Goal: Transaction & Acquisition: Book appointment/travel/reservation

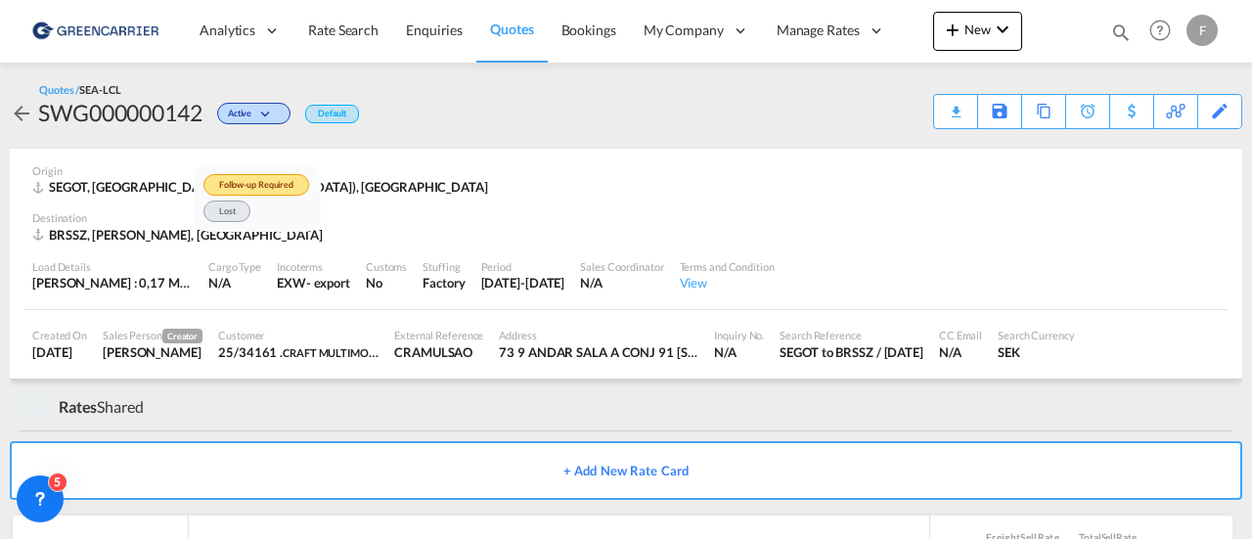
click at [818, 35] on div "Follow-up Required Lost" at bounding box center [626, 269] width 1252 height 539
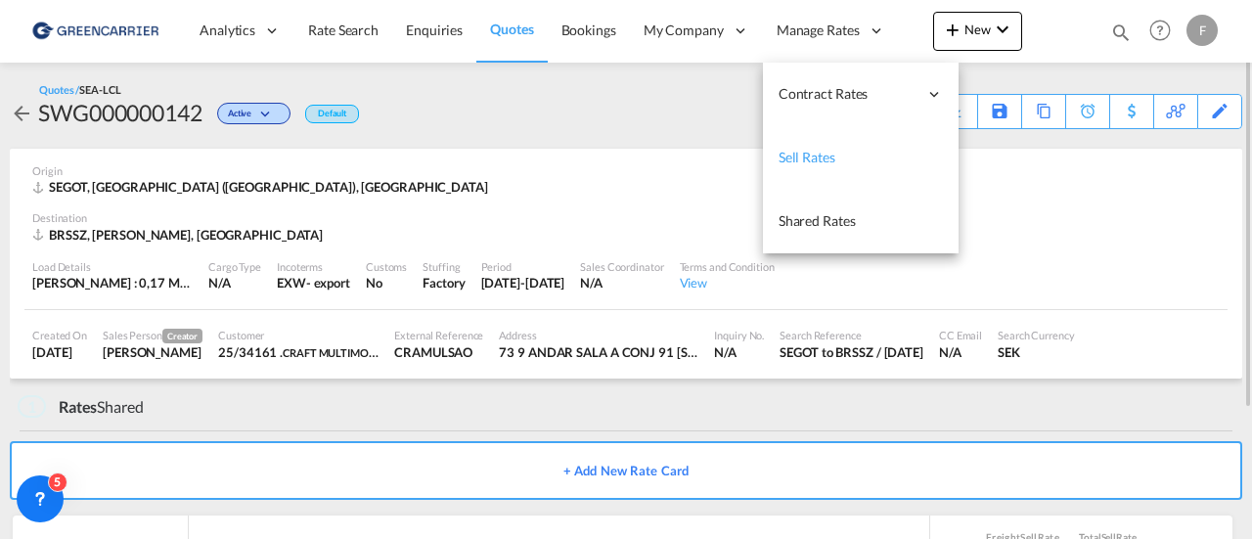
click at [839, 163] on link "Sell Rates" at bounding box center [861, 158] width 196 height 64
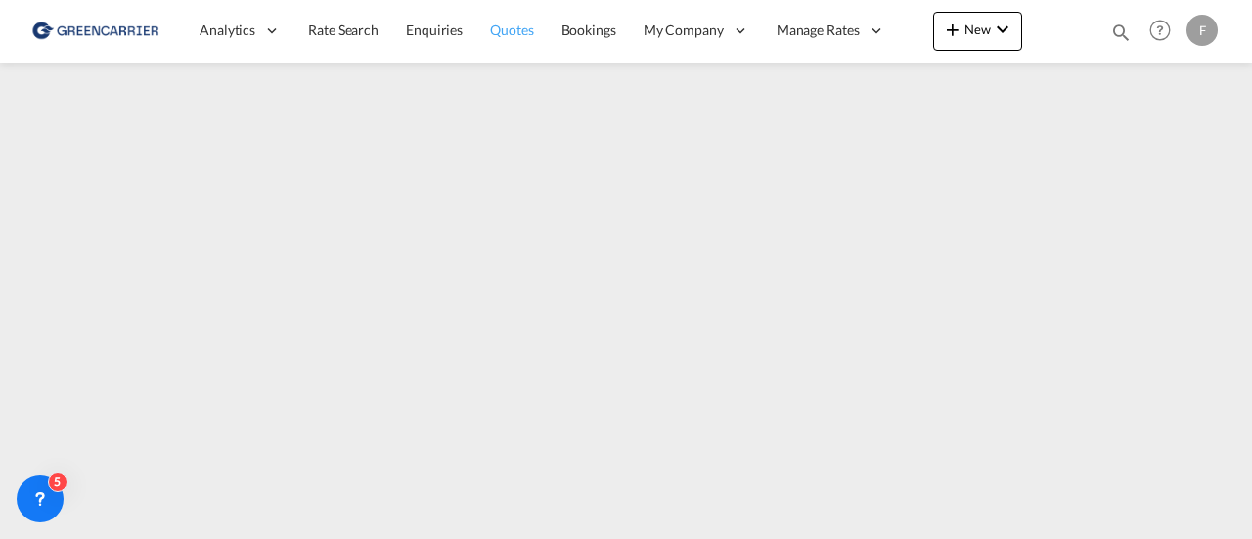
click at [516, 36] on span "Quotes" at bounding box center [511, 30] width 43 height 17
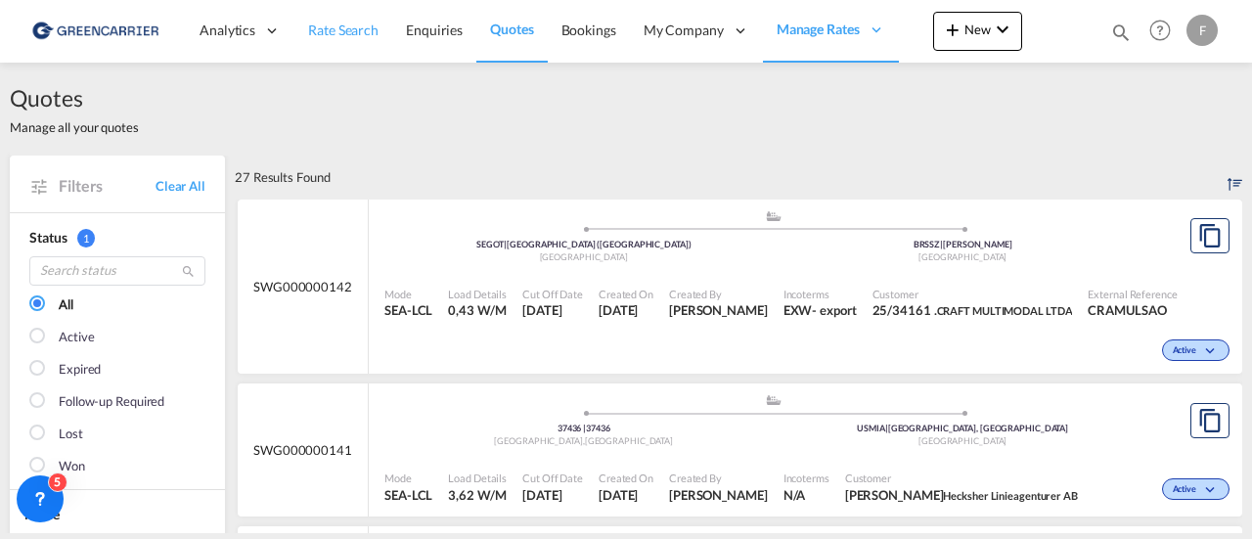
click at [350, 32] on span "Rate Search" at bounding box center [343, 30] width 70 height 17
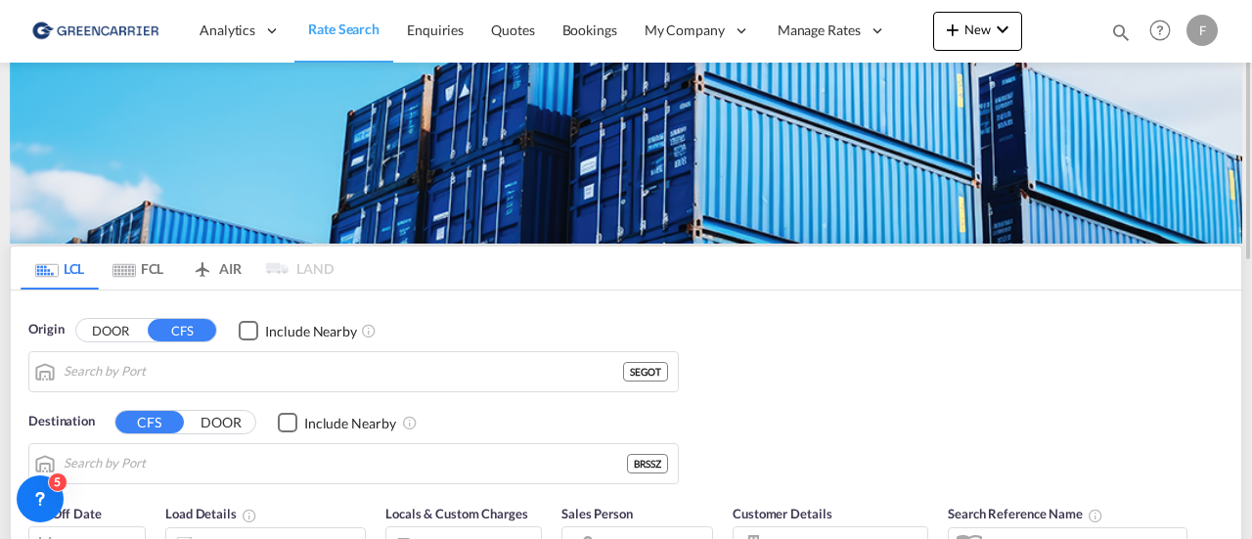
type input "[GEOGRAPHIC_DATA] ([GEOGRAPHIC_DATA]), [GEOGRAPHIC_DATA]"
type input "Santos, BRSSZ"
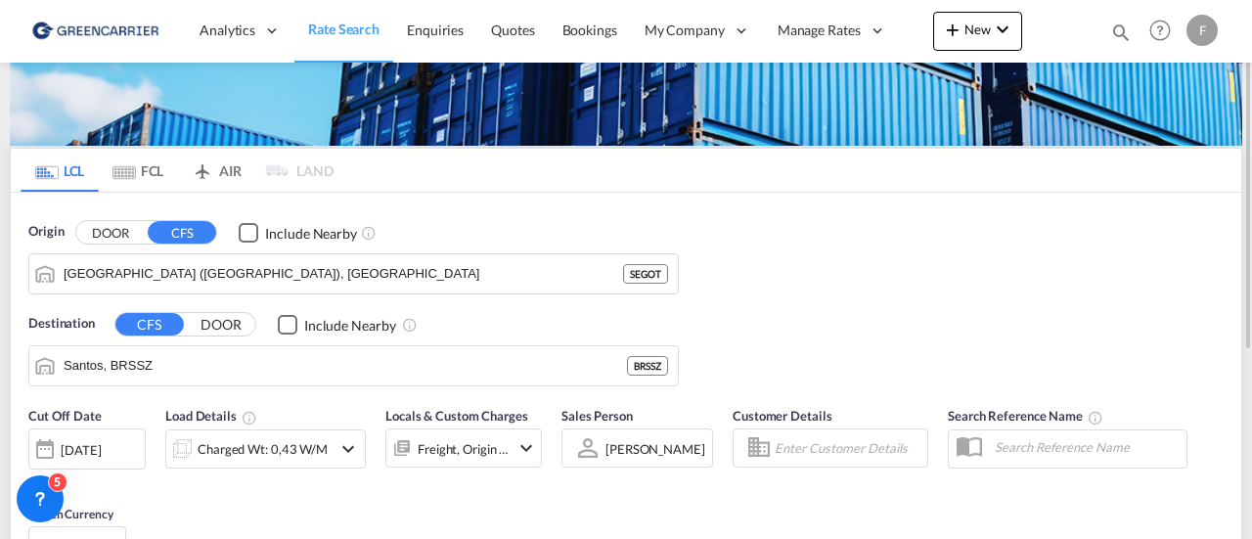
scroll to position [293, 0]
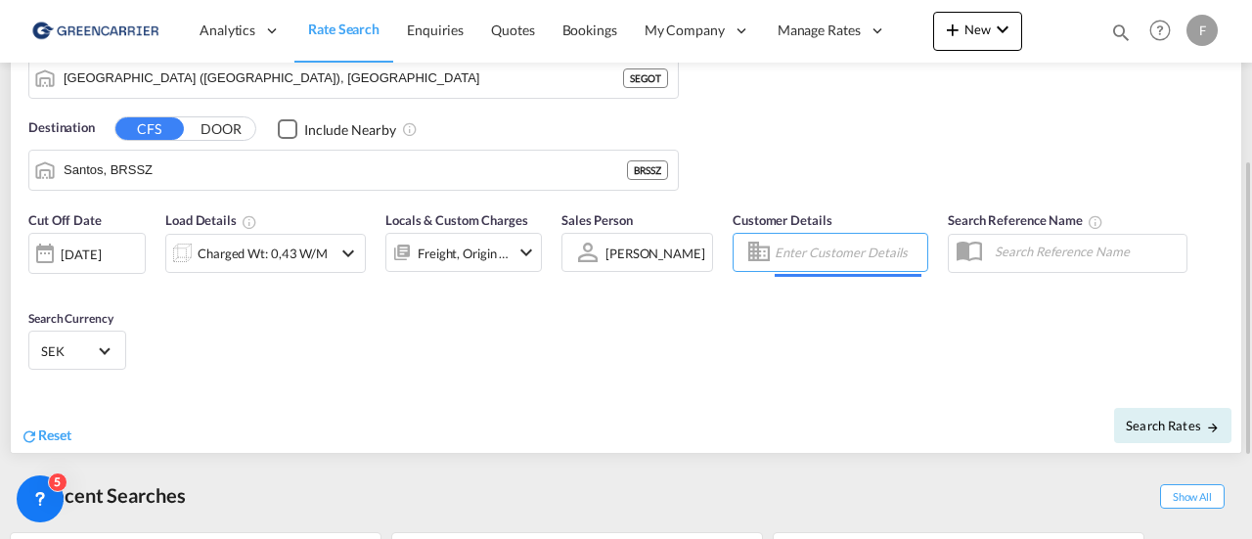
click at [808, 254] on input "Enter Customer Details" at bounding box center [847, 252] width 147 height 29
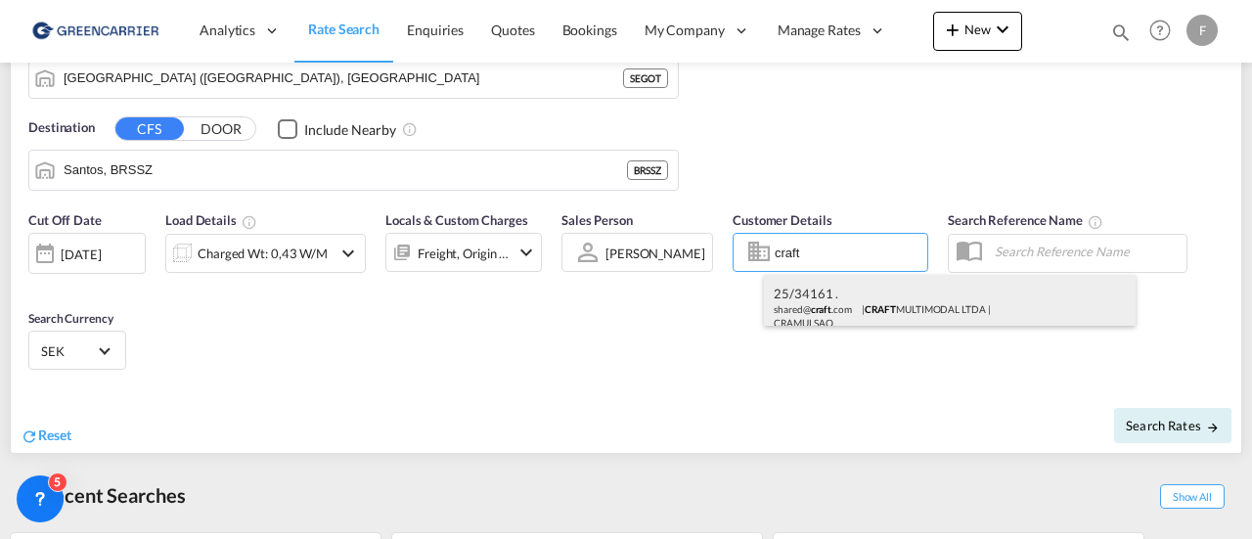
click at [836, 305] on div "25/34161 . shared@ craft .com | CRAFT MULTIMODAL LTDA | CRAMULSAO" at bounding box center [950, 307] width 372 height 65
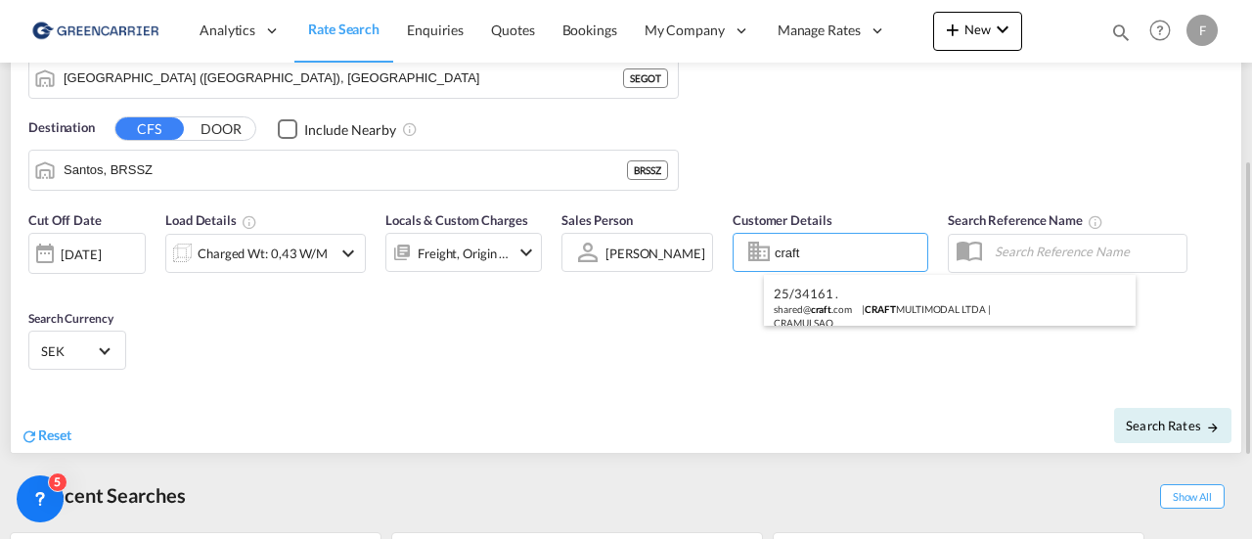
type input "CRAFT MULTIMODAL LTDA, 25/34161 ., [EMAIL_ADDRESS][DOMAIN_NAME]"
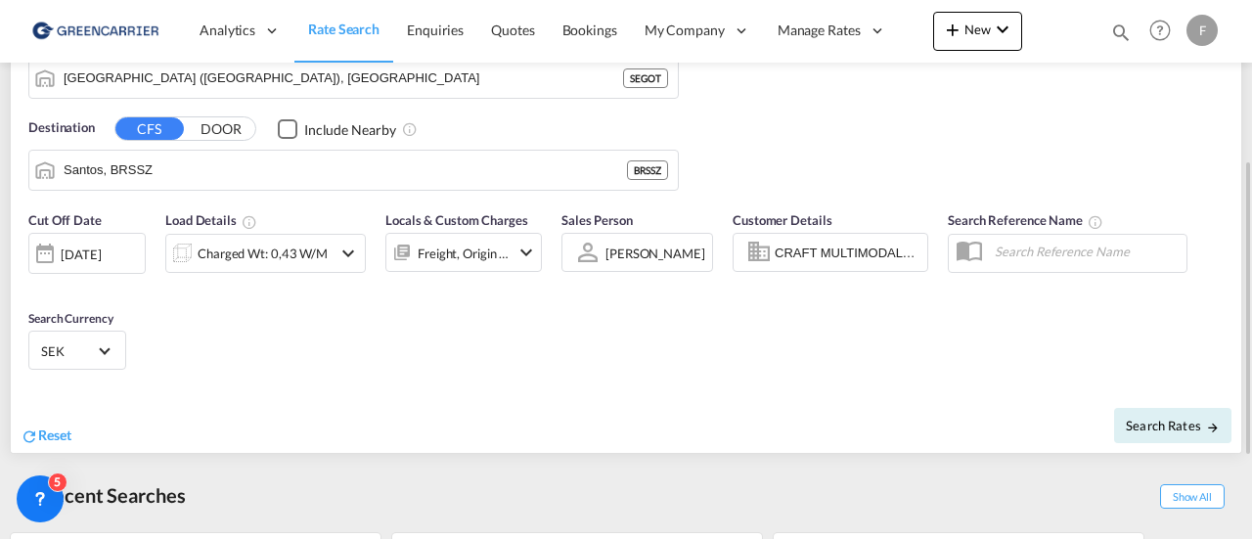
click at [1040, 257] on input "text" at bounding box center [1085, 251] width 201 height 29
paste input "2025211227"
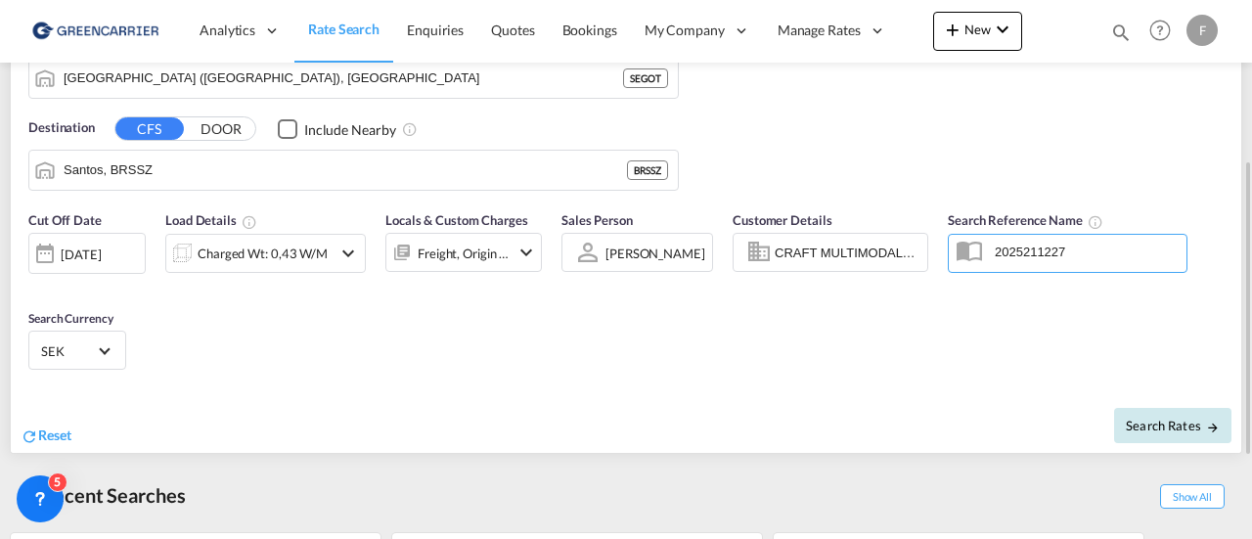
type input "2025211227"
click at [1167, 425] on span "Search Rates" at bounding box center [1172, 426] width 94 height 16
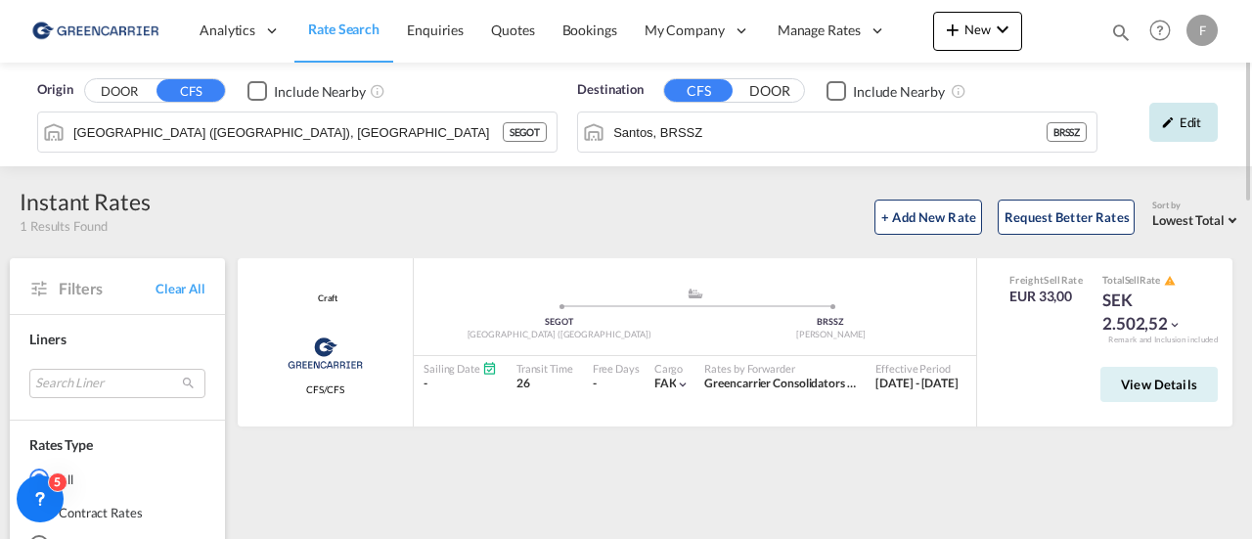
click at [1194, 121] on div "Edit" at bounding box center [1183, 122] width 68 height 39
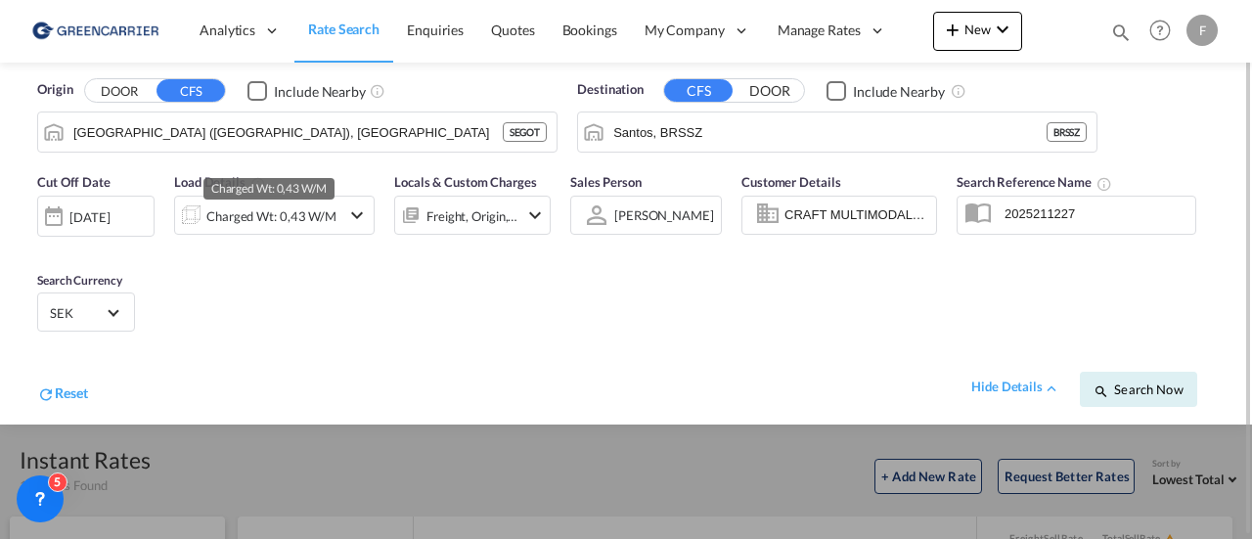
click at [264, 220] on div "Charged Wt: 0,43 W/M" at bounding box center [271, 215] width 130 height 27
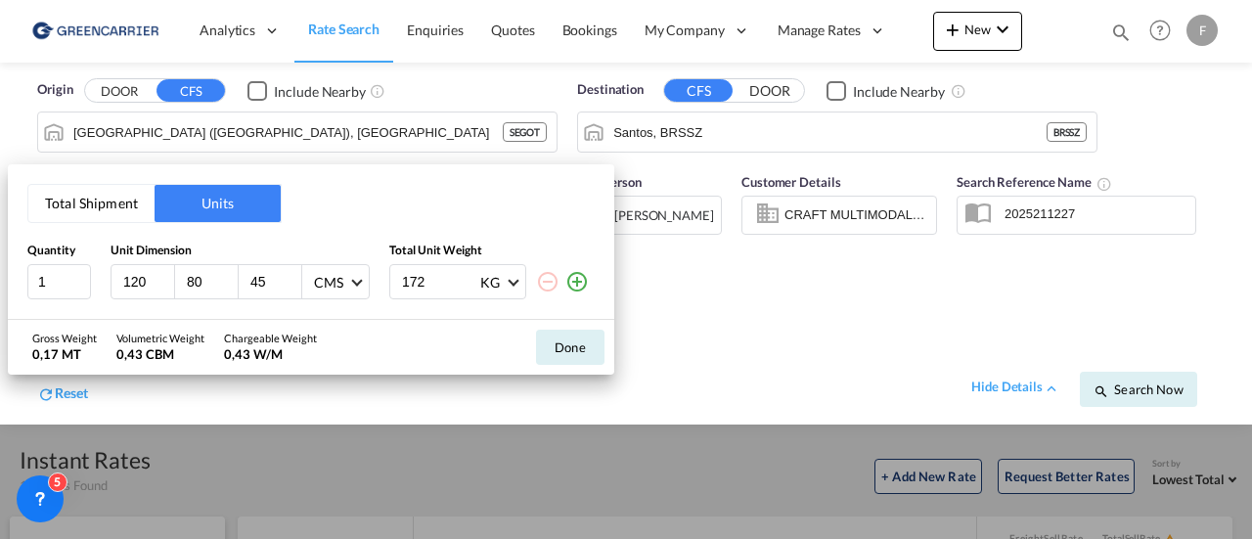
click at [110, 210] on button "Total Shipment" at bounding box center [91, 203] width 126 height 37
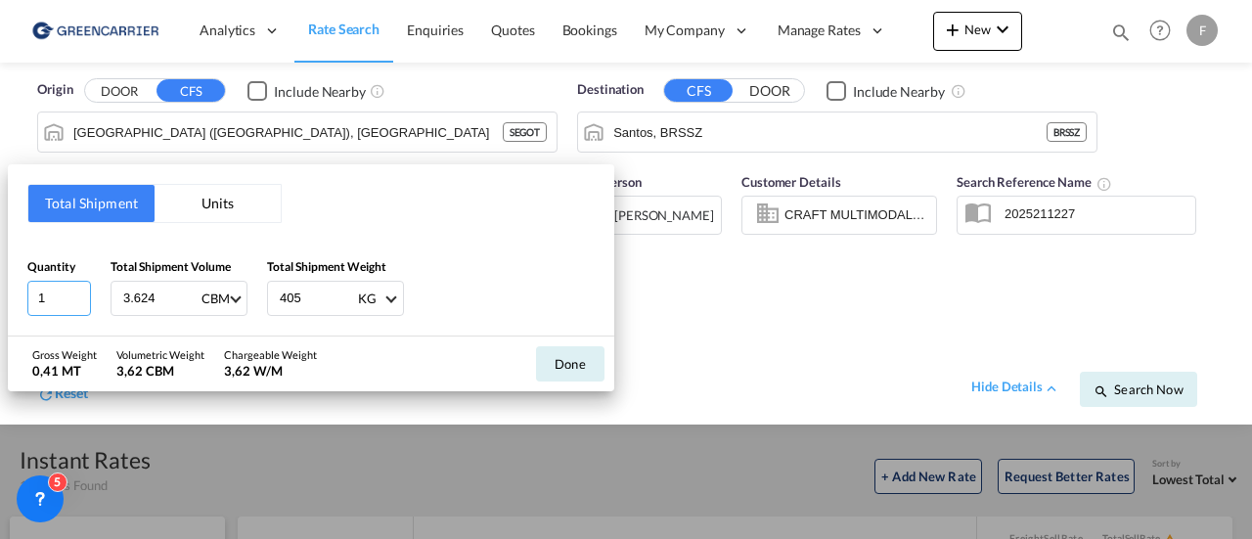
drag, startPoint x: 54, startPoint y: 309, endPoint x: -51, endPoint y: 306, distance: 104.7
click at [0, 306] on html "Analytics Reports Dashboard Rate Search Enquiries Quotes" at bounding box center [626, 269] width 1252 height 539
type input "4"
type input "3.421"
type input "586"
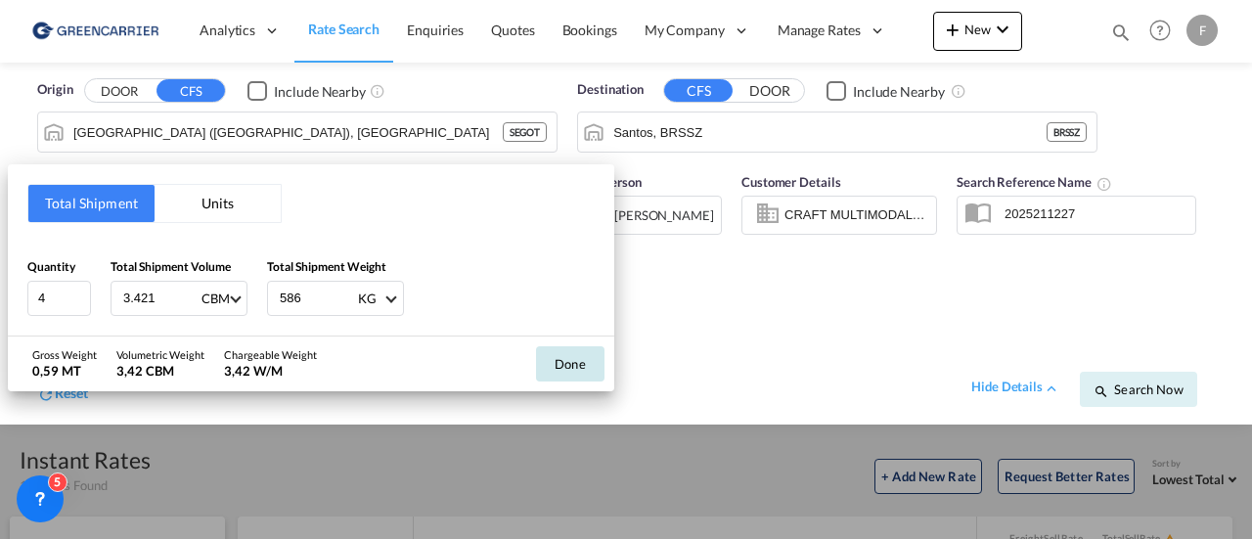
click at [585, 363] on button "Done" at bounding box center [570, 363] width 68 height 35
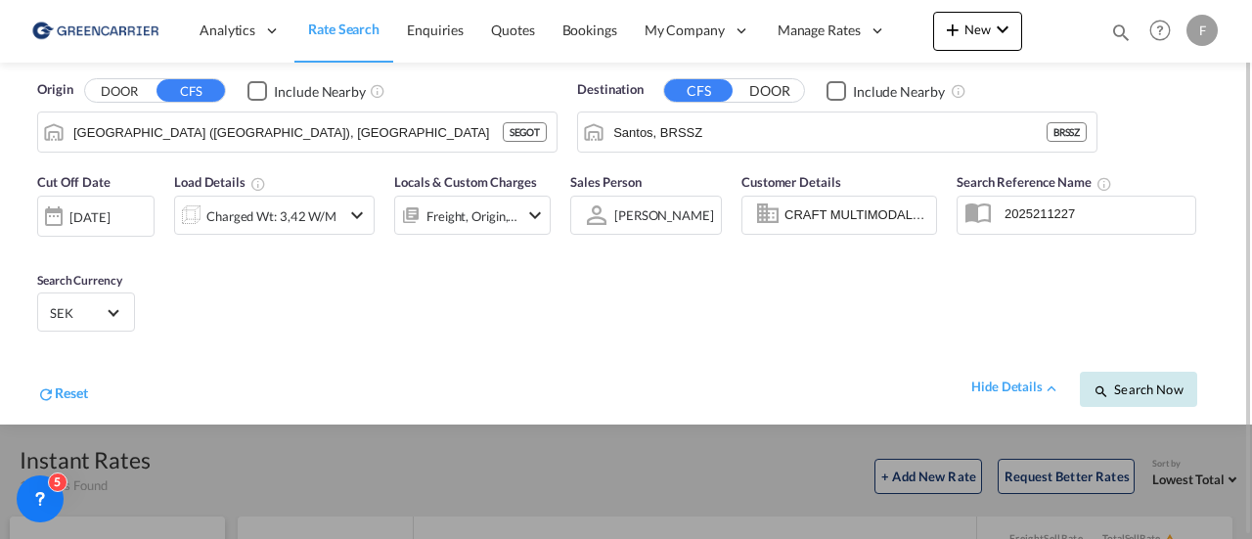
click at [1165, 389] on span "Search Now" at bounding box center [1137, 389] width 89 height 16
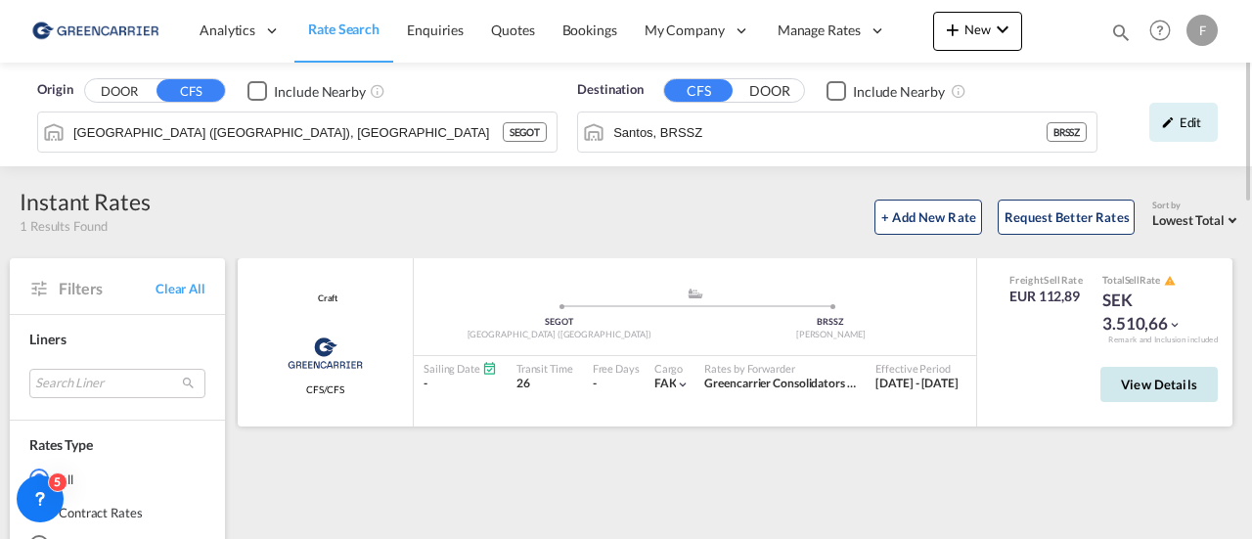
click at [1158, 386] on span "View Details" at bounding box center [1159, 384] width 76 height 16
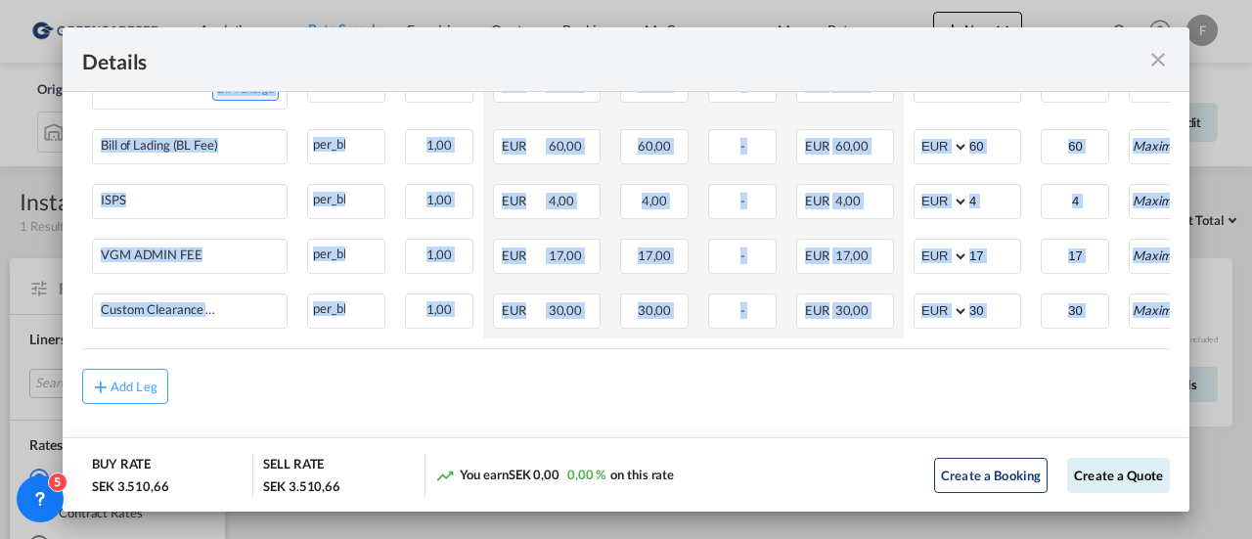
scroll to position [0, 52]
drag, startPoint x: 924, startPoint y: 350, endPoint x: 1149, endPoint y: 339, distance: 225.2
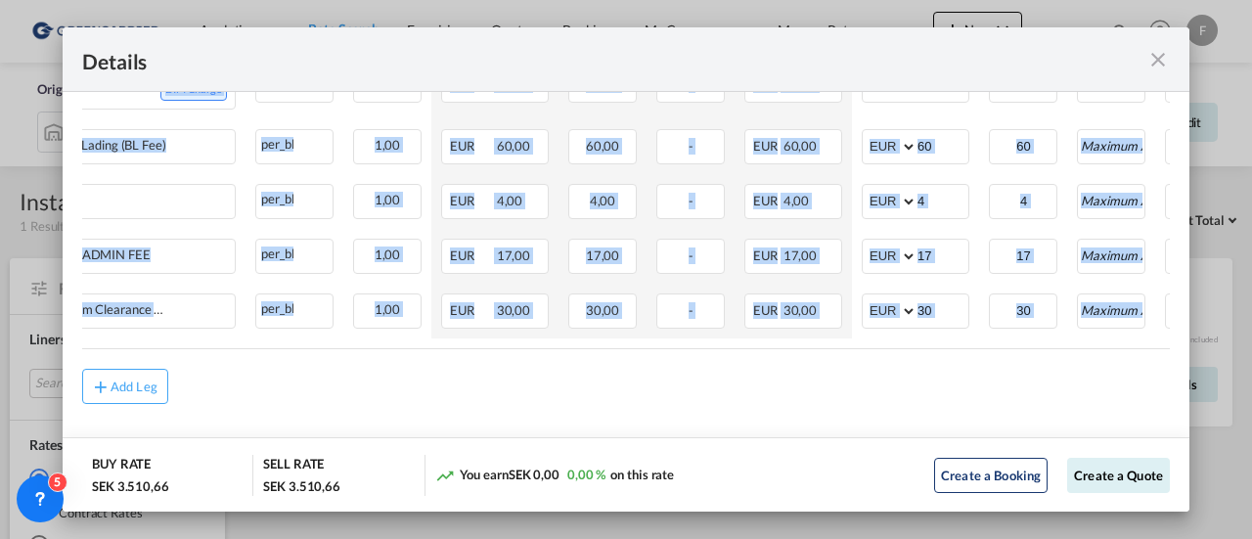
click at [1145, 339] on table "Charges Basis Quantity | Slab Buy Rates Sell Rates Comments Action Unit Price M…" at bounding box center [723, 121] width 1386 height 454
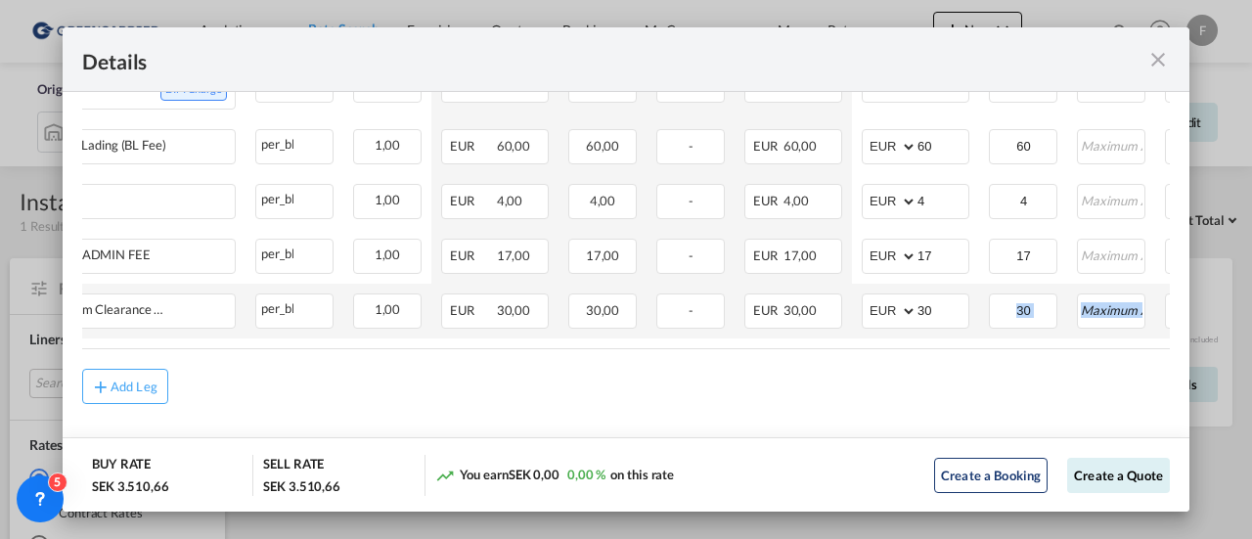
drag, startPoint x: 934, startPoint y: 343, endPoint x: 1124, endPoint y: 333, distance: 190.9
click at [1124, 333] on table "Charges Basis Quantity | Slab Buy Rates Sell Rates Comments Action Unit Price M…" at bounding box center [723, 121] width 1386 height 454
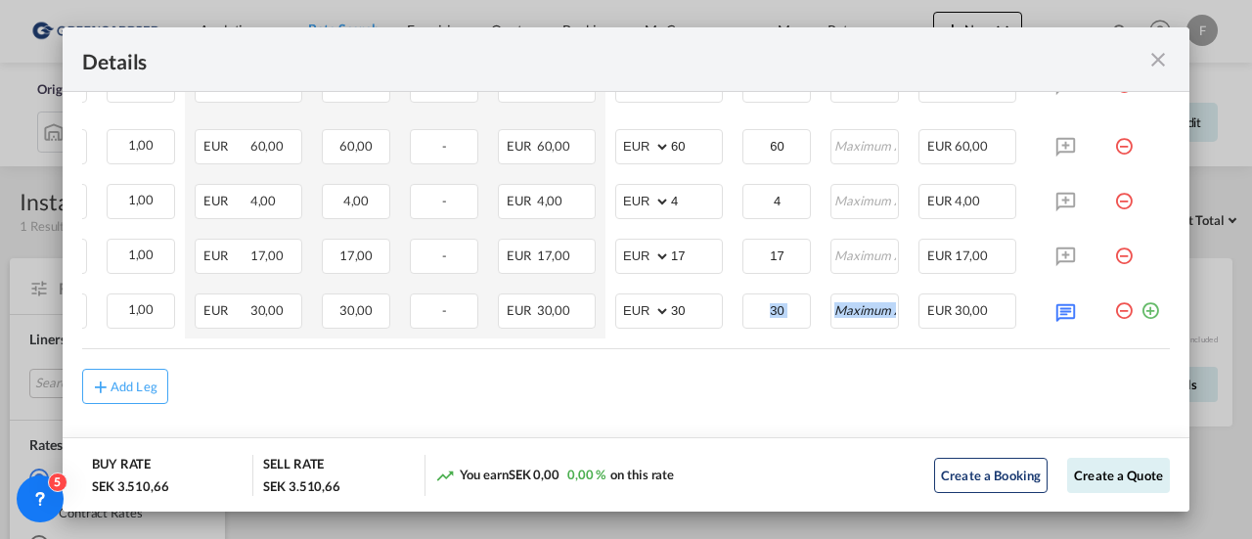
scroll to position [0, 307]
click at [1142, 309] on md-icon "icon-plus-circle-outline green-400-fg" at bounding box center [1150, 303] width 20 height 20
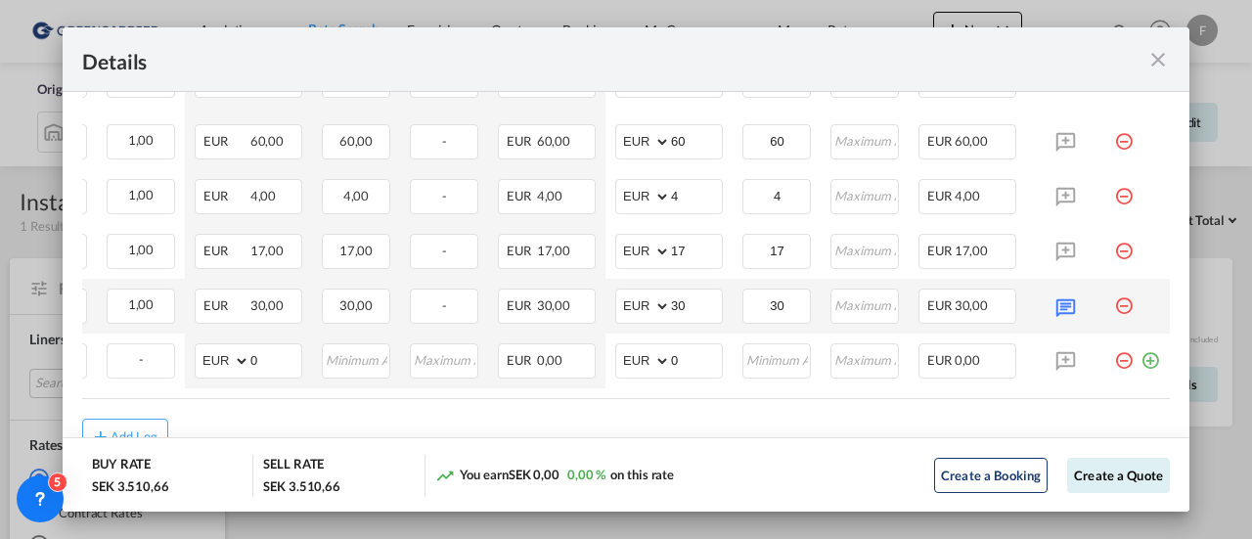
scroll to position [0, 0]
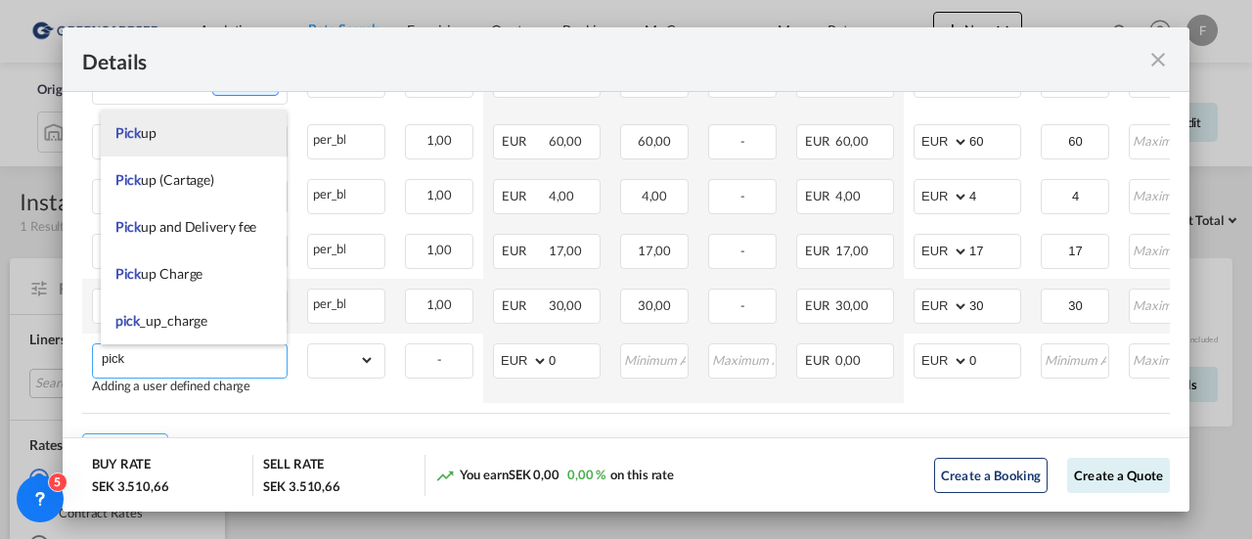
click at [145, 120] on li "Pick up" at bounding box center [194, 133] width 187 height 47
type input "Pick up"
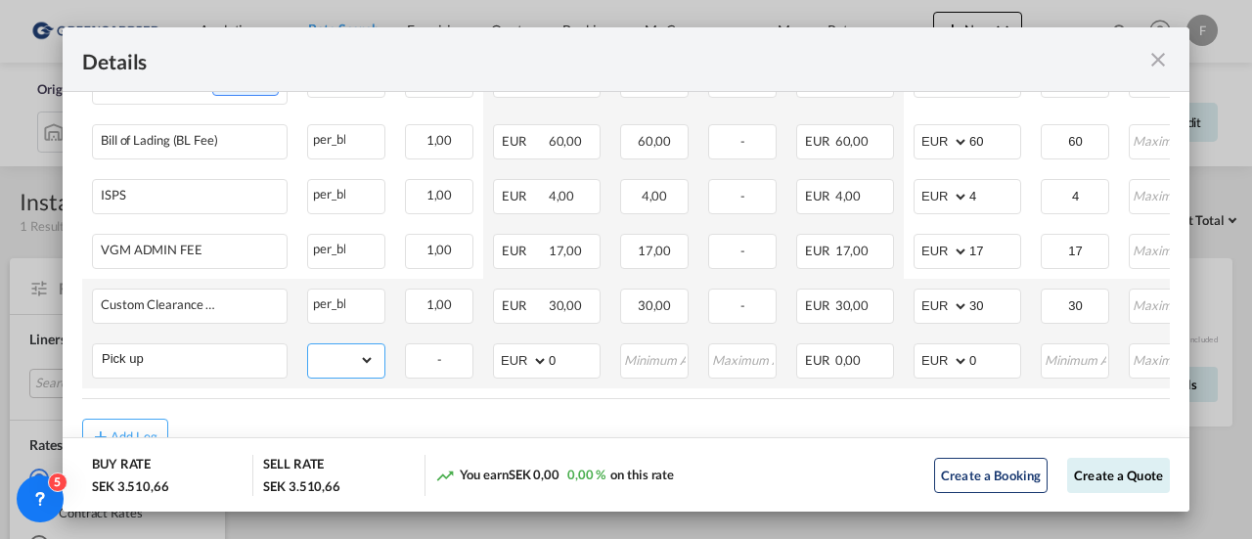
click at [344, 361] on select "gross_weight volumetric_weight per_shipment per_bl per_km per_hawb per_kg flat …" at bounding box center [341, 359] width 66 height 31
select select "per_bl"
click at [308, 344] on select "gross_weight volumetric_weight per_shipment per_bl per_km per_hawb per_kg flat …" at bounding box center [341, 359] width 66 height 31
click at [990, 361] on input "0" at bounding box center [994, 358] width 51 height 29
drag, startPoint x: 990, startPoint y: 361, endPoint x: 929, endPoint y: 361, distance: 60.6
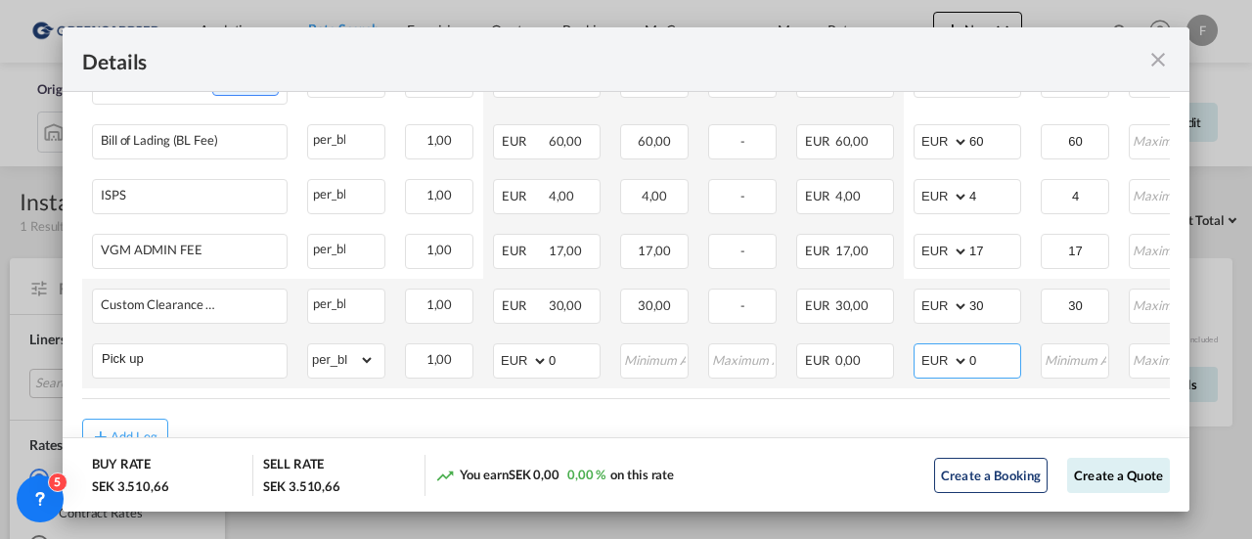
click at [930, 362] on md-input-container "AED AFN ALL AMD ANG AOA ARS AUD AWG AZN BAM BBD BDT BGN BHD BIF BMD BND BOB BRL…" at bounding box center [967, 360] width 108 height 35
type input "190"
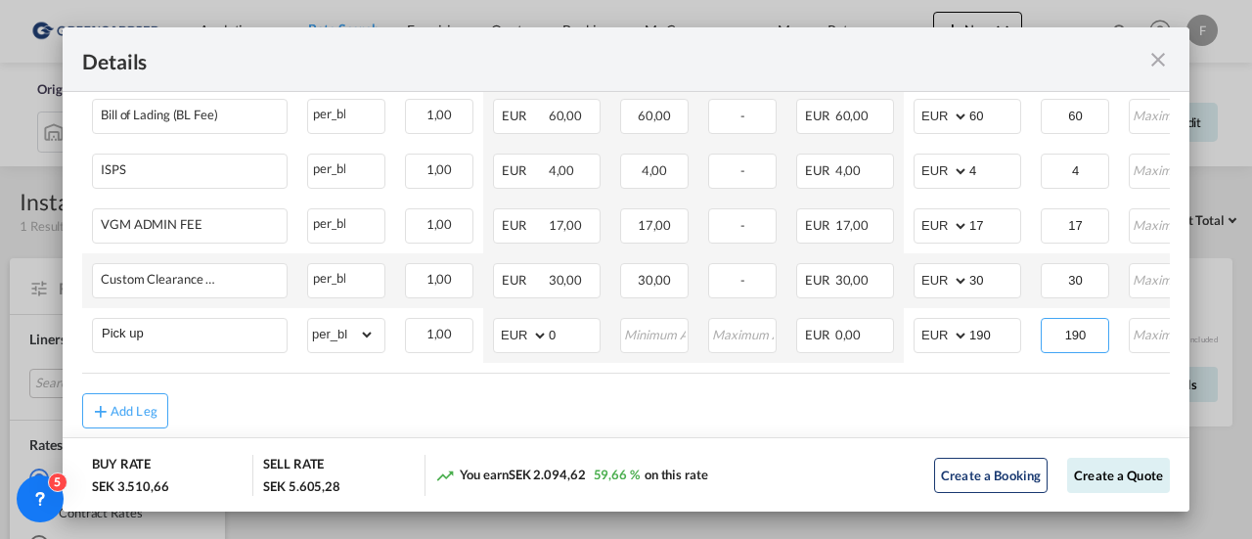
scroll to position [937, 0]
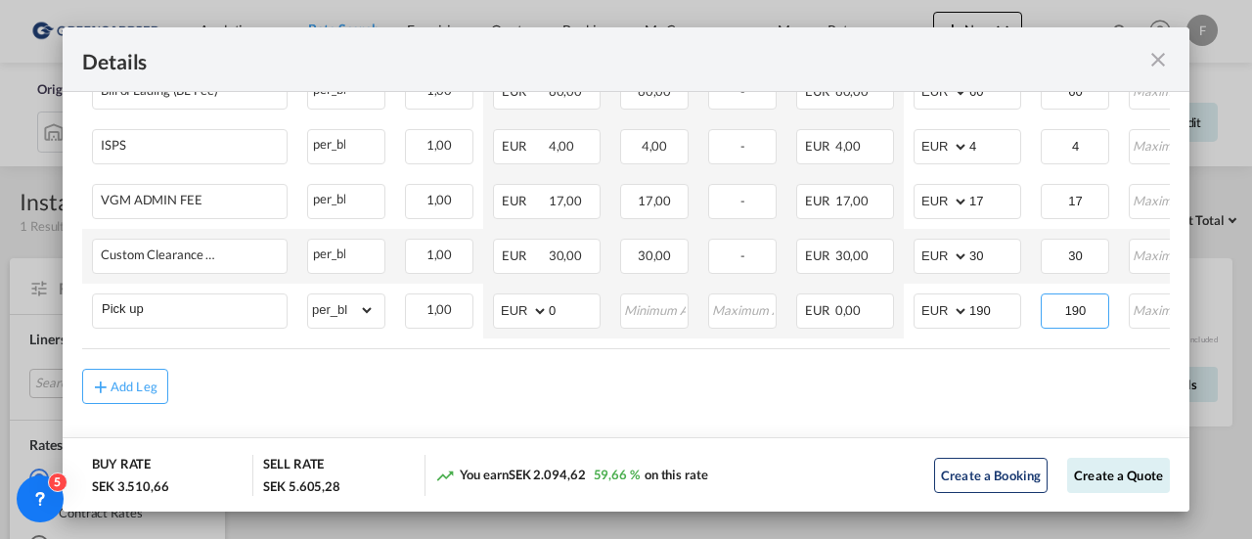
type input "190"
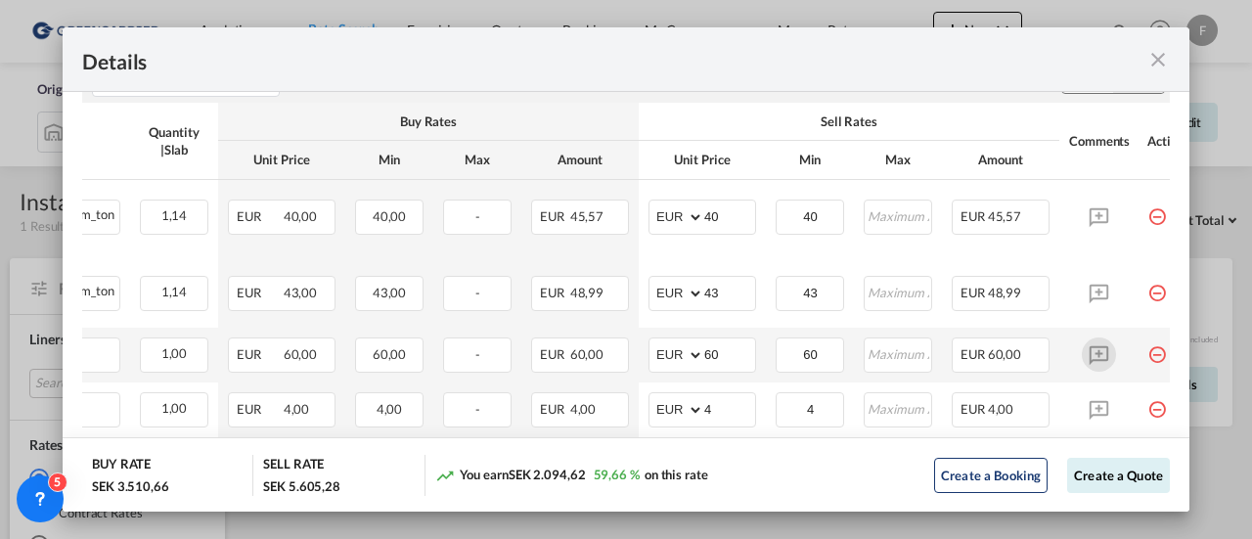
scroll to position [643, 0]
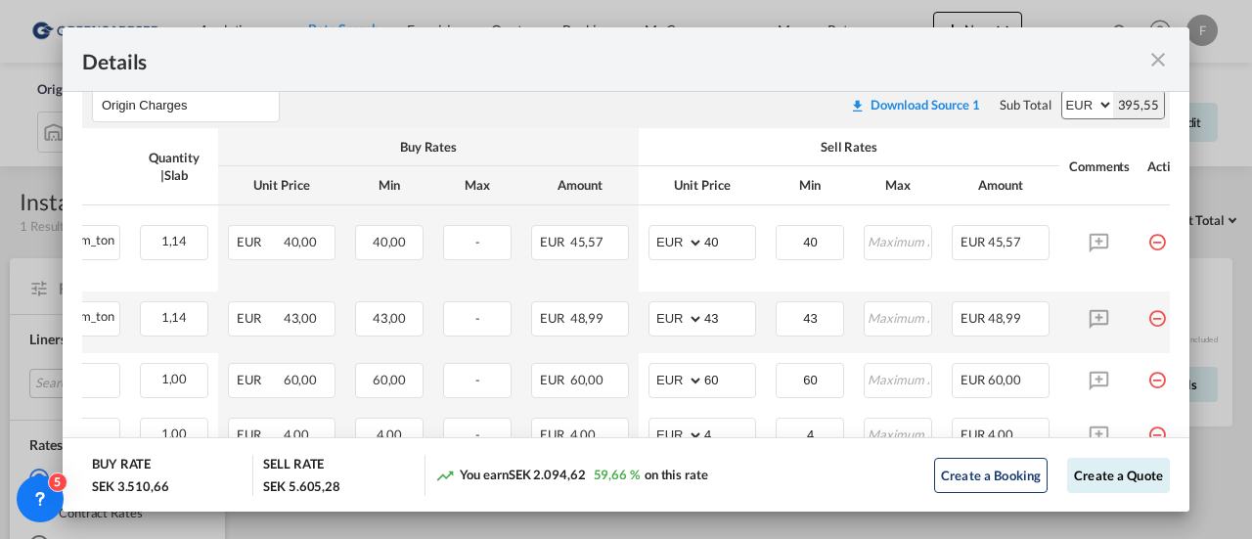
click at [1149, 316] on md-icon "icon-minus-circle-outline red-400-fg pt-7" at bounding box center [1157, 311] width 20 height 20
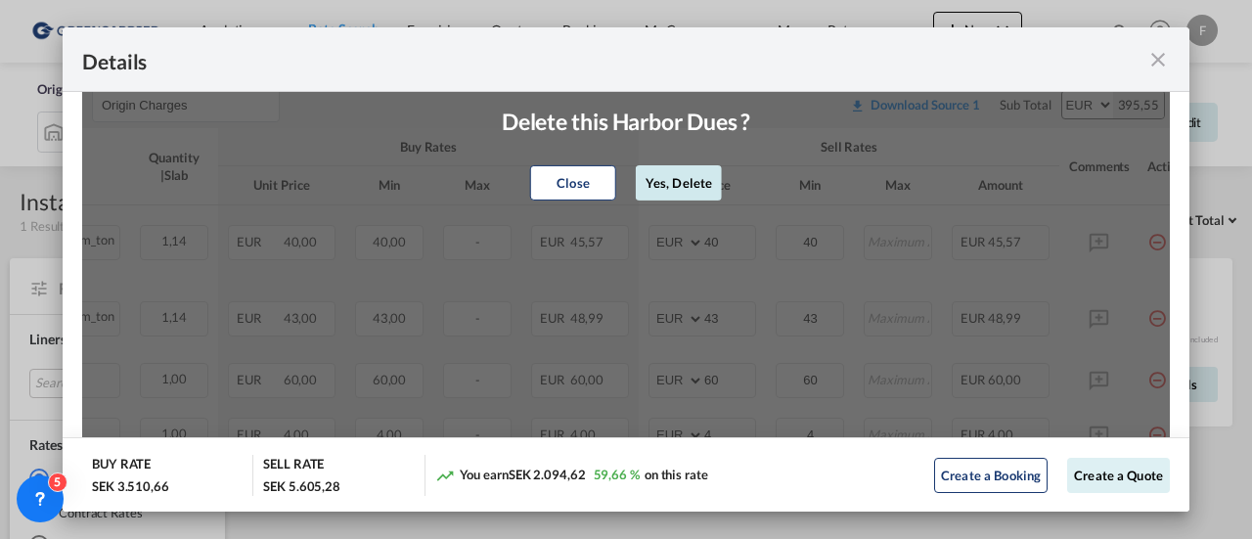
click at [684, 191] on button "Yes, Delete" at bounding box center [679, 182] width 86 height 35
type input "60"
type input "4"
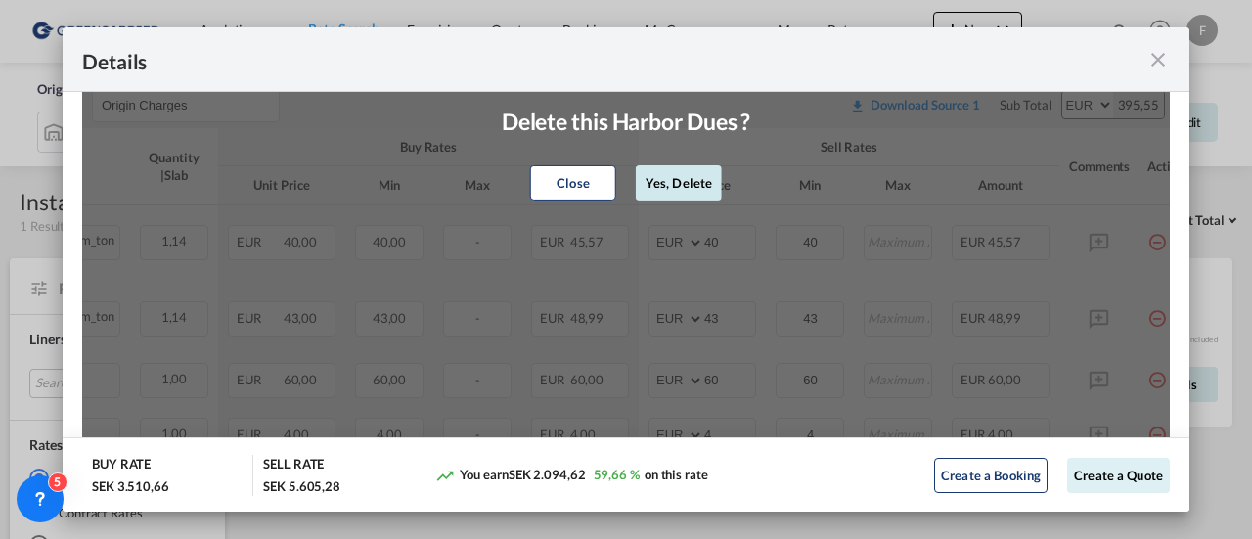
type input "17"
type input "30"
type input "190"
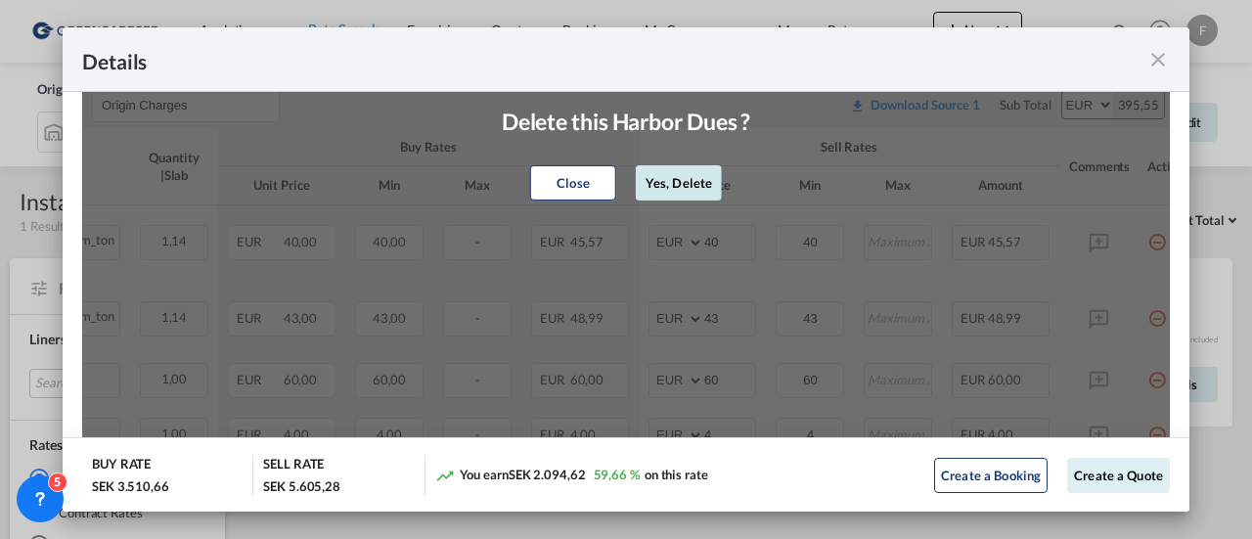
type input "190"
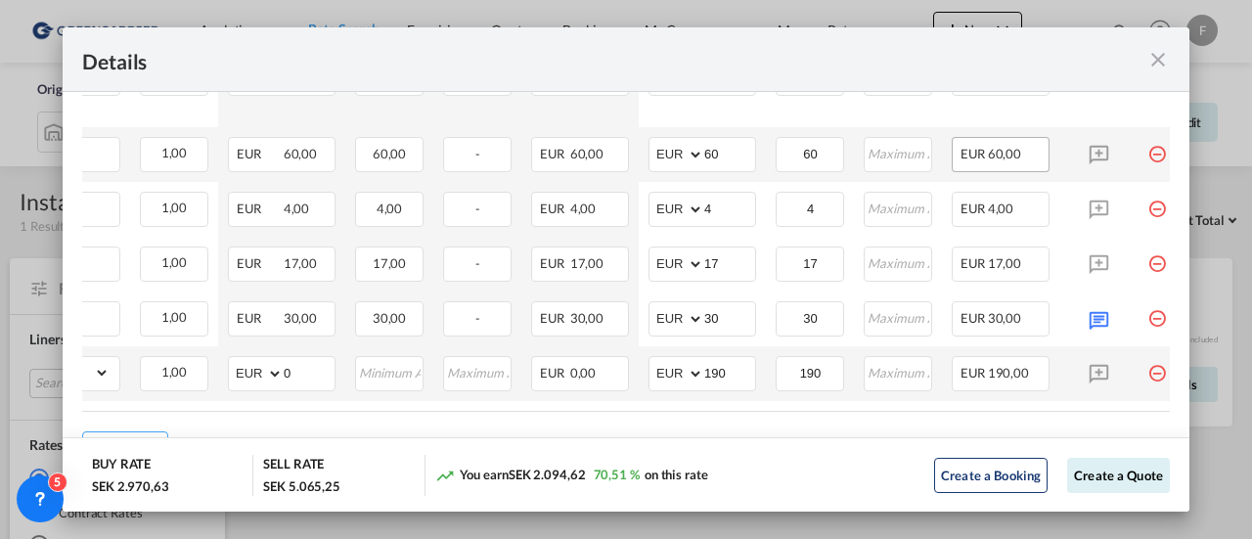
scroll to position [876, 0]
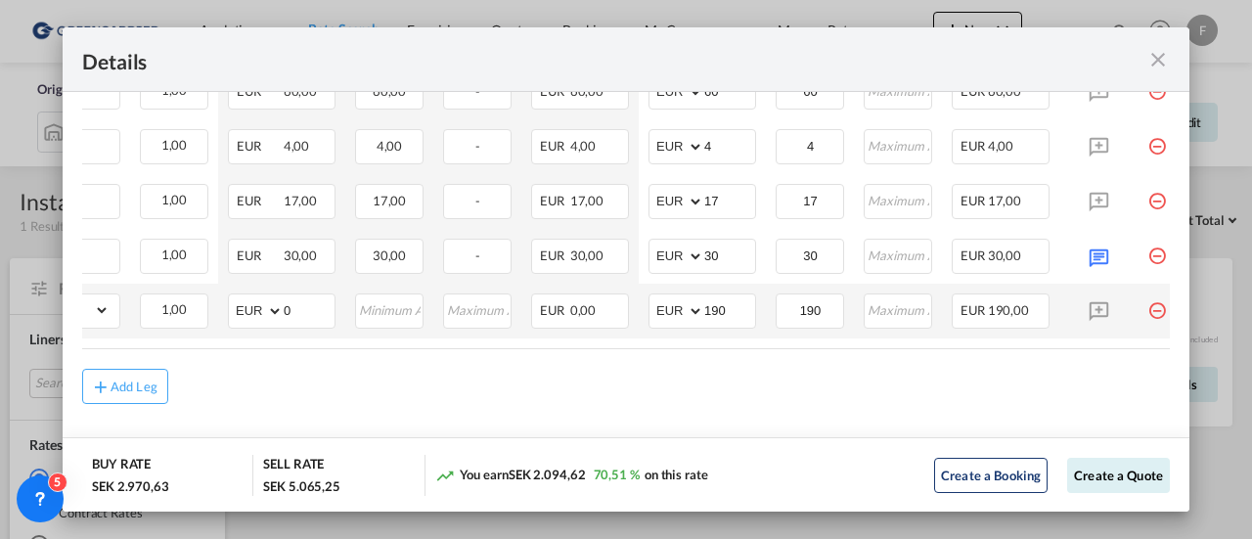
drag, startPoint x: 958, startPoint y: 351, endPoint x: 1086, endPoint y: 352, distance: 128.1
drag, startPoint x: 1089, startPoint y: 339, endPoint x: 1124, endPoint y: 345, distance: 34.7
click at [1123, 345] on div "Charges Basis Quantity | Slab Buy Rates Sell Rates Comments Action Unit Price M…" at bounding box center [625, 124] width 1087 height 447
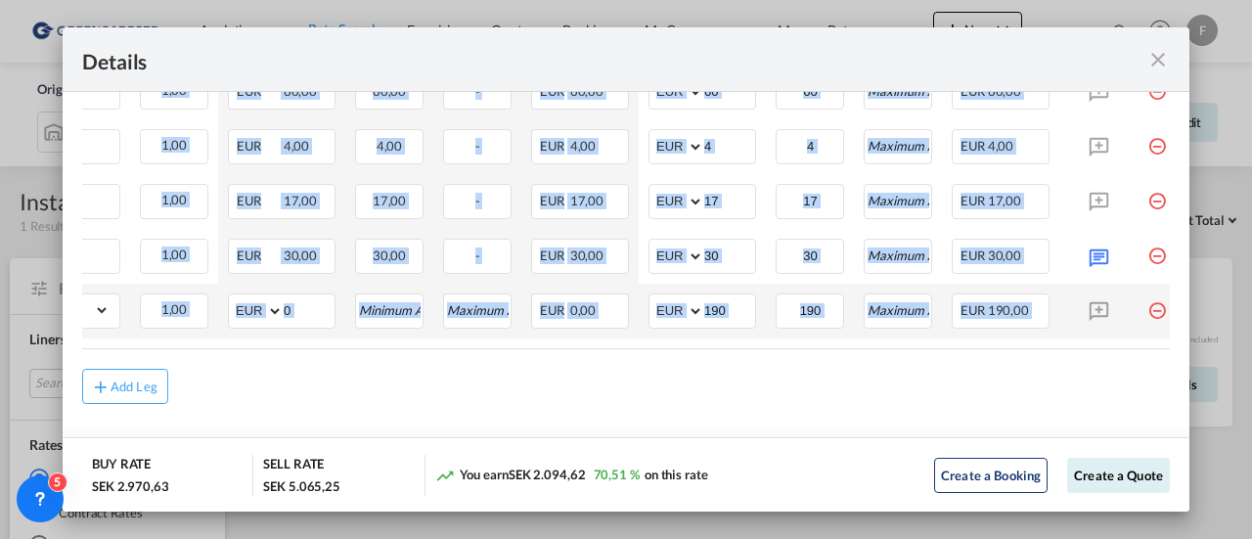
scroll to position [0, 315]
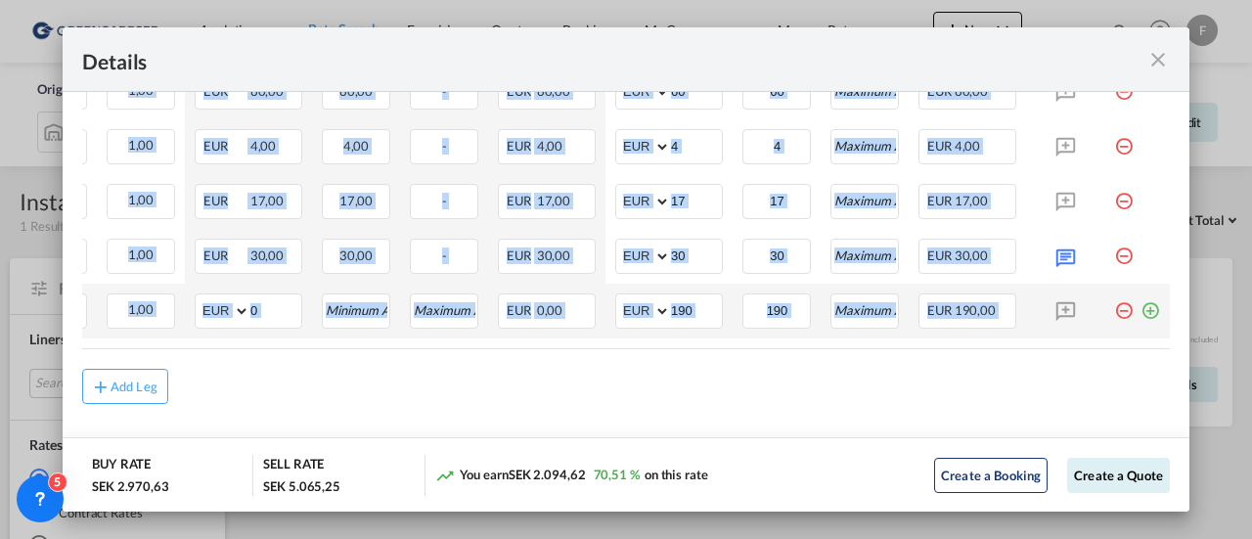
click at [1140, 306] on md-icon "icon-plus-circle-outline green-400-fg" at bounding box center [1150, 303] width 20 height 20
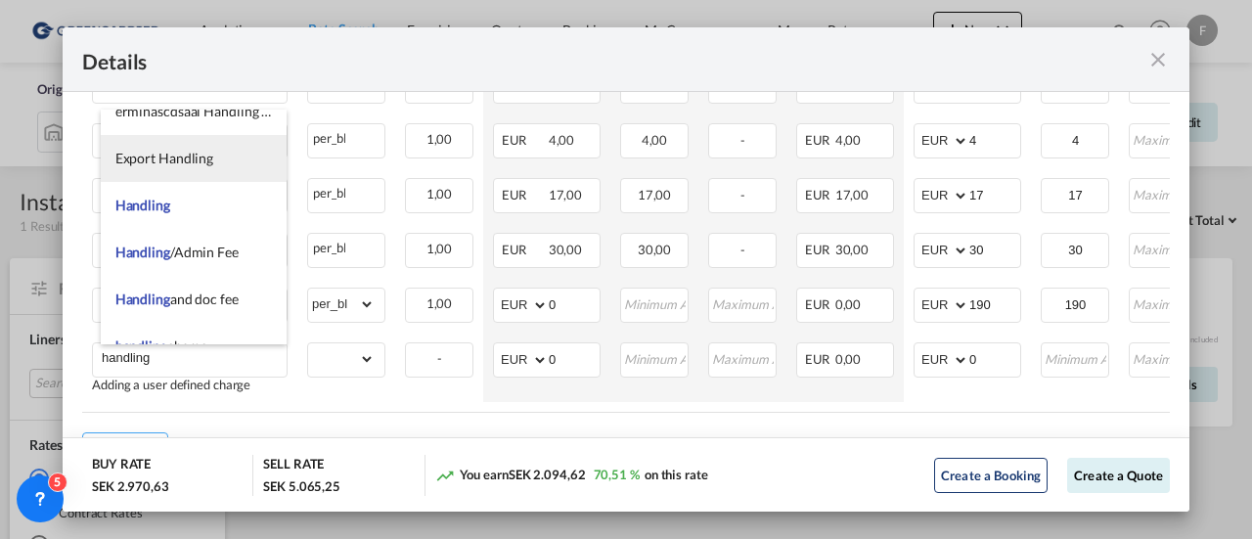
scroll to position [587, 0]
click at [161, 155] on span "Handling" at bounding box center [142, 156] width 55 height 17
type input "Handling"
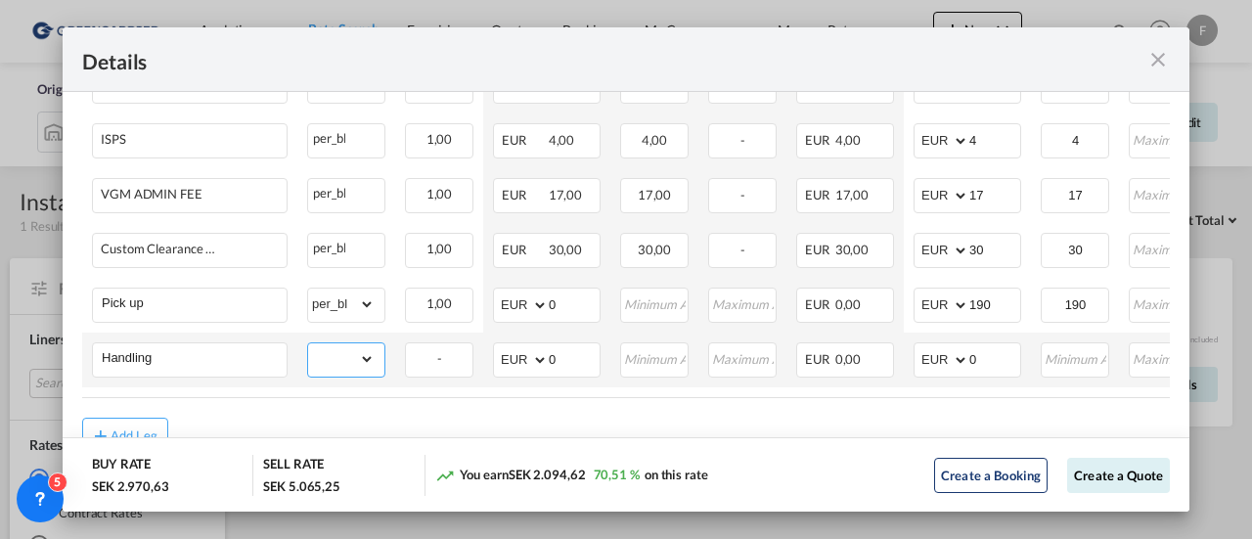
click at [335, 365] on select "gross_weight volumetric_weight per_shipment per_bl per_km per_hawb per_kg flat …" at bounding box center [341, 358] width 66 height 31
select select "per_bl"
click at [308, 344] on select "gross_weight volumetric_weight per_shipment per_bl per_km per_hawb per_kg flat …" at bounding box center [341, 358] width 66 height 31
click at [981, 360] on input "0" at bounding box center [994, 357] width 51 height 29
drag, startPoint x: 990, startPoint y: 360, endPoint x: 915, endPoint y: 354, distance: 74.5
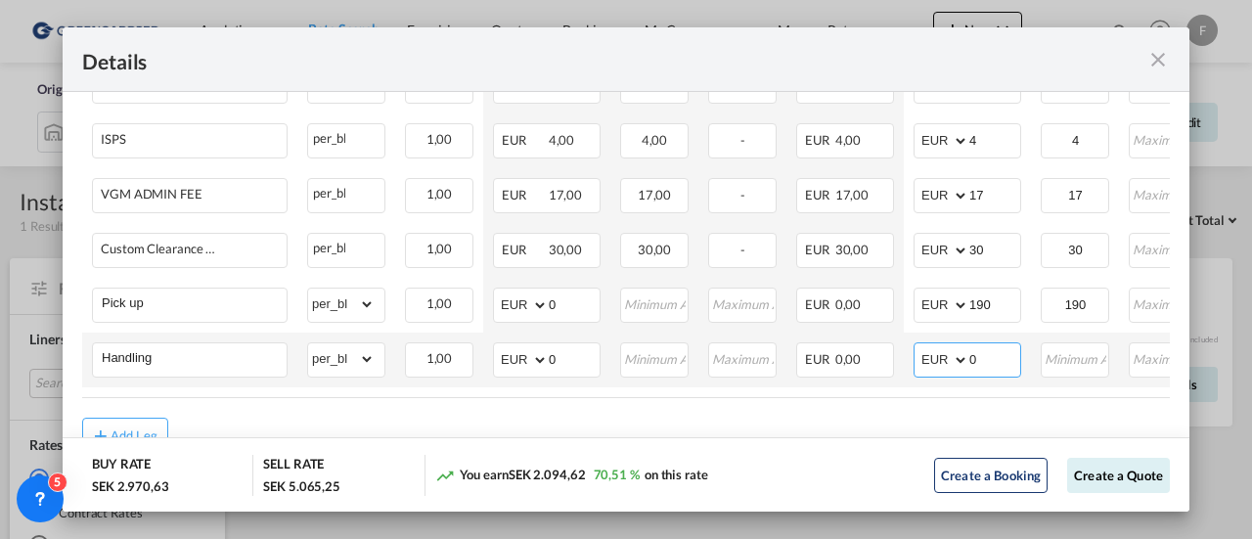
click at [915, 354] on md-input-container "AED AFN ALL AMD ANG AOA ARS AUD AWG AZN BAM BBD BDT BGN BHD BIF BMD BND BOB BRL…" at bounding box center [967, 359] width 108 height 35
type input "43"
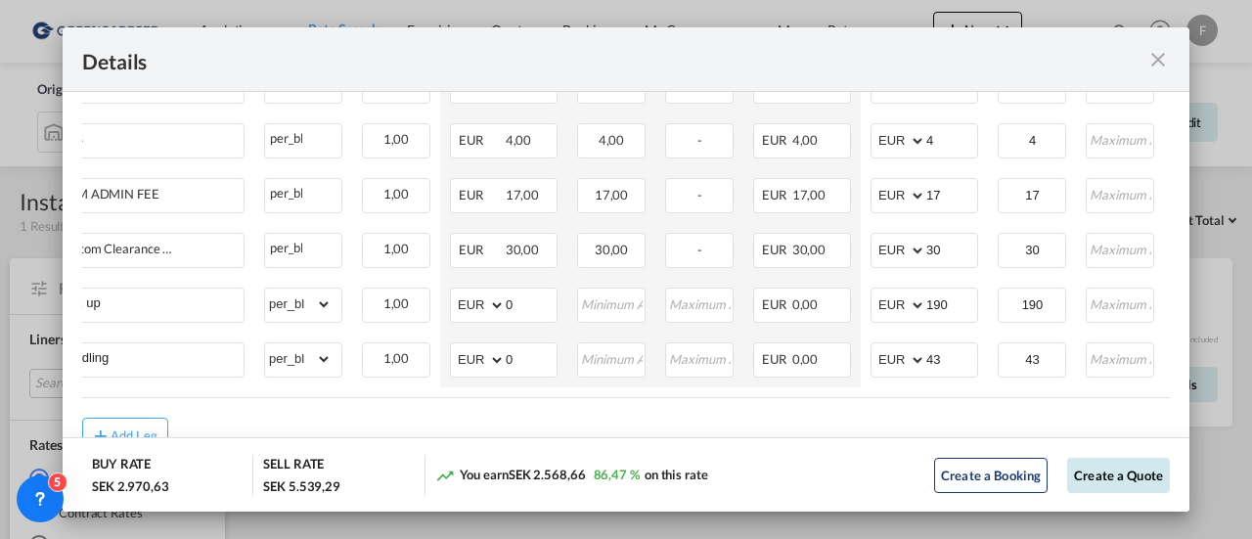
click at [1102, 470] on button "Create a Quote" at bounding box center [1118, 475] width 103 height 35
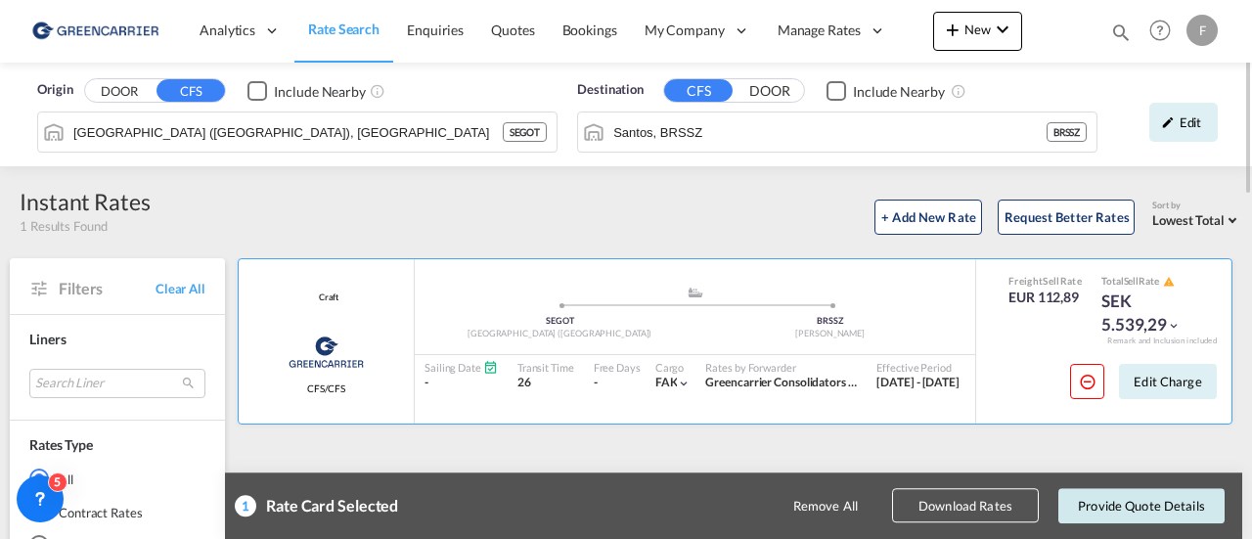
click at [1145, 500] on button "Provide Quote Details" at bounding box center [1141, 505] width 166 height 35
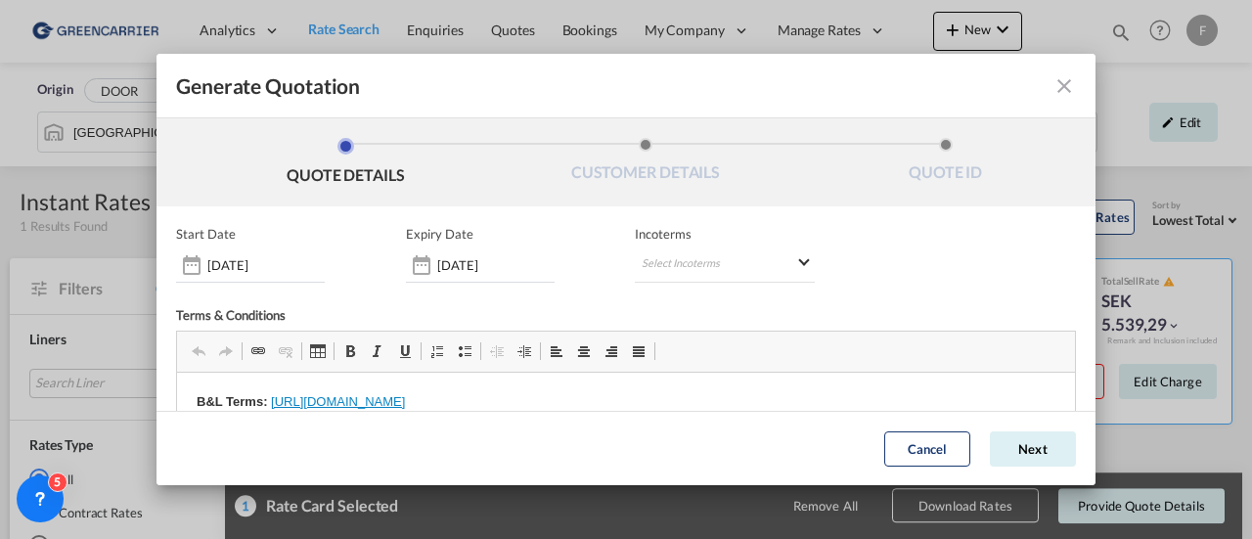
scroll to position [0, 0]
click at [672, 259] on md-select "Select Incoterms FCA - export Free Carrier FCA - import Free Carrier DAP - impo…" at bounding box center [725, 264] width 180 height 35
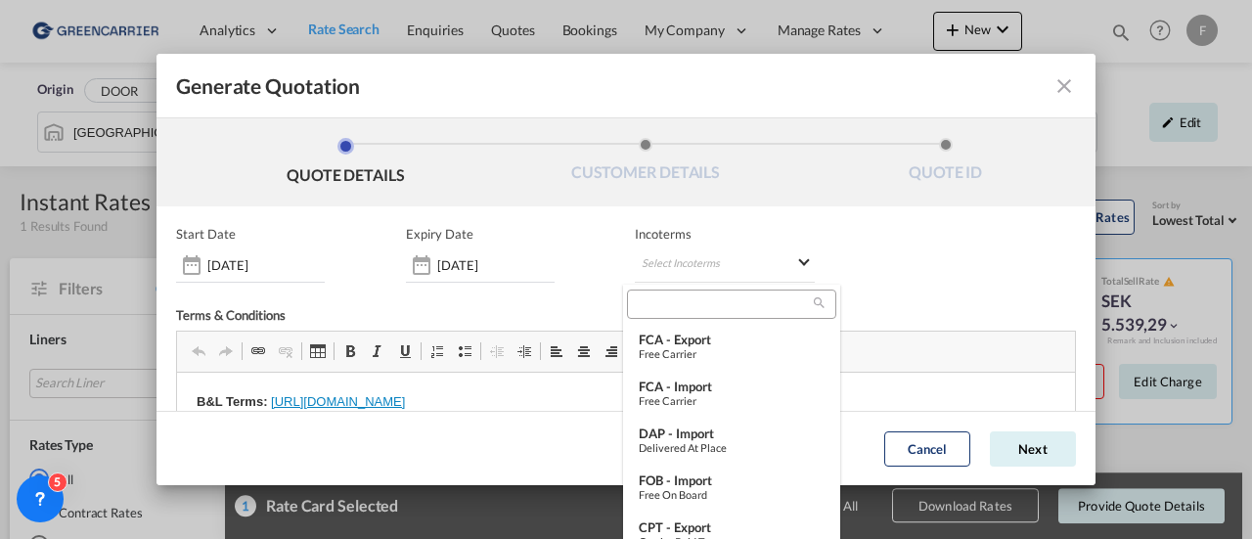
click at [683, 306] on input "search" at bounding box center [723, 304] width 181 height 18
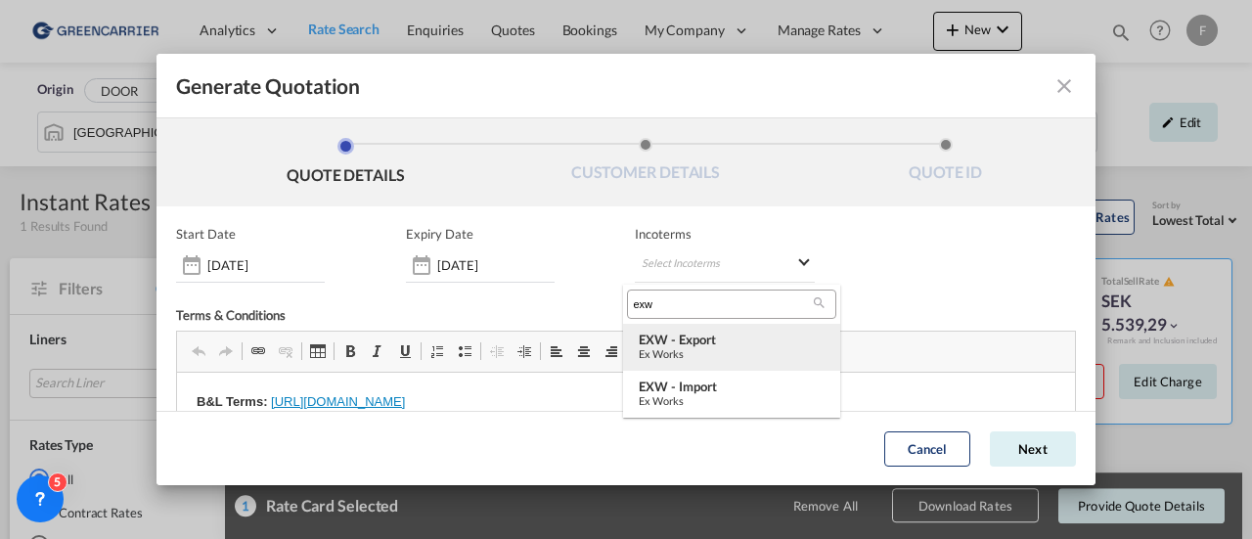
type input "exw"
click at [689, 333] on div "EXW - export" at bounding box center [732, 339] width 186 height 16
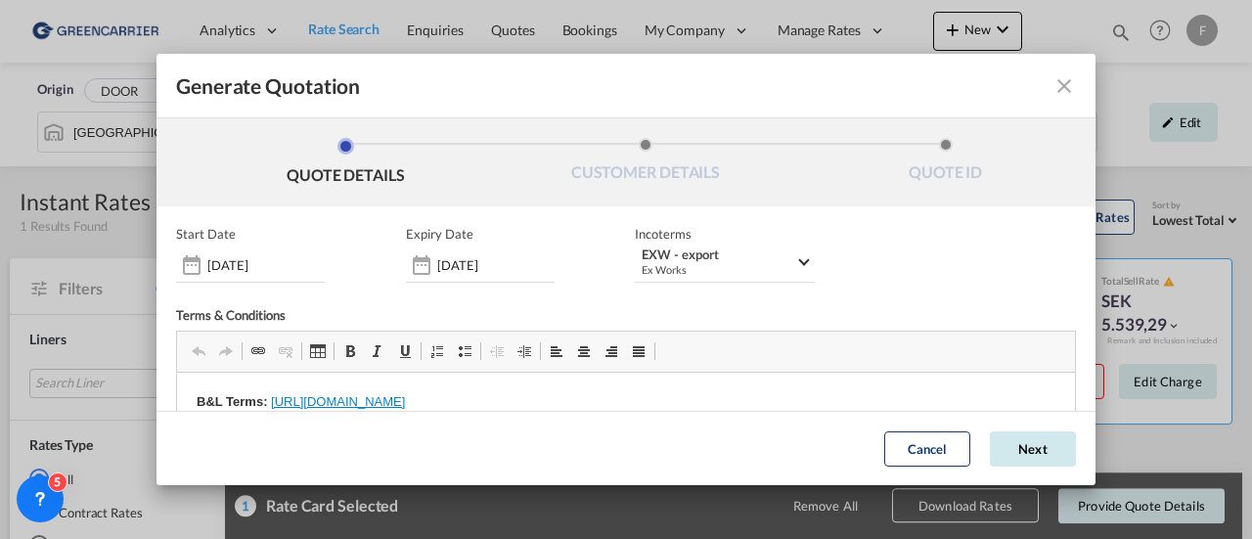
click at [990, 445] on button "Next" at bounding box center [1033, 448] width 86 height 35
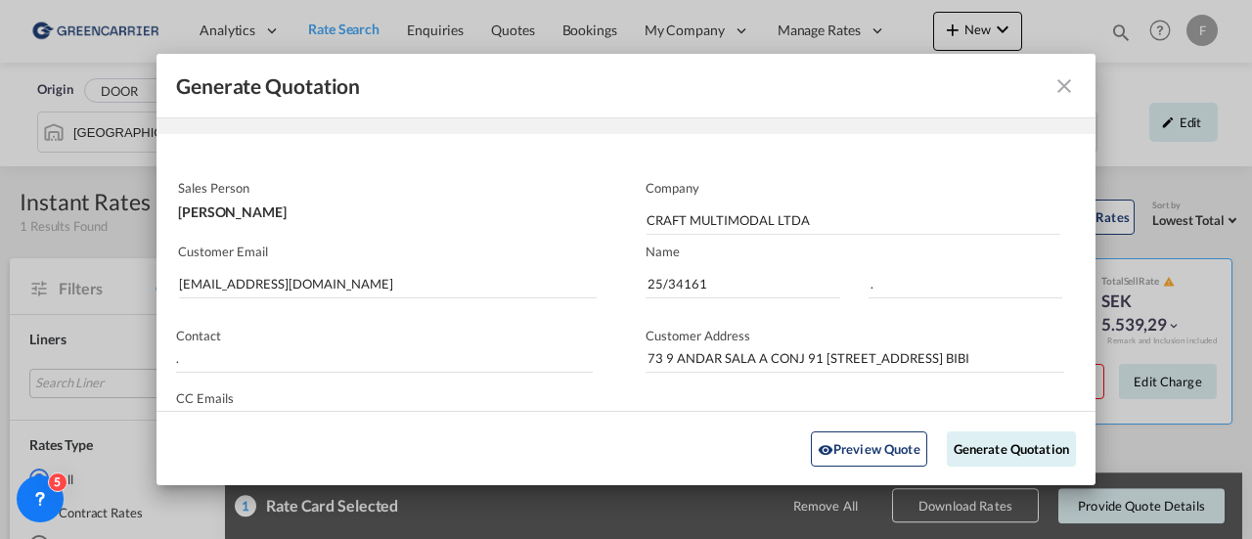
scroll to position [98, 0]
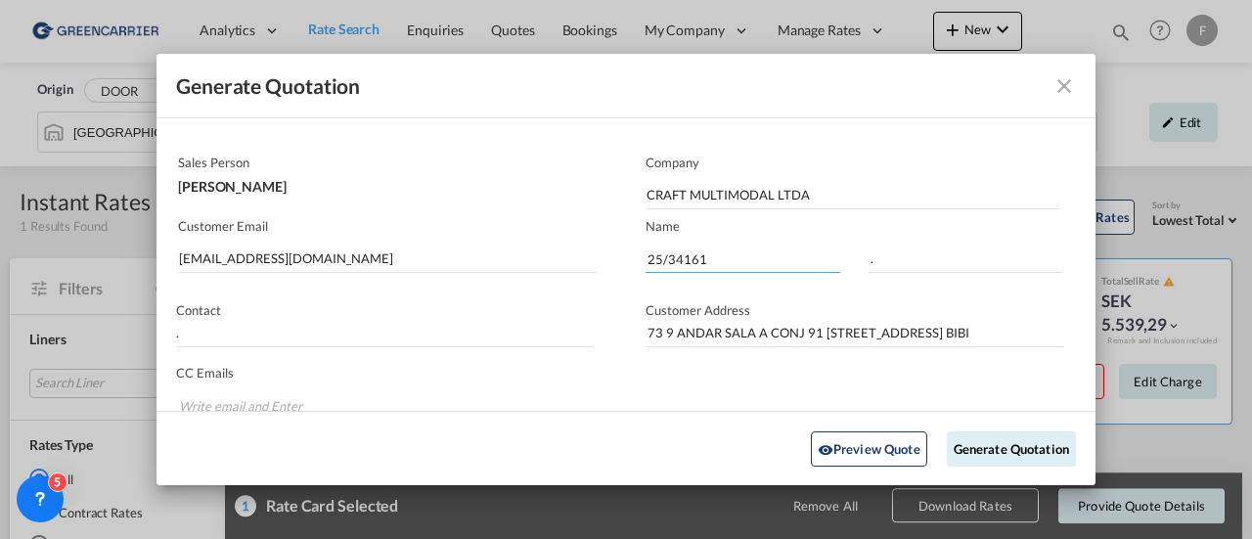
drag, startPoint x: 711, startPoint y: 263, endPoint x: 607, endPoint y: 249, distance: 104.5
click at [607, 249] on div "Sales Person [PERSON_NAME] Company CRAFT MULTIMODAL LTDA Customer Email [EMAIL_…" at bounding box center [625, 313] width 939 height 330
paste input "025211227"
type input "2025211227"
click at [980, 457] on button "Generate Quotation" at bounding box center [1011, 447] width 129 height 35
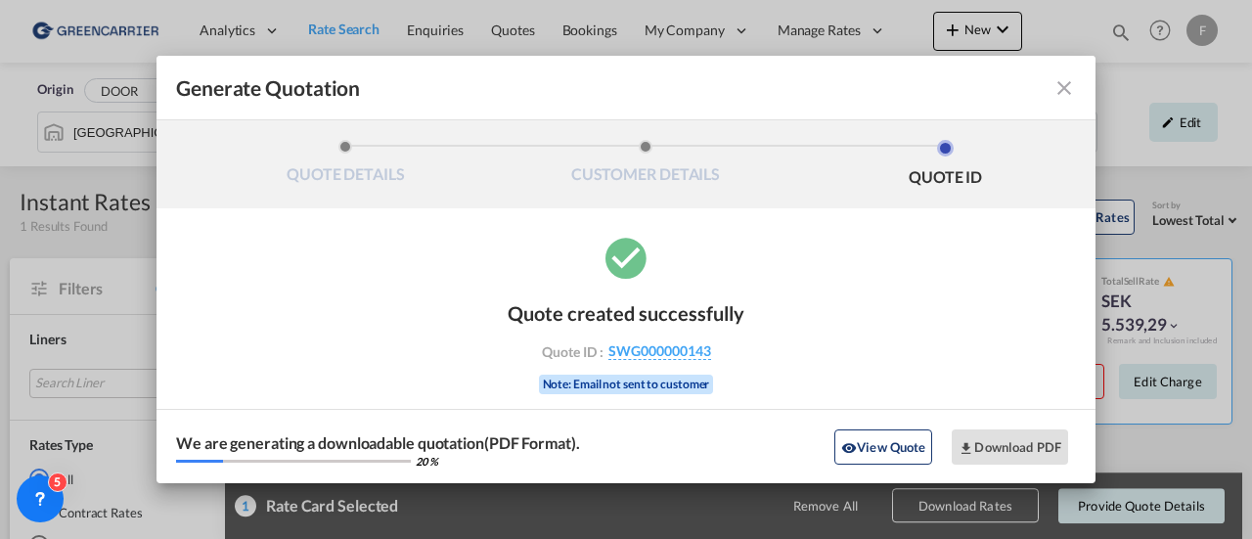
scroll to position [0, 0]
drag, startPoint x: 721, startPoint y: 353, endPoint x: 608, endPoint y: 354, distance: 112.5
click at [608, 354] on div "Quote ID : SWG000000143" at bounding box center [625, 351] width 227 height 18
copy span "SWG000000143"
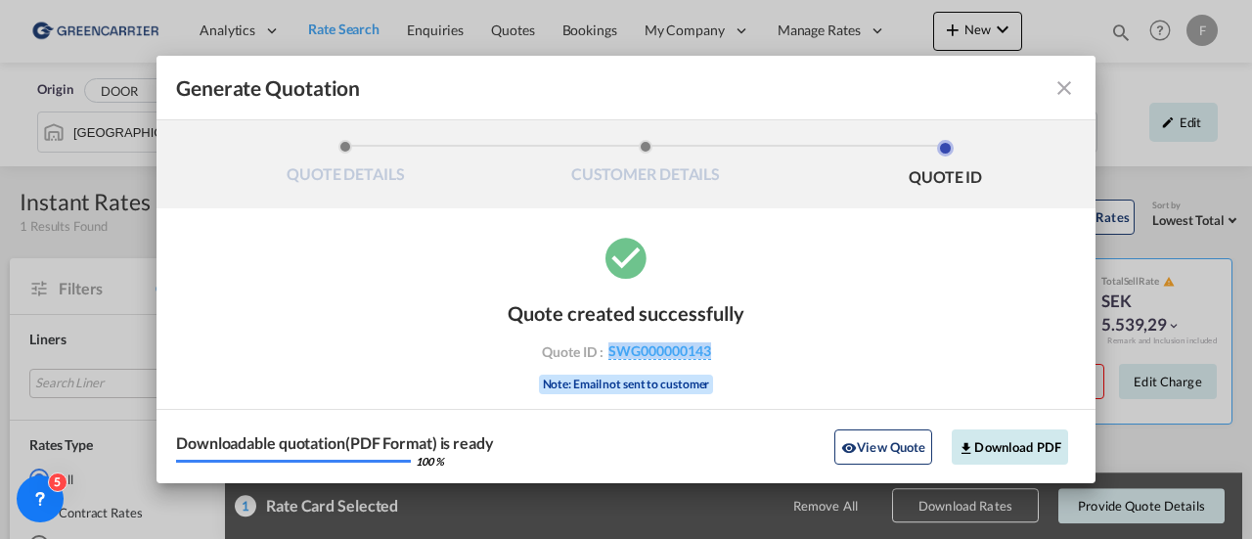
click at [1013, 443] on button "Download PDF" at bounding box center [1009, 446] width 116 height 35
click at [1066, 93] on md-icon "icon-close fg-AAA8AD cursor m-0" at bounding box center [1063, 87] width 23 height 23
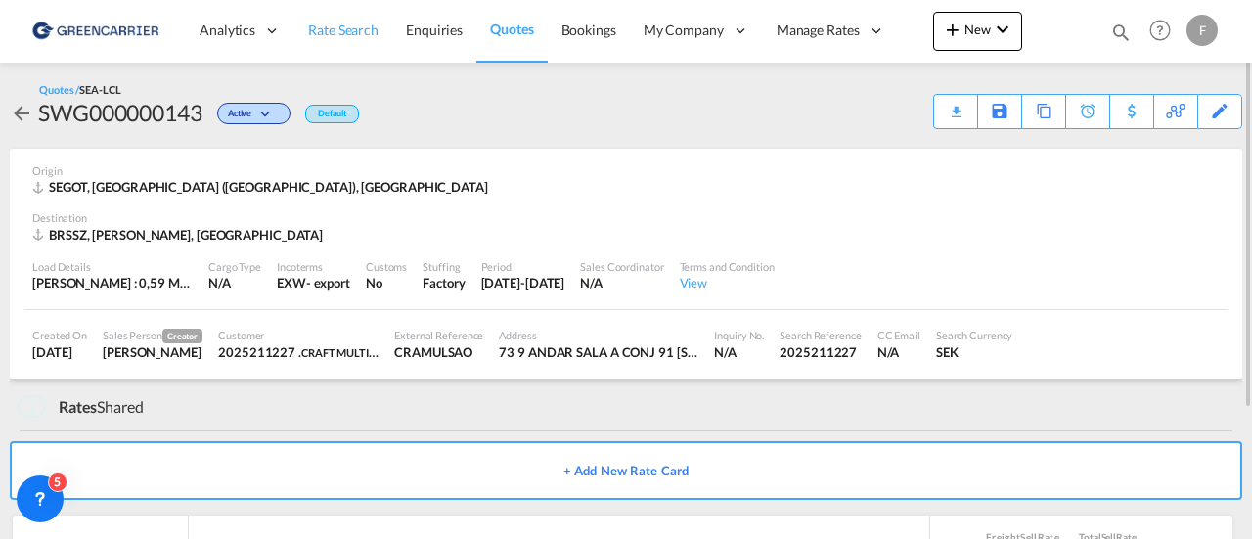
click at [344, 32] on span "Rate Search" at bounding box center [343, 30] width 70 height 17
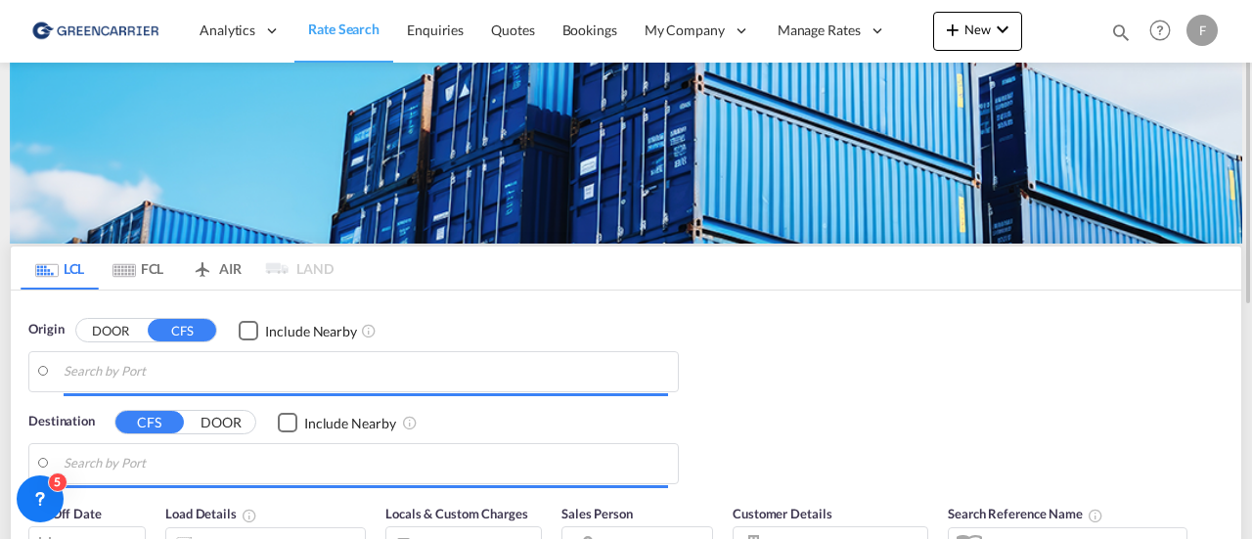
type input "[GEOGRAPHIC_DATA] ([GEOGRAPHIC_DATA]), [GEOGRAPHIC_DATA]"
type input "Santos, BRSSZ"
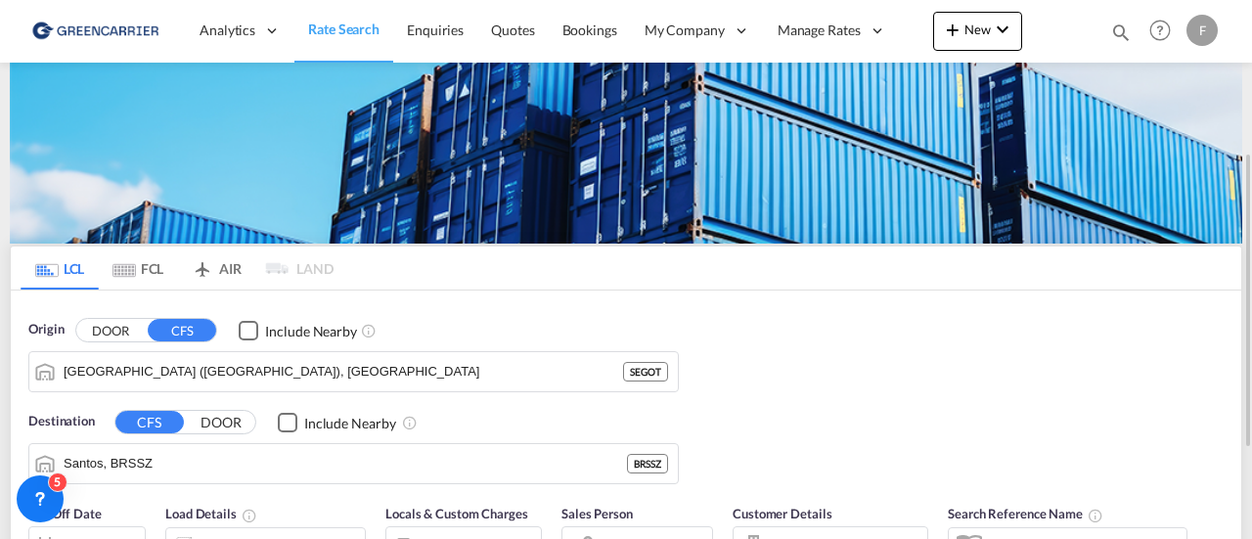
scroll to position [98, 0]
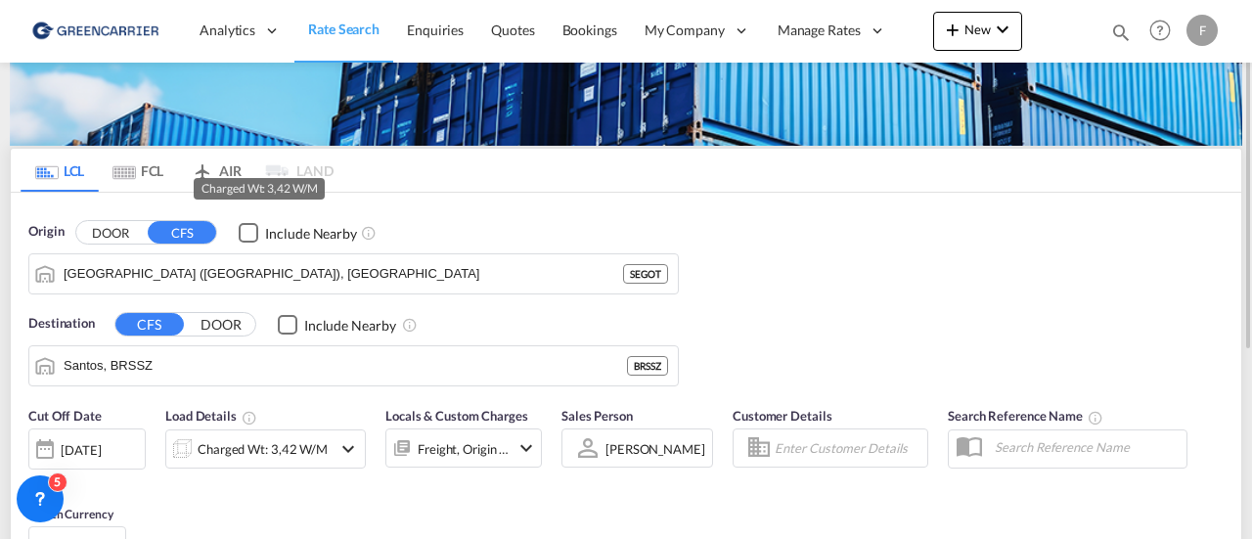
click at [285, 450] on div "Charged Wt: 3,42 W/M" at bounding box center [263, 448] width 130 height 27
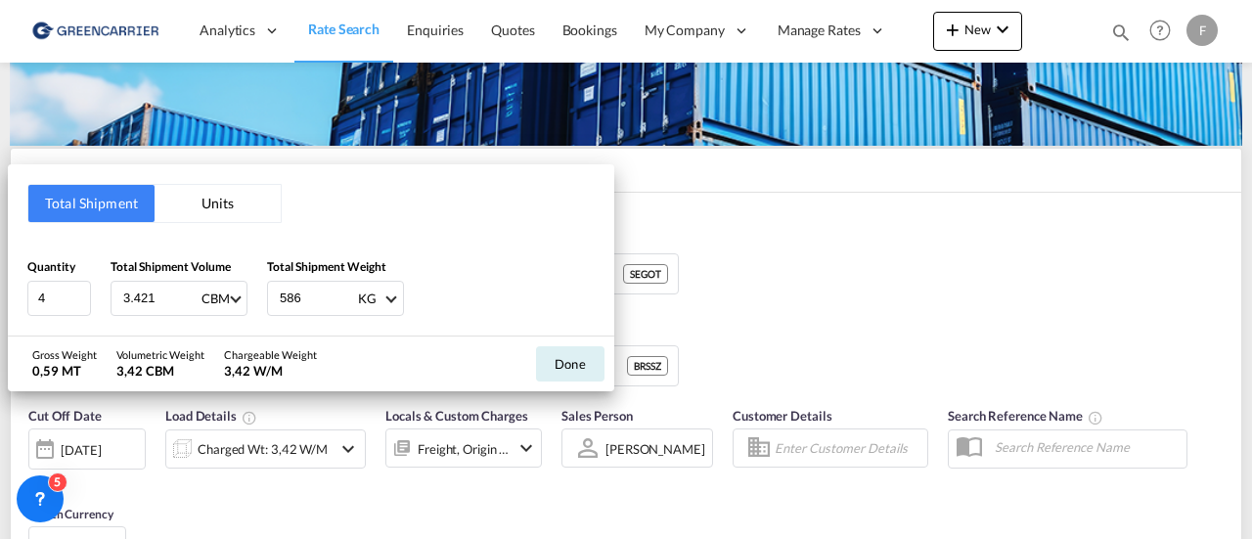
drag, startPoint x: 166, startPoint y: 294, endPoint x: 19, endPoint y: 318, distance: 149.5
click at [19, 318] on div "Total Shipment Units Quantity 4 Total Shipment Volume 3.421 CBM CBM CFT Total S…" at bounding box center [311, 249] width 606 height 171
type input "1.018"
type input "728"
click at [569, 355] on button "Done" at bounding box center [570, 363] width 68 height 35
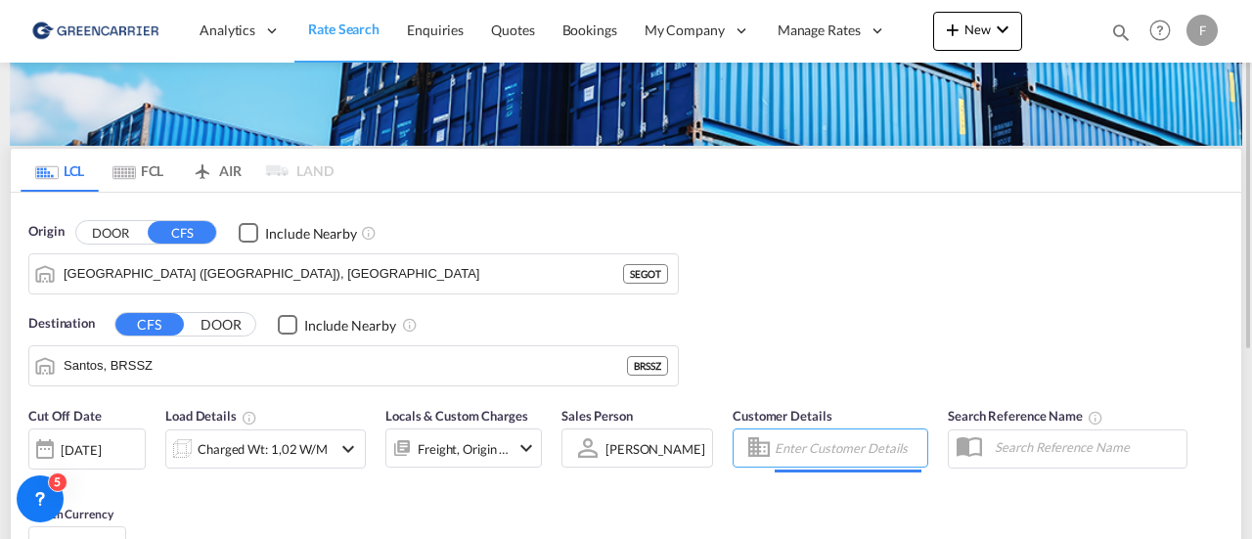
click at [859, 452] on input "Enter Customer Details" at bounding box center [847, 447] width 147 height 29
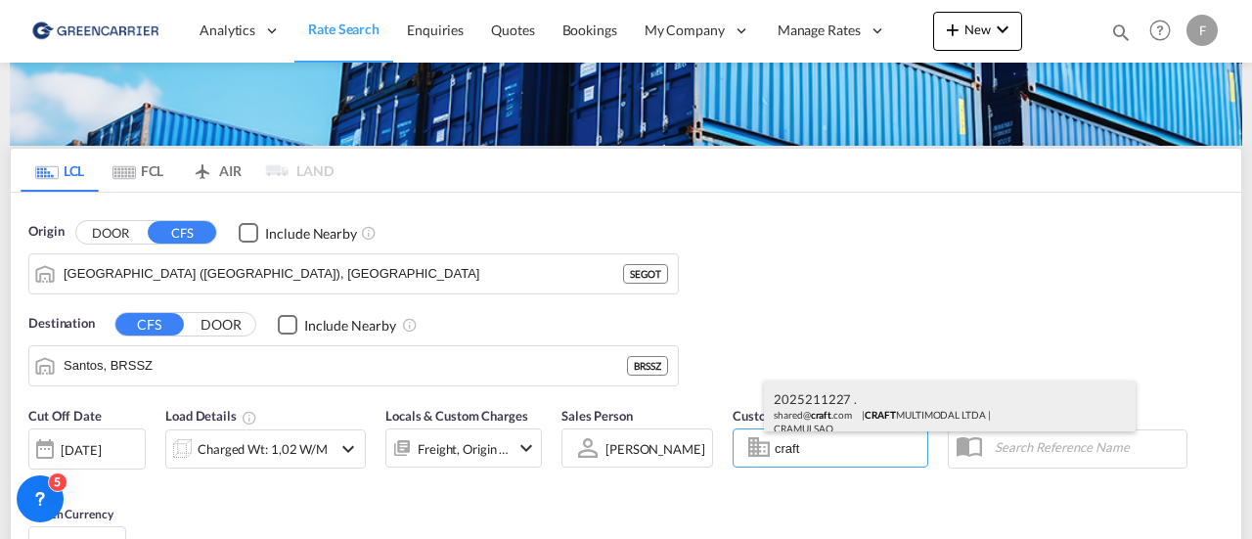
click at [845, 403] on div "2025211227 . shared@ craft .com | CRAFT MULTIMODAL LTDA | CRAMULSAO" at bounding box center [950, 412] width 372 height 65
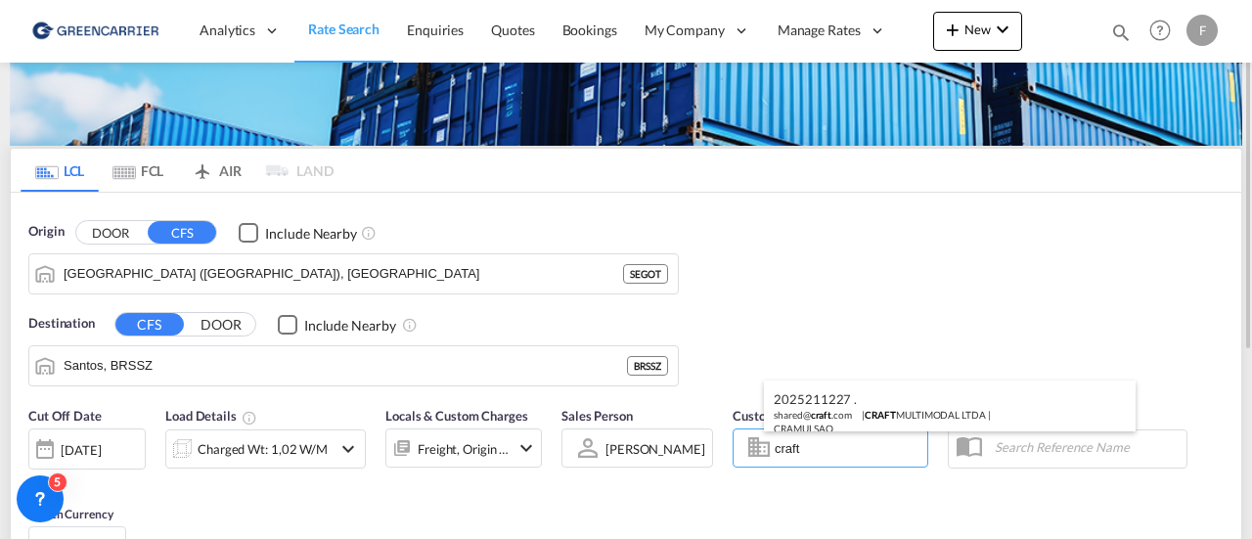
type input "CRAFT MULTIMODAL LTDA, 2025211227 ., [EMAIL_ADDRESS][DOMAIN_NAME]"
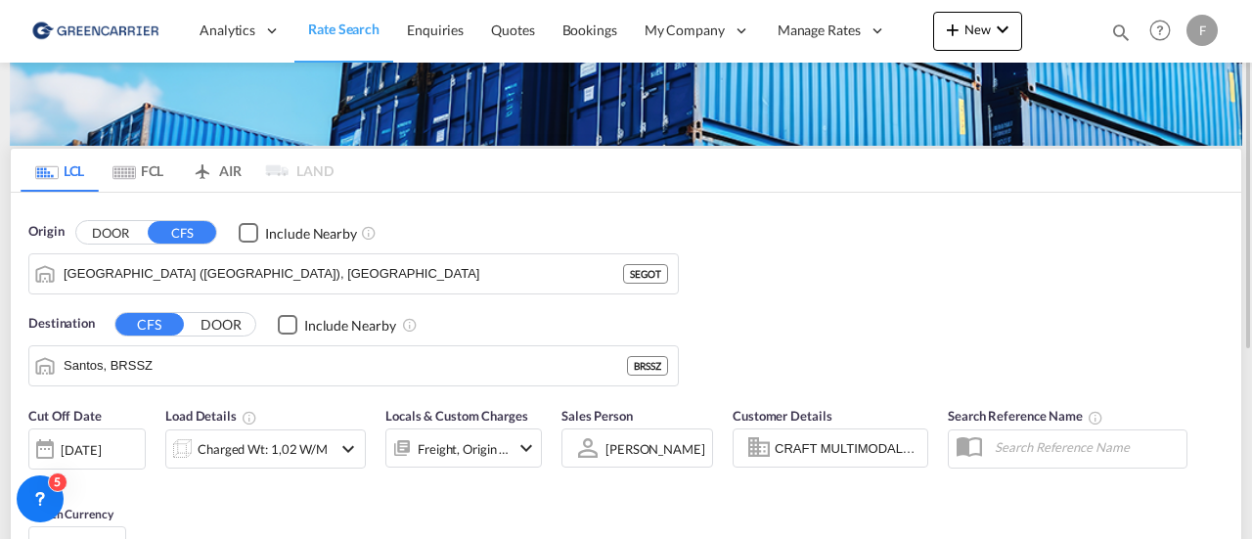
click at [1052, 455] on input "text" at bounding box center [1085, 446] width 201 height 29
paste input "2025211129"
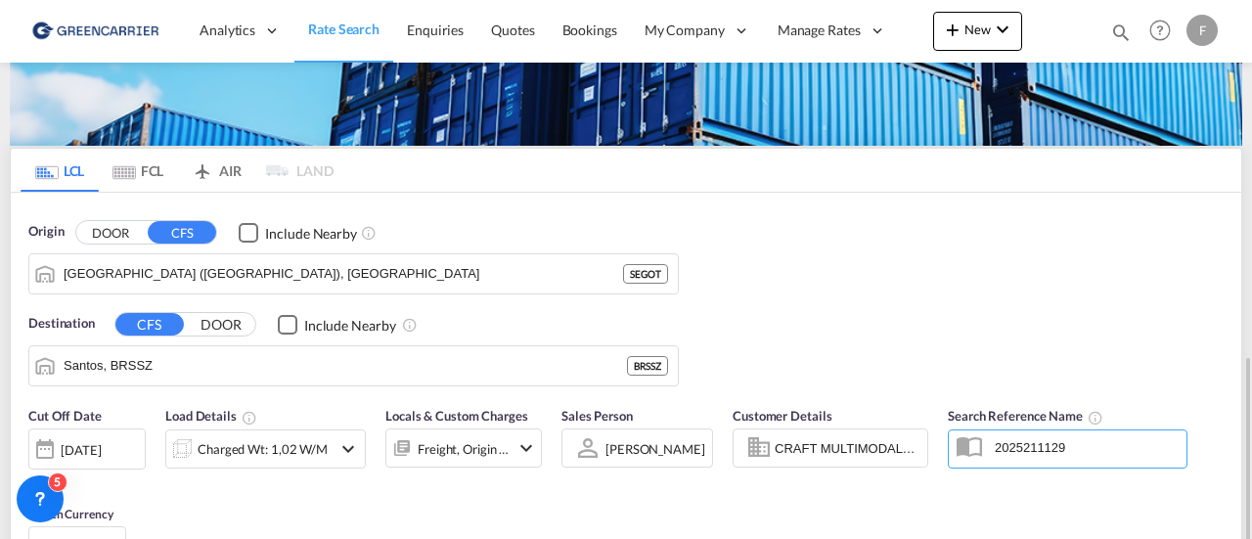
scroll to position [391, 0]
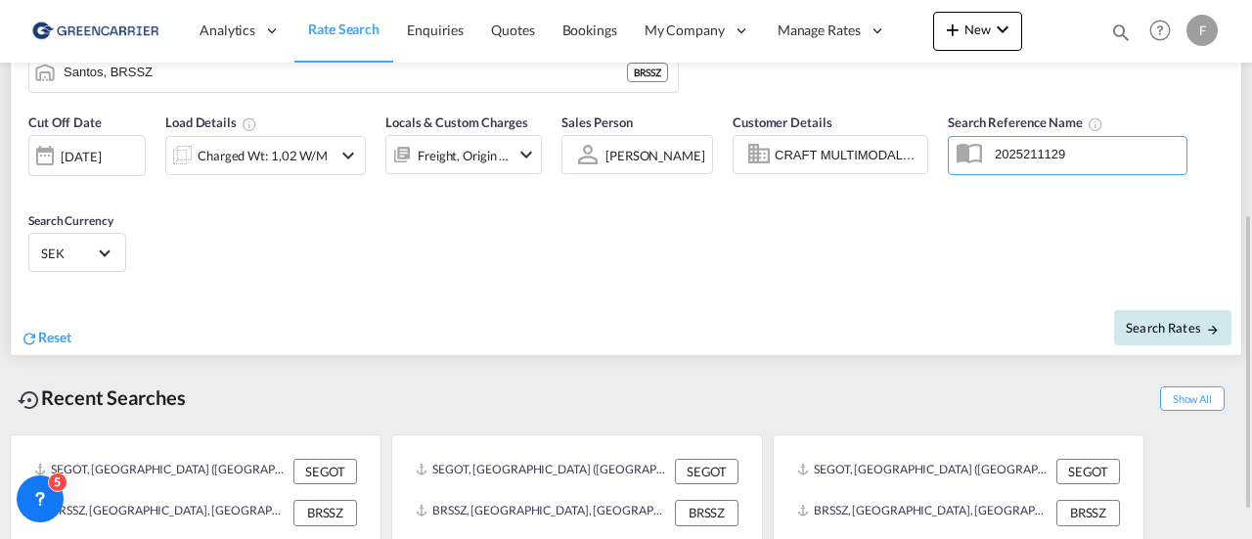
type input "2025211129"
click at [1156, 330] on span "Search Rates" at bounding box center [1172, 328] width 94 height 16
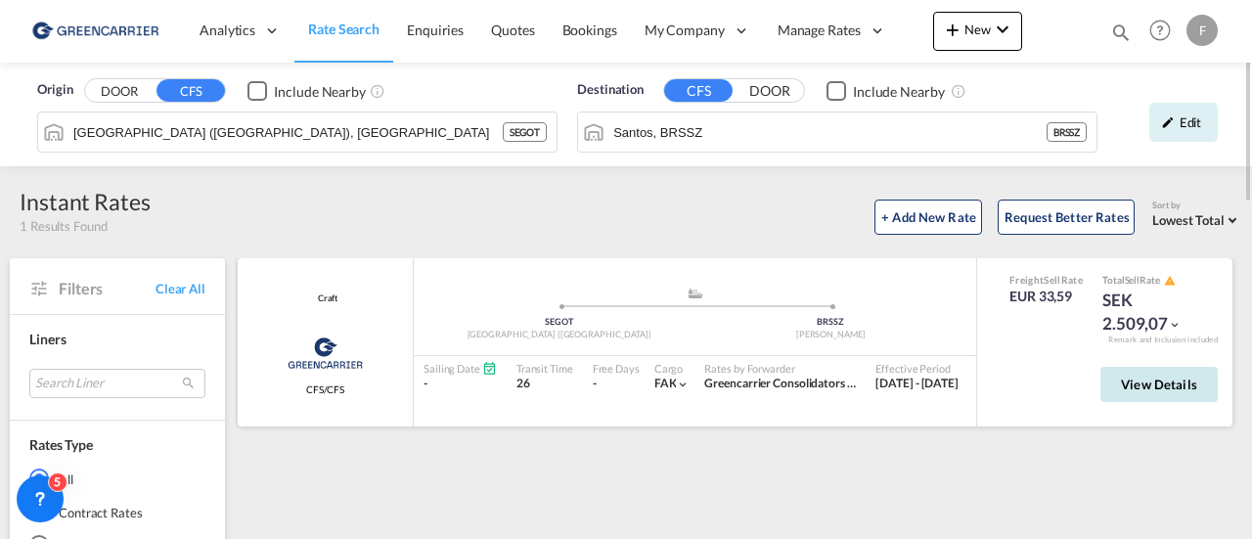
click at [1143, 378] on span "View Details" at bounding box center [1159, 384] width 76 height 16
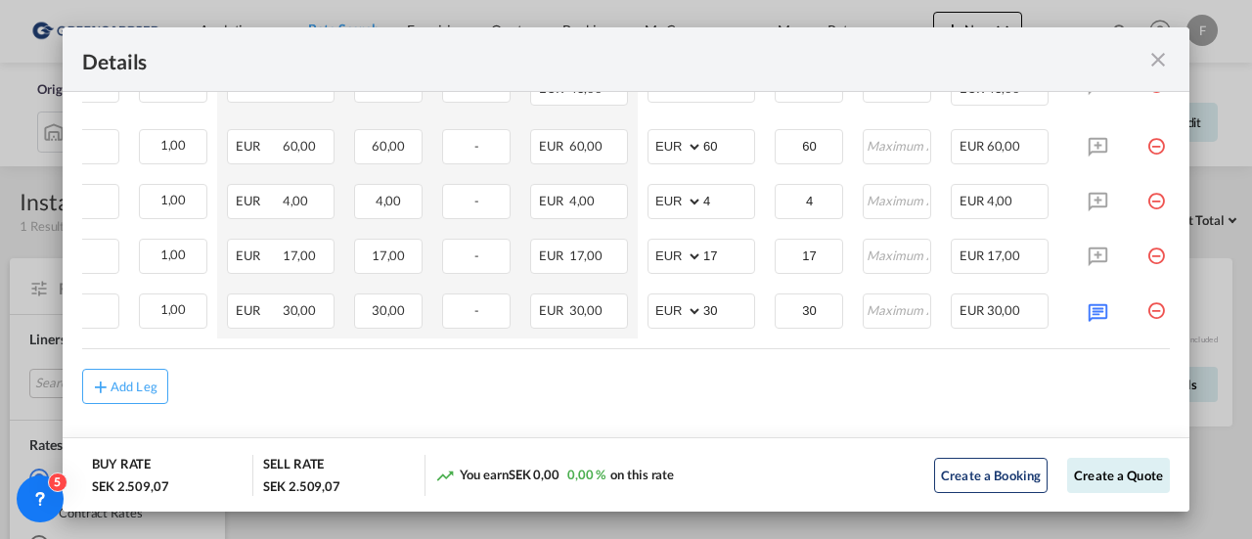
scroll to position [0, 315]
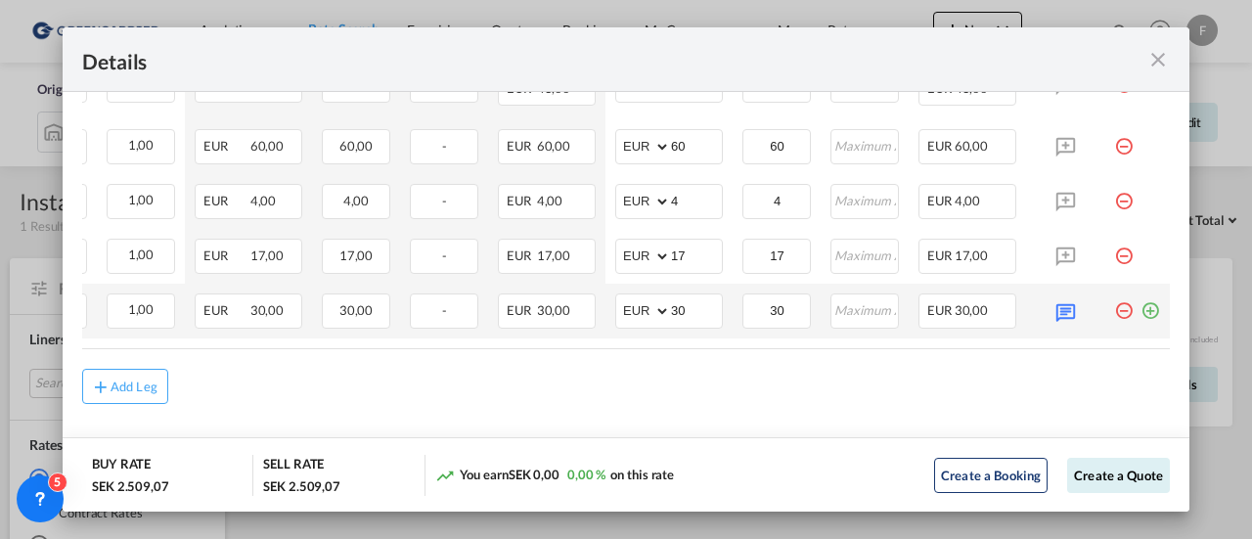
click at [1140, 308] on md-icon "icon-plus-circle-outline green-400-fg" at bounding box center [1150, 303] width 20 height 20
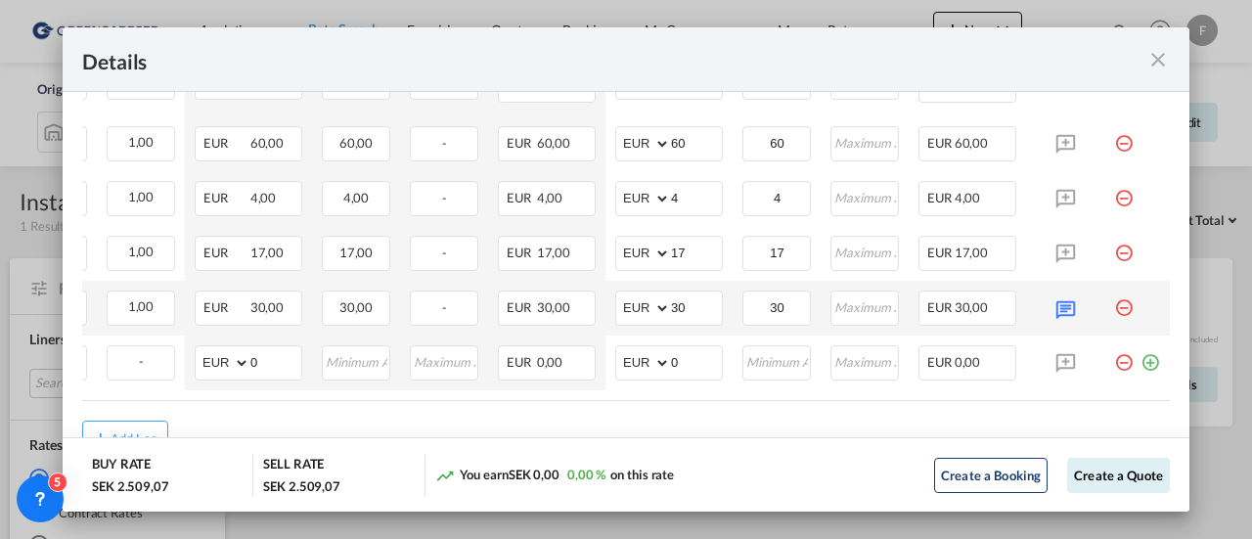
scroll to position [0, 0]
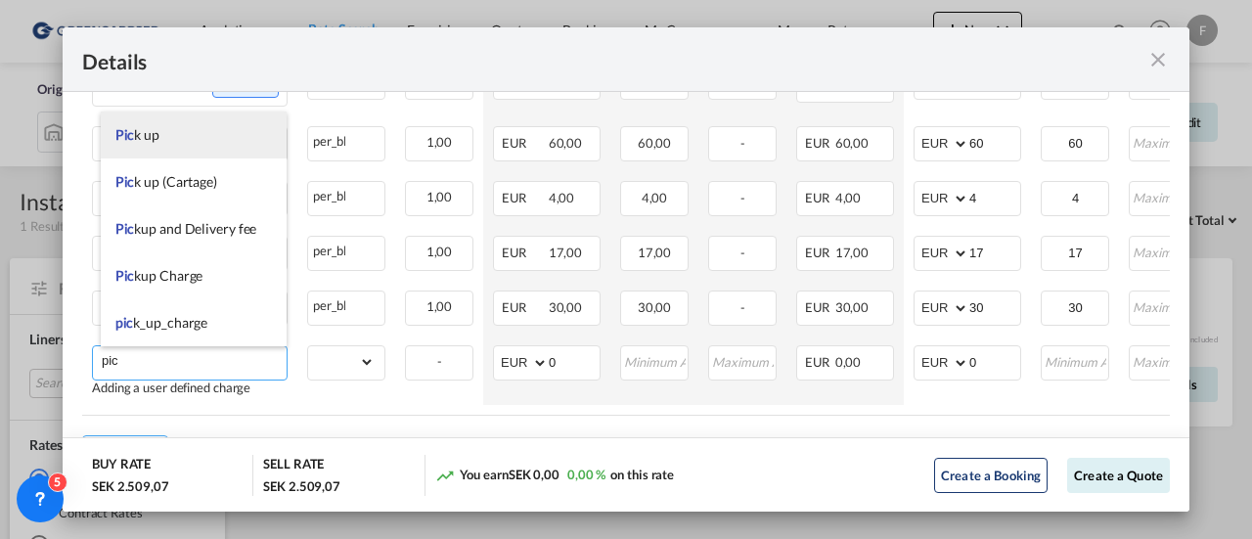
click at [181, 134] on li "Pic k up" at bounding box center [194, 134] width 187 height 47
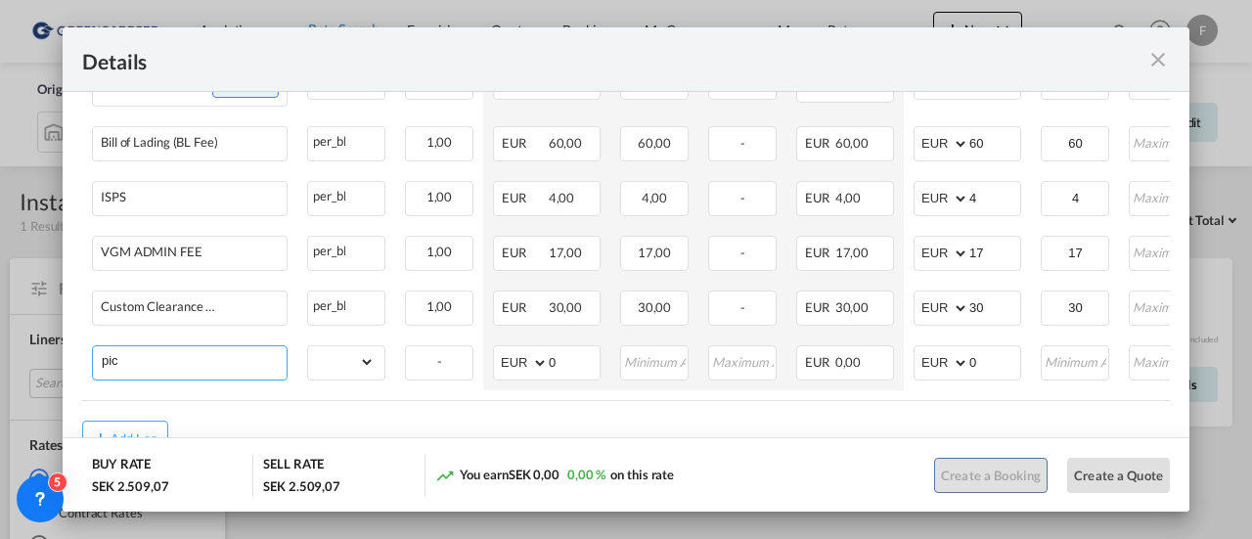
type input "Pick up"
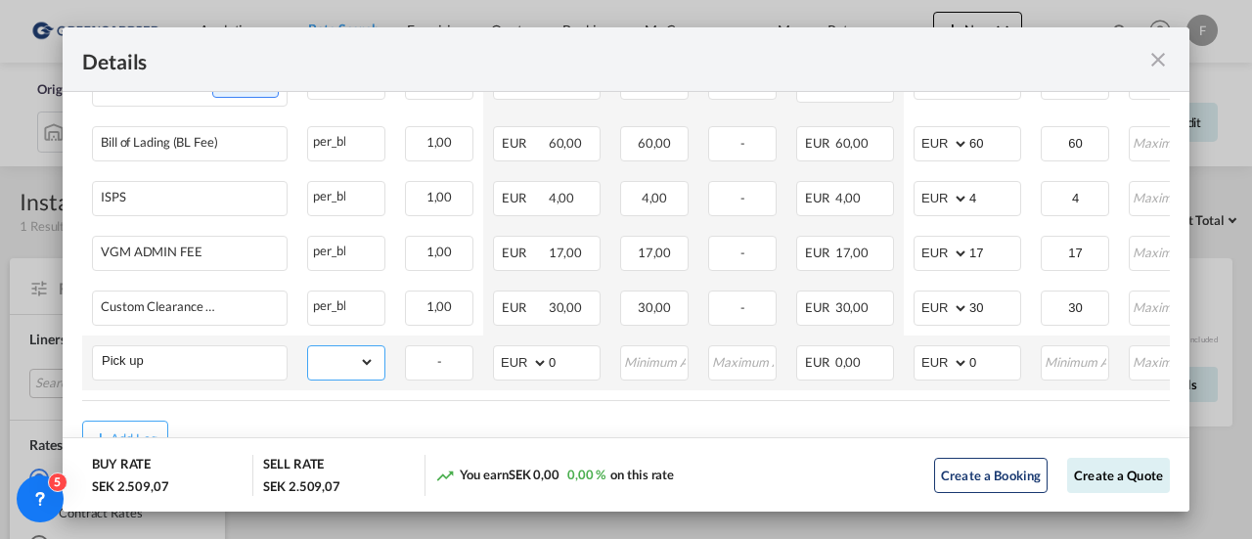
click at [365, 365] on select "gross_weight volumetric_weight per_shipment per_bl per_km per_hawb per_kg flat …" at bounding box center [341, 361] width 66 height 31
select select "per_shipment"
click at [308, 346] on select "gross_weight volumetric_weight per_shipment per_bl per_km per_hawb per_kg flat …" at bounding box center [341, 361] width 66 height 31
drag, startPoint x: 980, startPoint y: 363, endPoint x: 899, endPoint y: 369, distance: 81.4
click at [899, 369] on tr "Pick up Please Enter Already Exists gross_weight volumetric_weight per_shipment…" at bounding box center [775, 362] width 1386 height 55
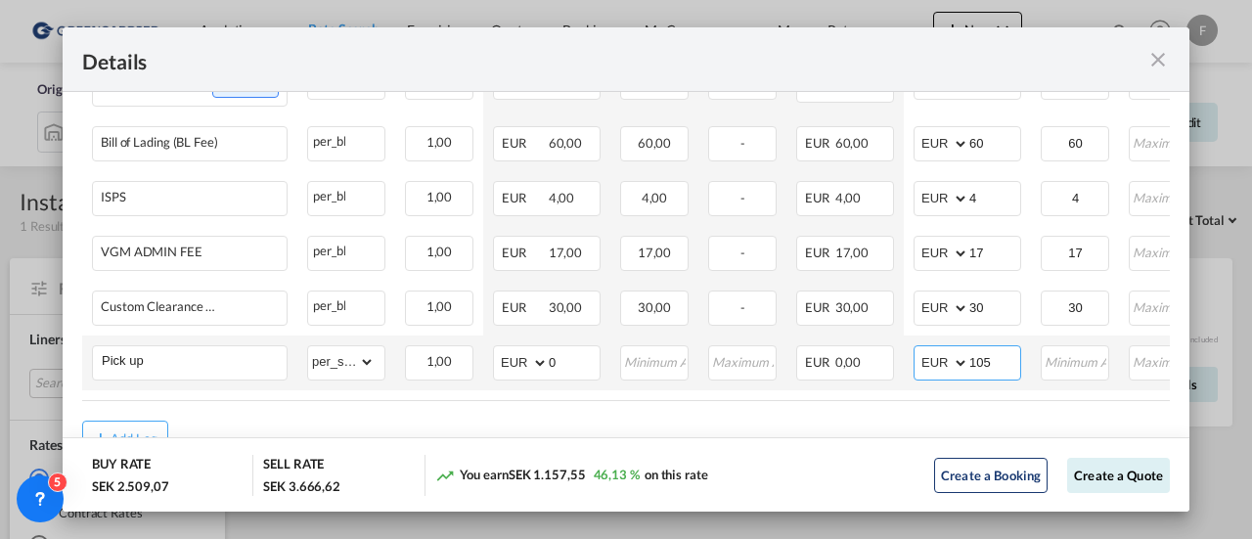
type input "105"
drag, startPoint x: 891, startPoint y: 398, endPoint x: 1014, endPoint y: 380, distance: 124.5
click at [1016, 380] on table "Charges Basis Quantity | Slab Buy Rates Sell Rates Comments Action Unit Price M…" at bounding box center [775, 145] width 1386 height 508
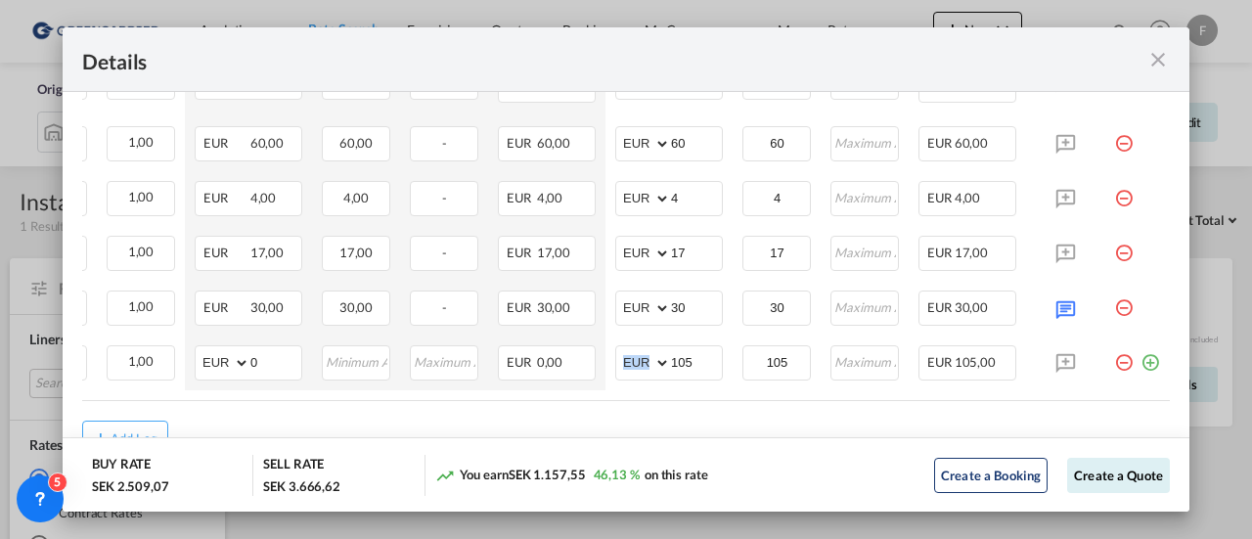
scroll to position [0, 315]
click at [1140, 359] on md-icon "icon-plus-circle-outline green-400-fg" at bounding box center [1150, 355] width 20 height 20
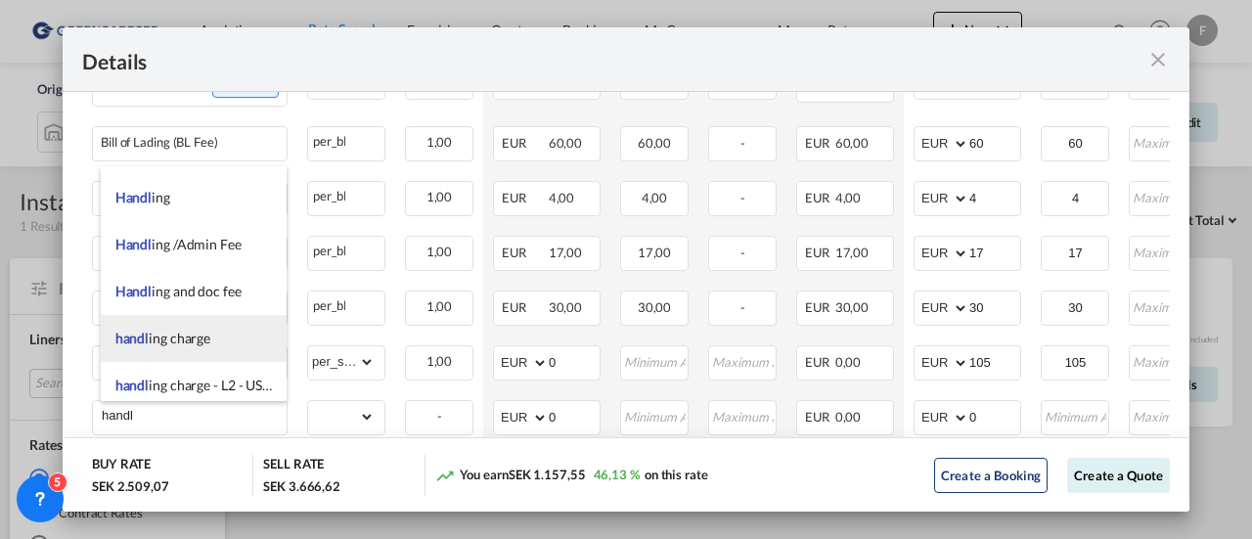
scroll to position [587, 0]
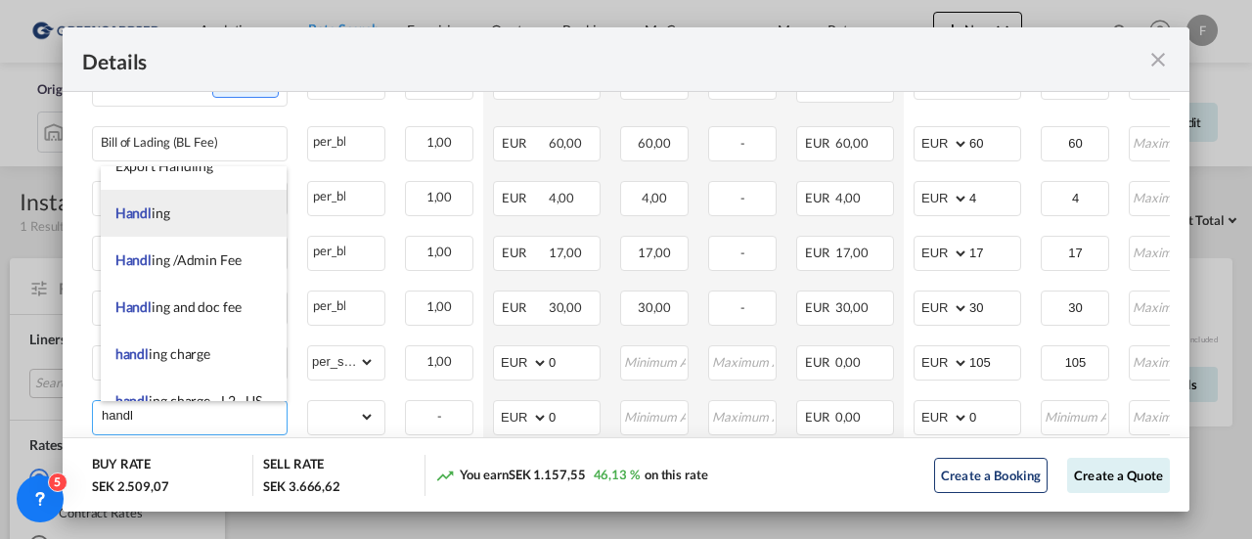
click at [182, 221] on li "Handl ing" at bounding box center [194, 213] width 187 height 47
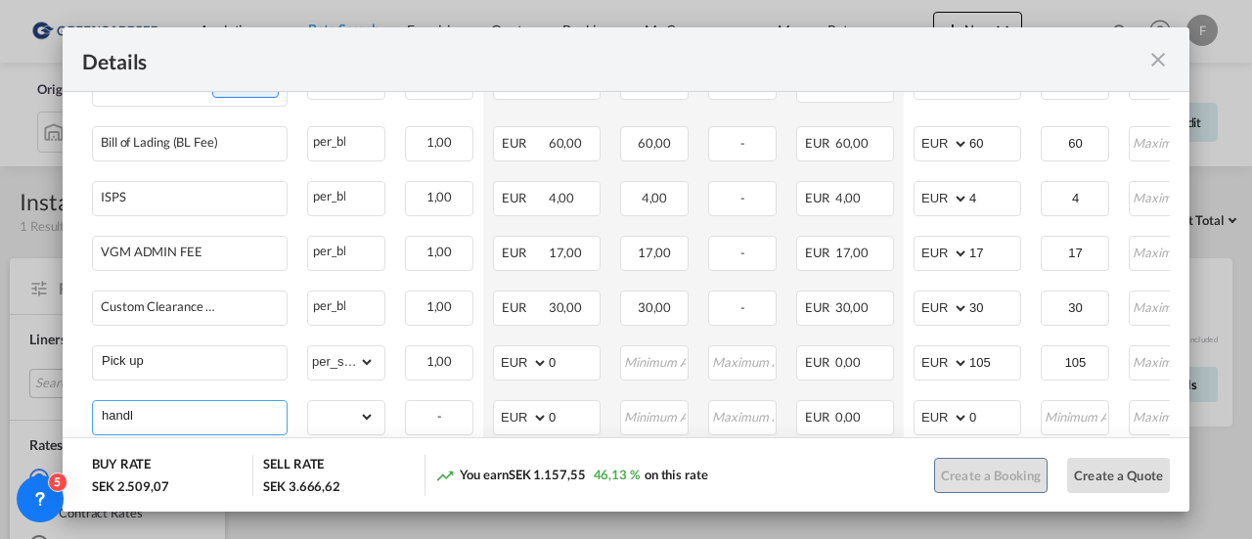
type input "Handling"
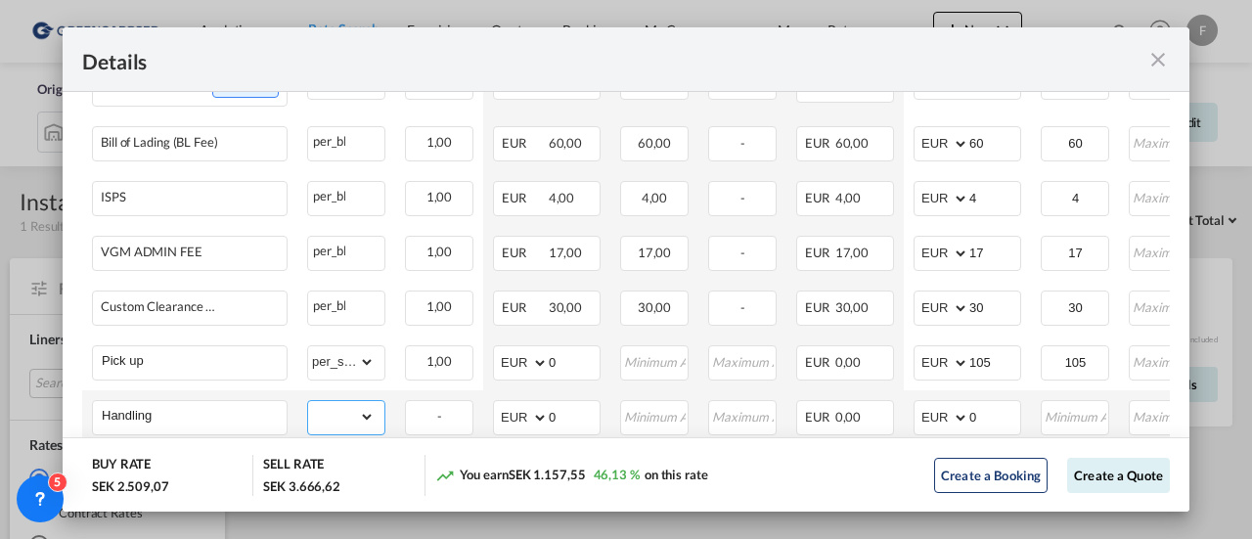
click at [366, 422] on select "gross_weight volumetric_weight per_shipment per_bl per_km per_hawb per_kg flat …" at bounding box center [341, 416] width 66 height 31
select select "per_bl"
click at [308, 401] on select "gross_weight volumetric_weight per_shipment per_bl per_km per_hawb per_kg flat …" at bounding box center [341, 416] width 66 height 31
click at [989, 417] on input "0" at bounding box center [994, 415] width 51 height 29
drag, startPoint x: 992, startPoint y: 416, endPoint x: 894, endPoint y: 427, distance: 98.5
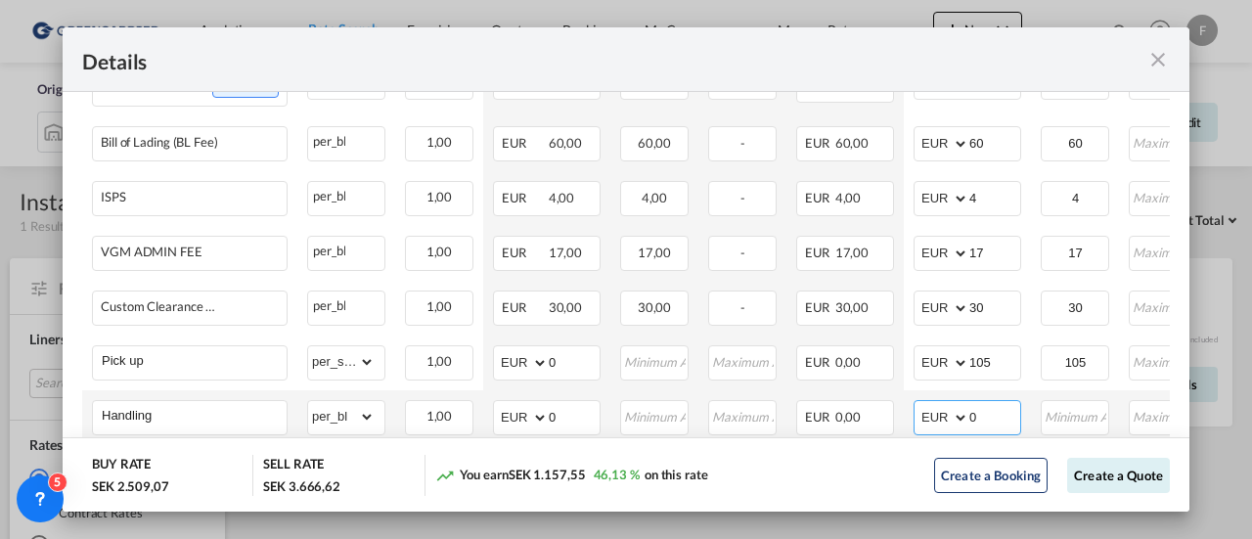
click at [897, 427] on tr "Handling Please Enter Already Exists gross_weight volumetric_weight per_shipmen…" at bounding box center [775, 417] width 1386 height 55
type input "43"
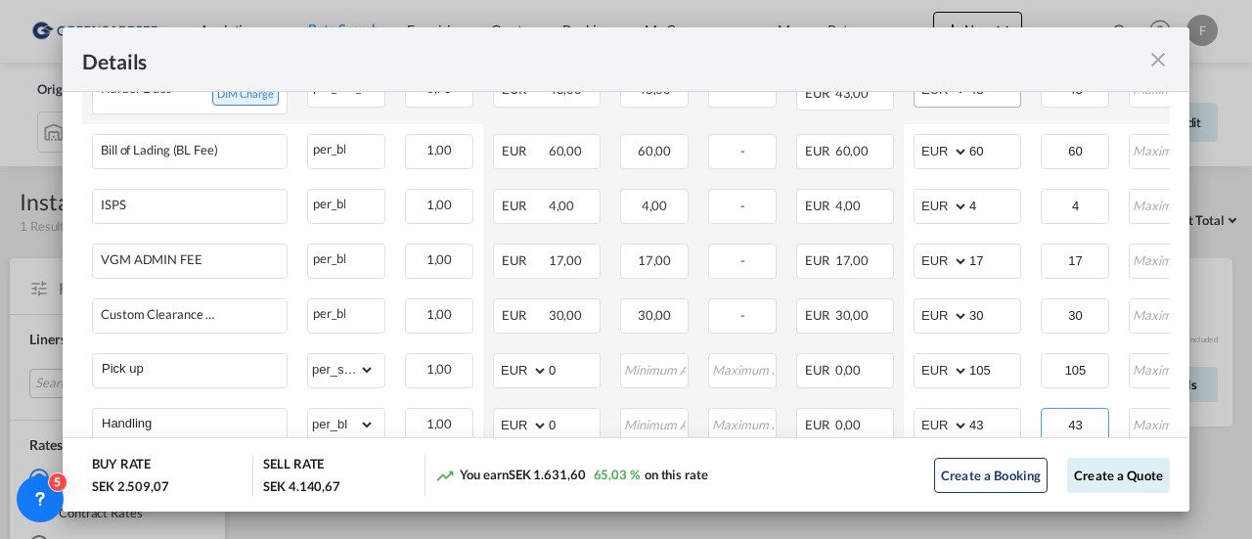
scroll to position [978, 0]
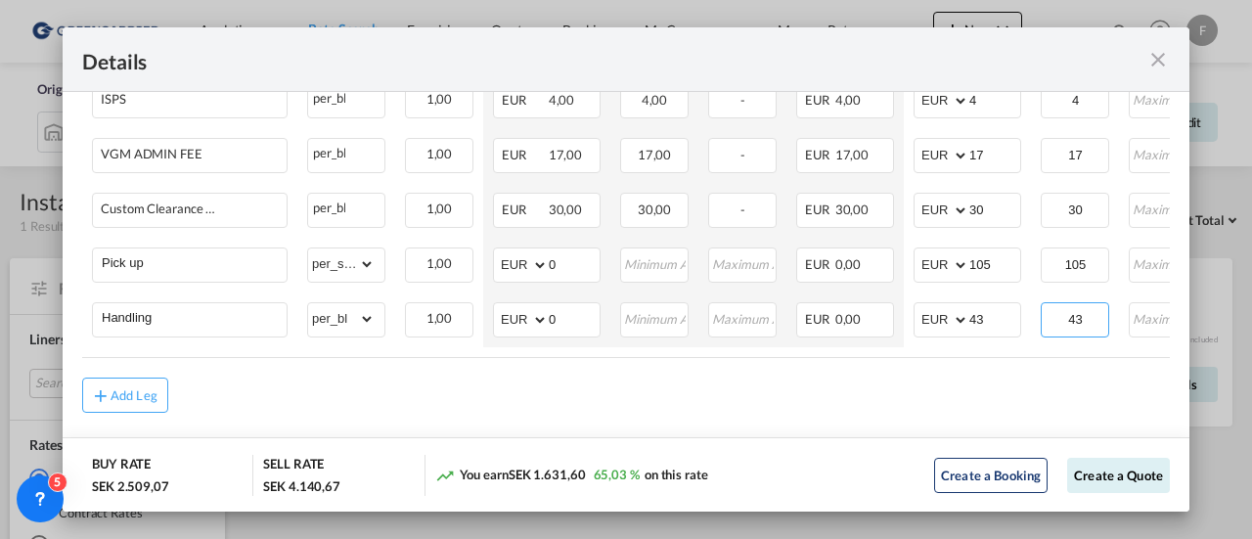
type input "43"
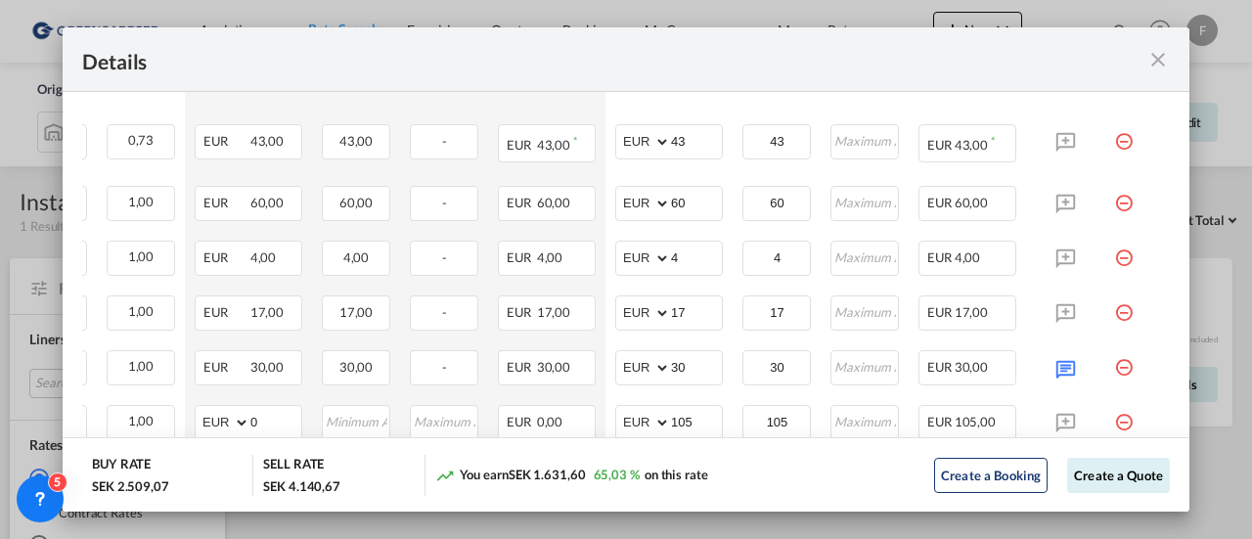
scroll to position [698, 0]
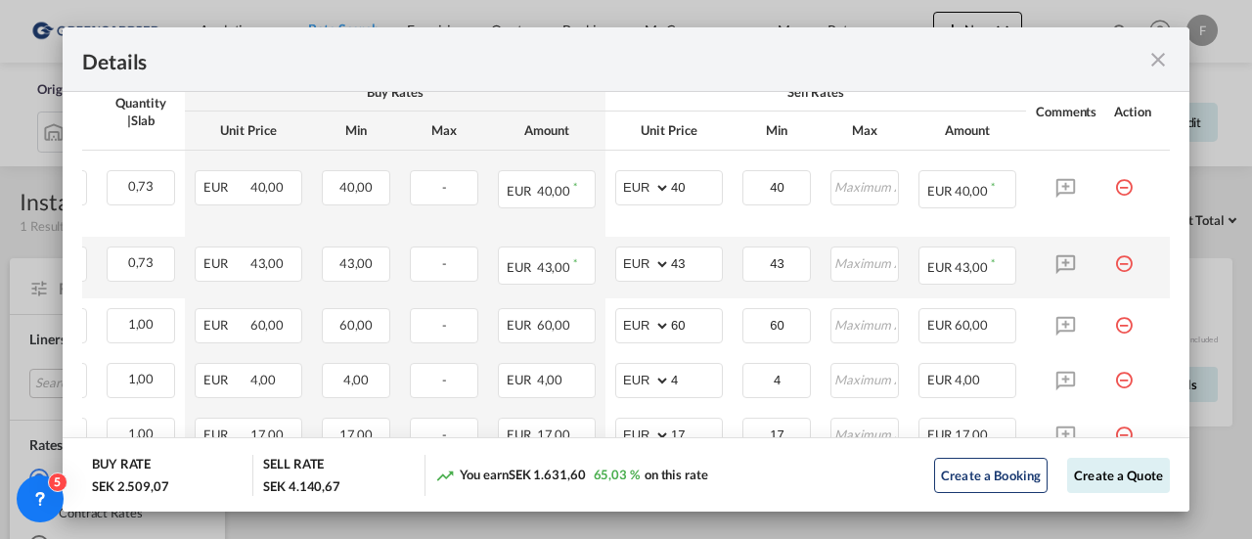
click at [1114, 264] on md-icon "icon-minus-circle-outline red-400-fg pt-7" at bounding box center [1124, 256] width 20 height 20
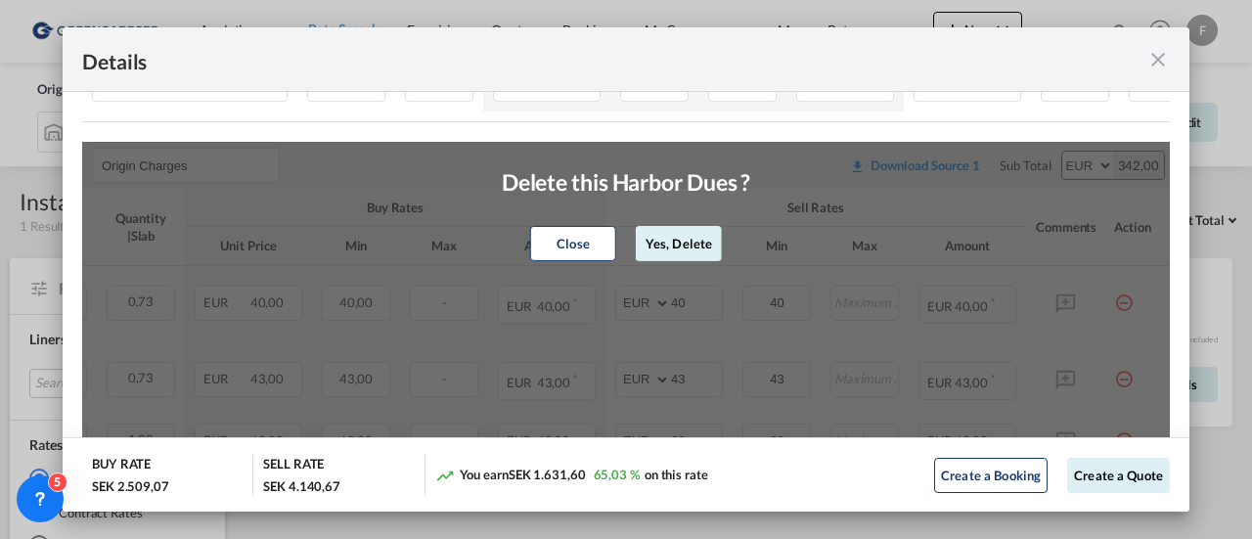
scroll to position [503, 0]
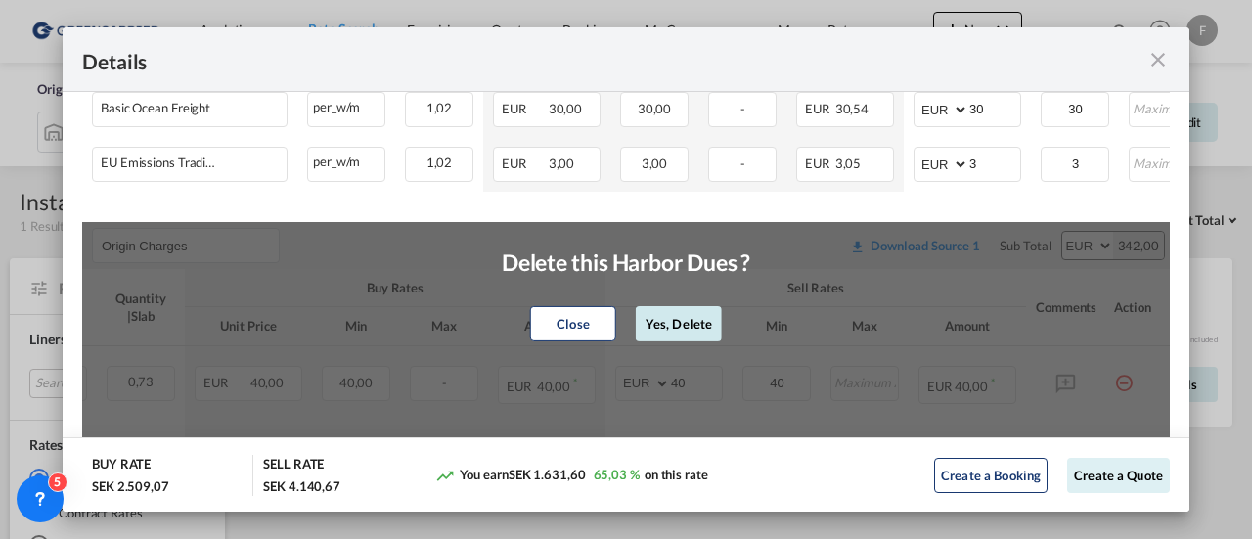
click at [698, 320] on button "Yes, Delete" at bounding box center [679, 323] width 86 height 35
type input "60"
type input "4"
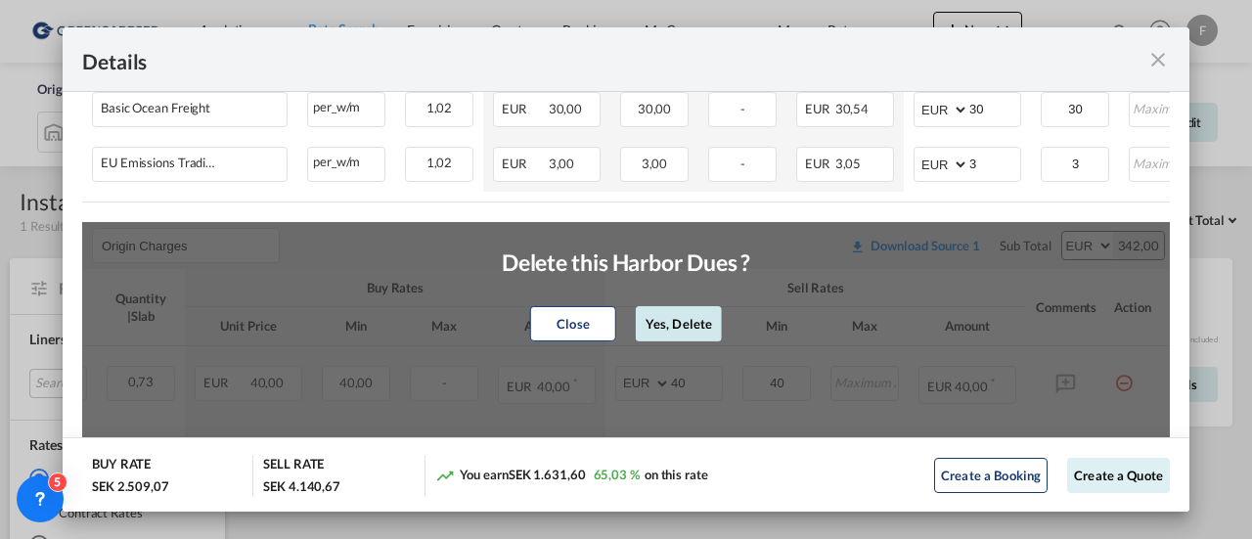
type input "17"
type input "30"
type input "105"
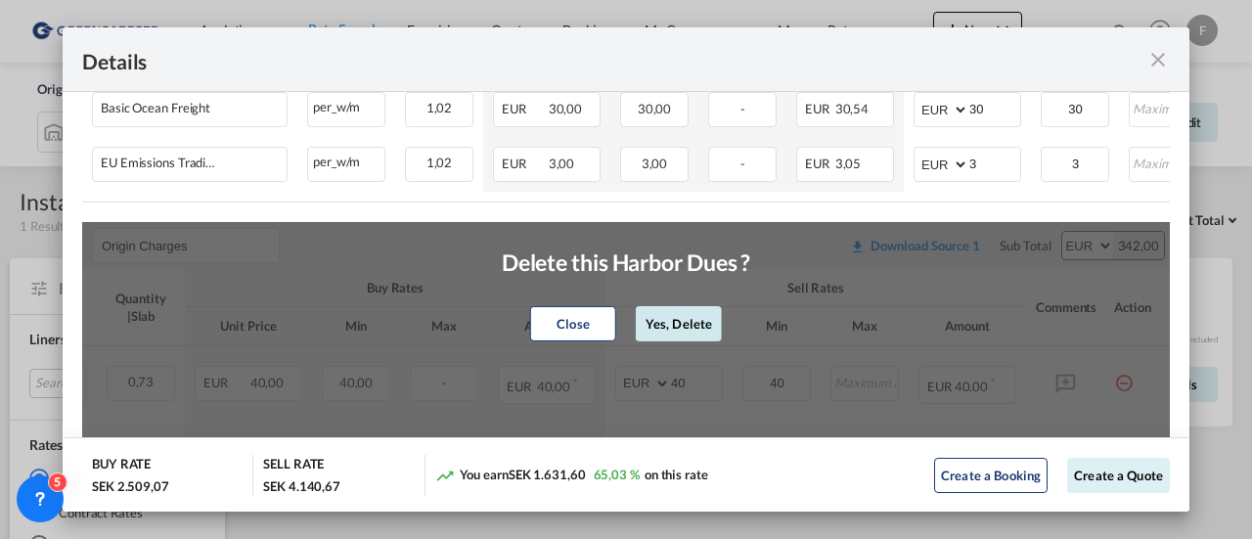
type input "105"
type input "Handling"
select select "per_bl"
type input "43"
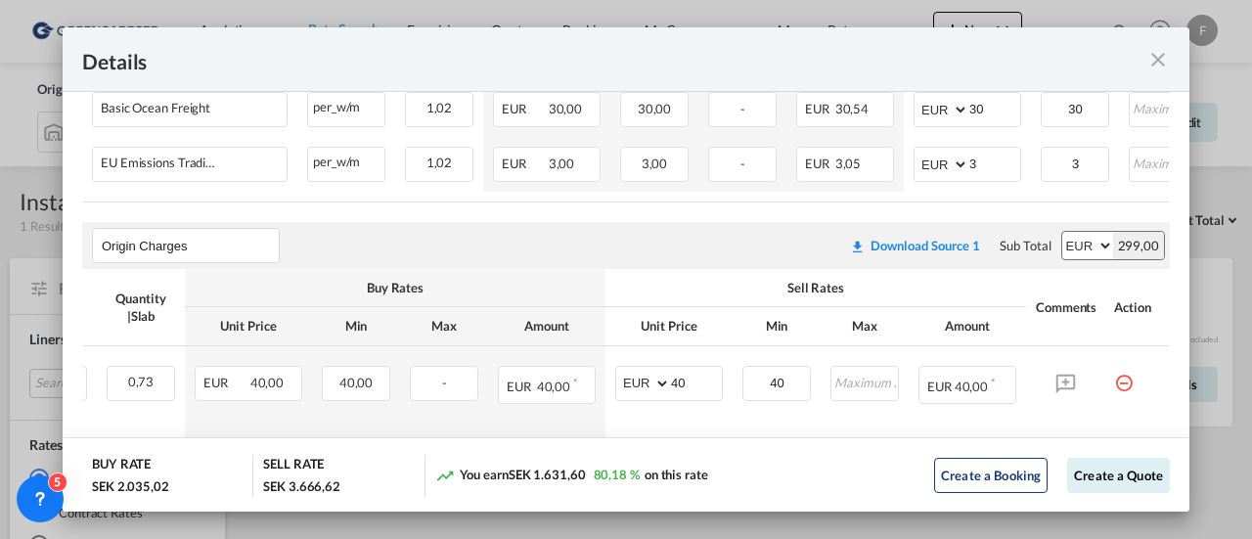
type input "43"
click at [1103, 474] on button "Create a Quote" at bounding box center [1118, 475] width 103 height 35
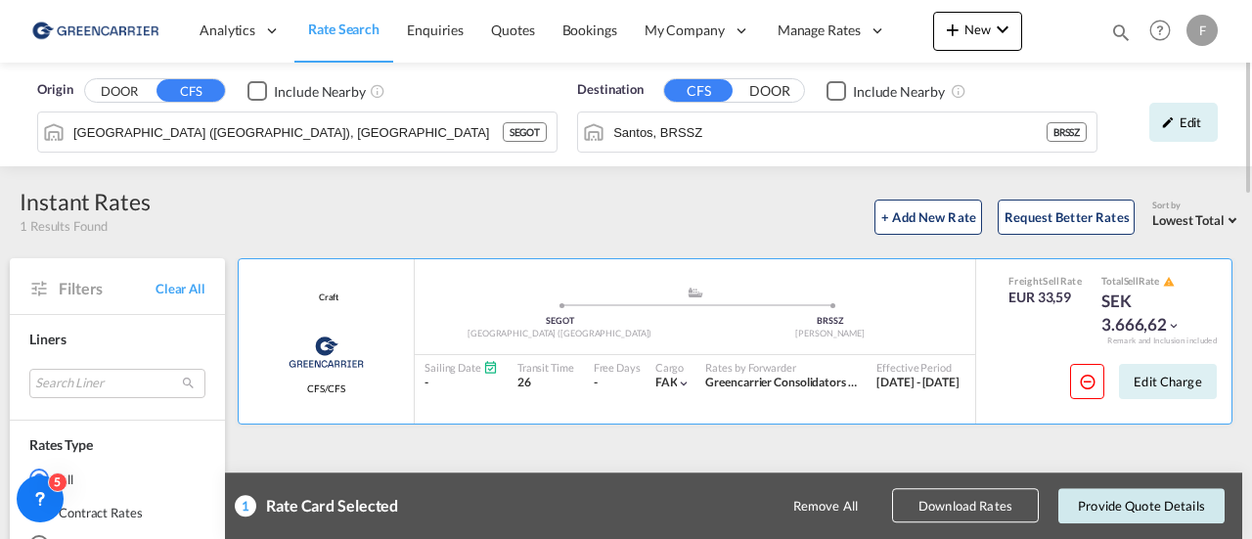
click at [1105, 502] on button "Provide Quote Details" at bounding box center [1141, 505] width 166 height 35
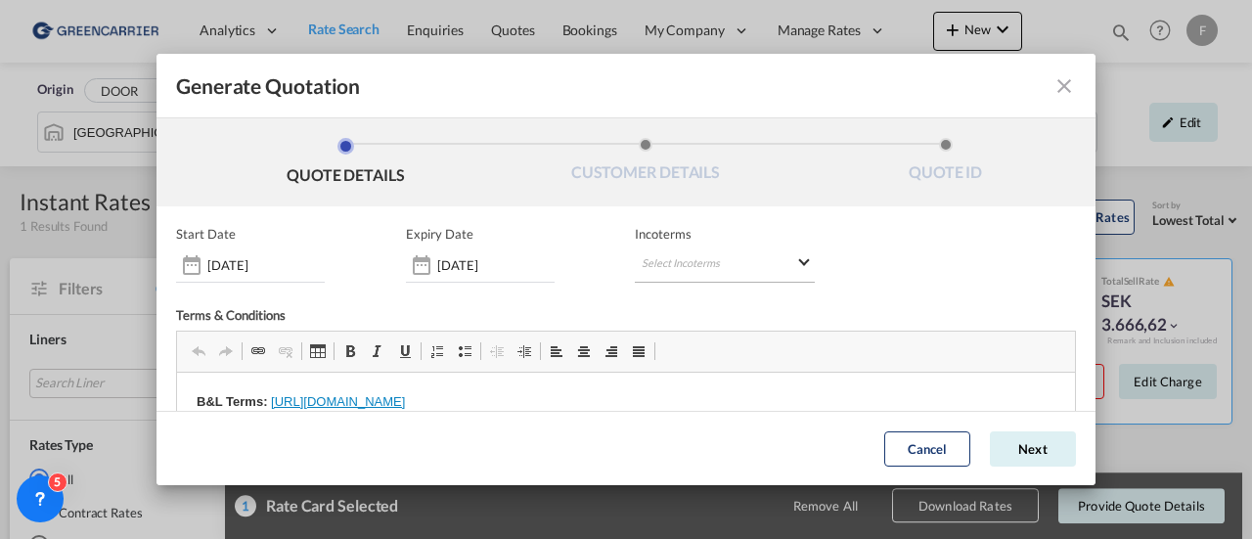
scroll to position [0, 0]
click at [681, 265] on md-select "Select Incoterms FCA - export Free Carrier FCA - import Free Carrier DAP - impo…" at bounding box center [725, 264] width 180 height 35
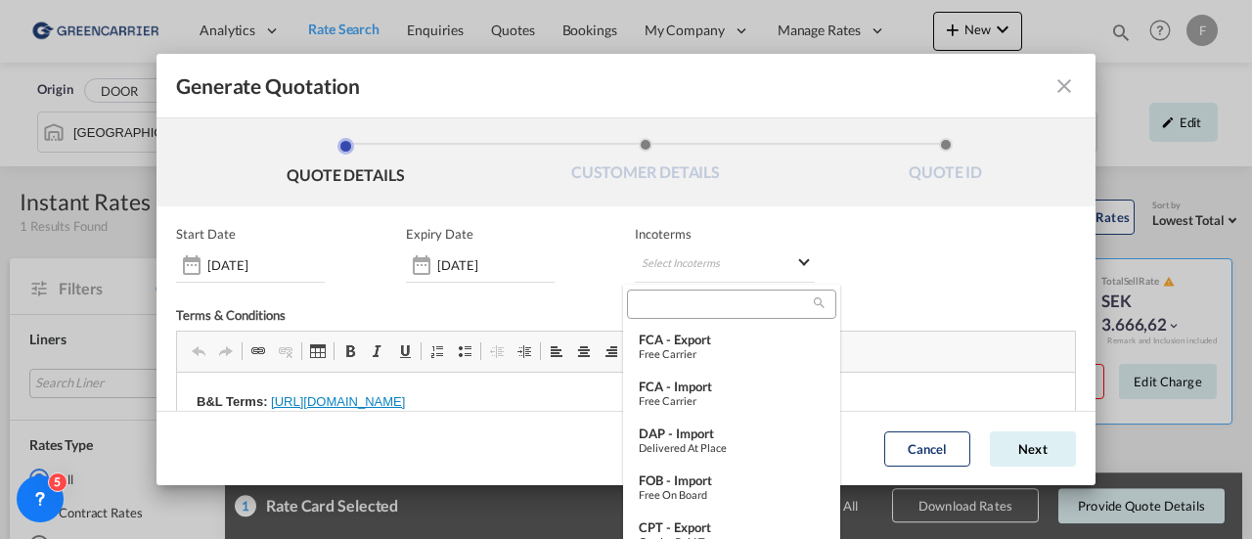
click at [676, 312] on input "search" at bounding box center [723, 304] width 181 height 18
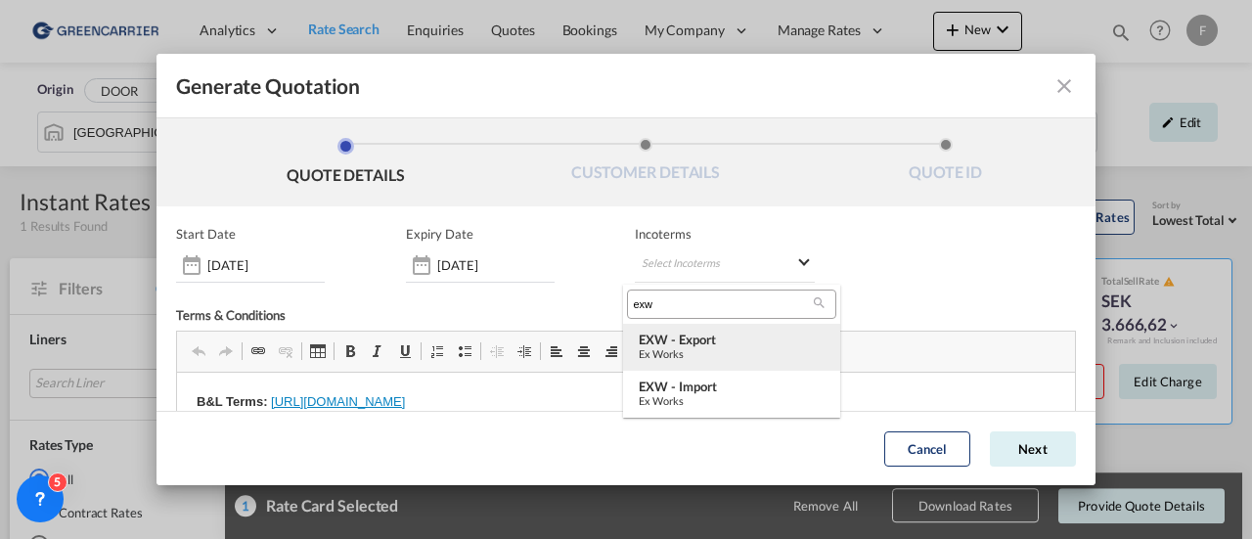
type input "exw"
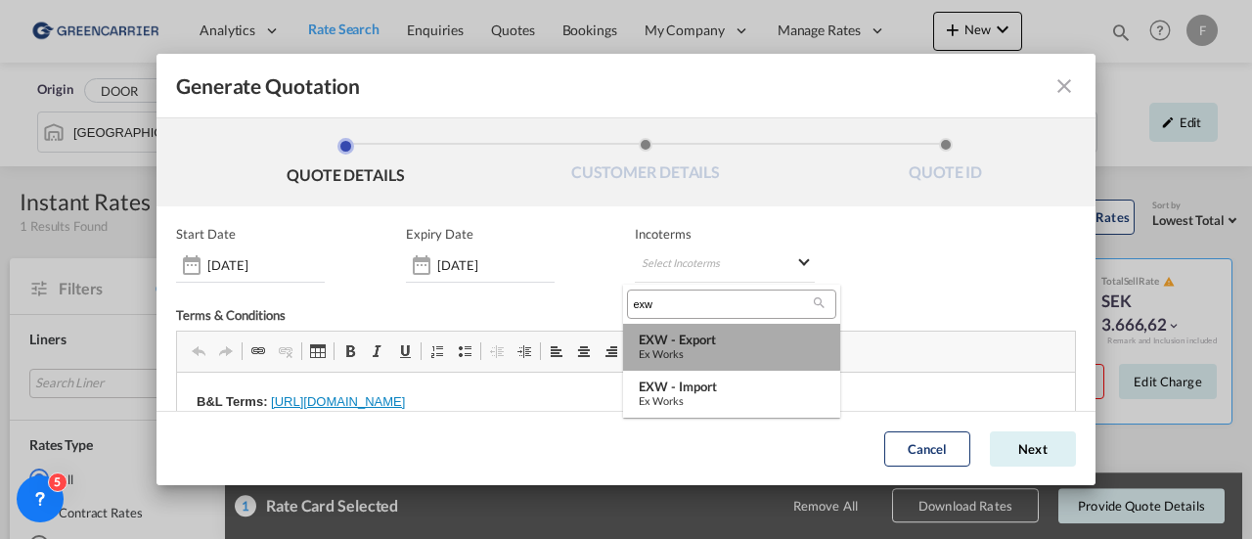
click at [683, 342] on div "EXW - export" at bounding box center [732, 339] width 186 height 16
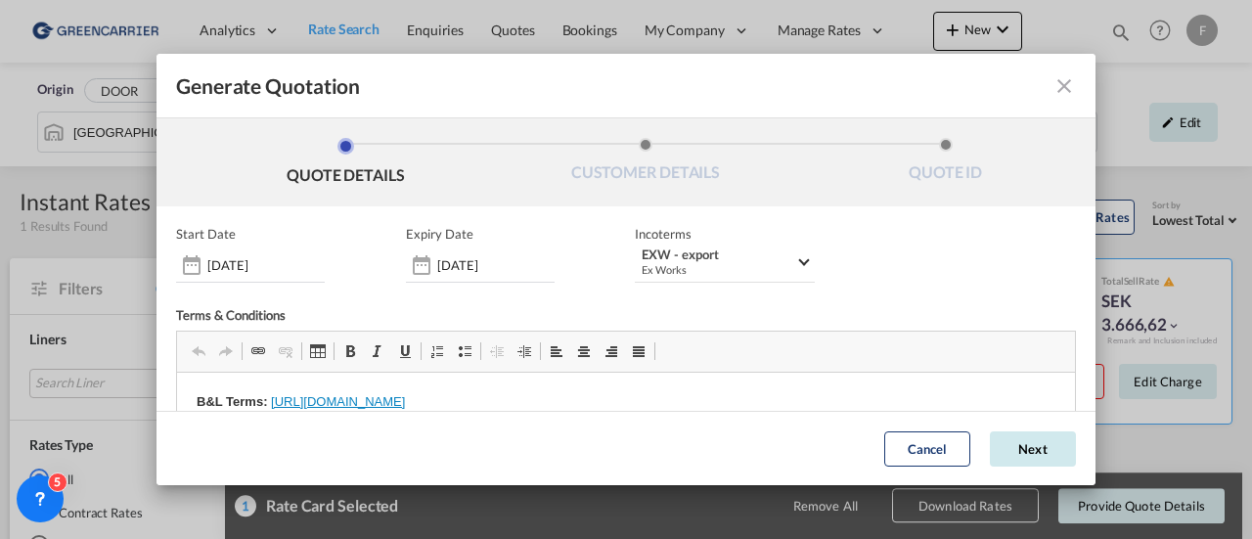
click at [1003, 455] on button "Next" at bounding box center [1033, 448] width 86 height 35
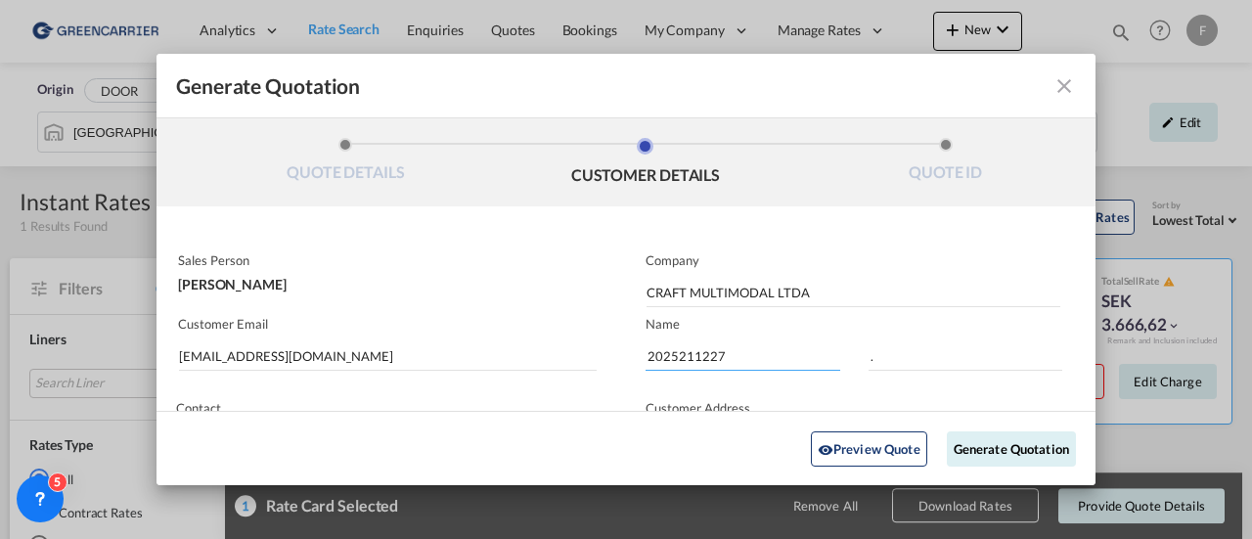
click at [703, 355] on input "2025211227" at bounding box center [742, 355] width 195 height 29
paste input "129"
type input "2025211129"
click at [982, 450] on button "Generate Quotation" at bounding box center [1011, 447] width 129 height 35
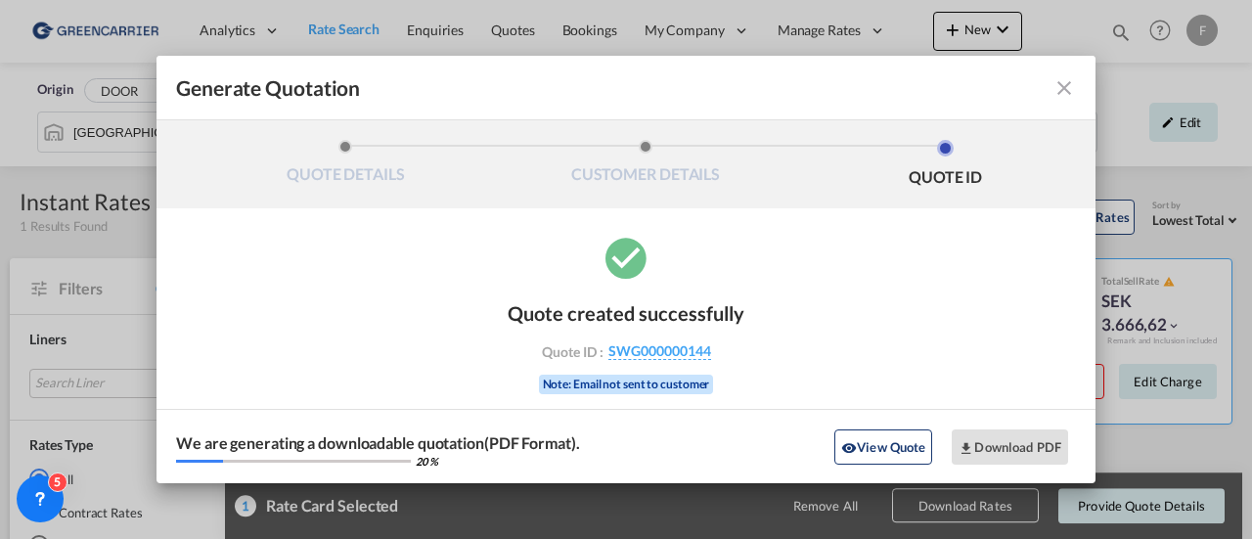
drag, startPoint x: 733, startPoint y: 355, endPoint x: 602, endPoint y: 353, distance: 131.0
click at [602, 353] on div "Quote ID : SWG000000144" at bounding box center [625, 351] width 227 height 18
copy div "SWG000000144"
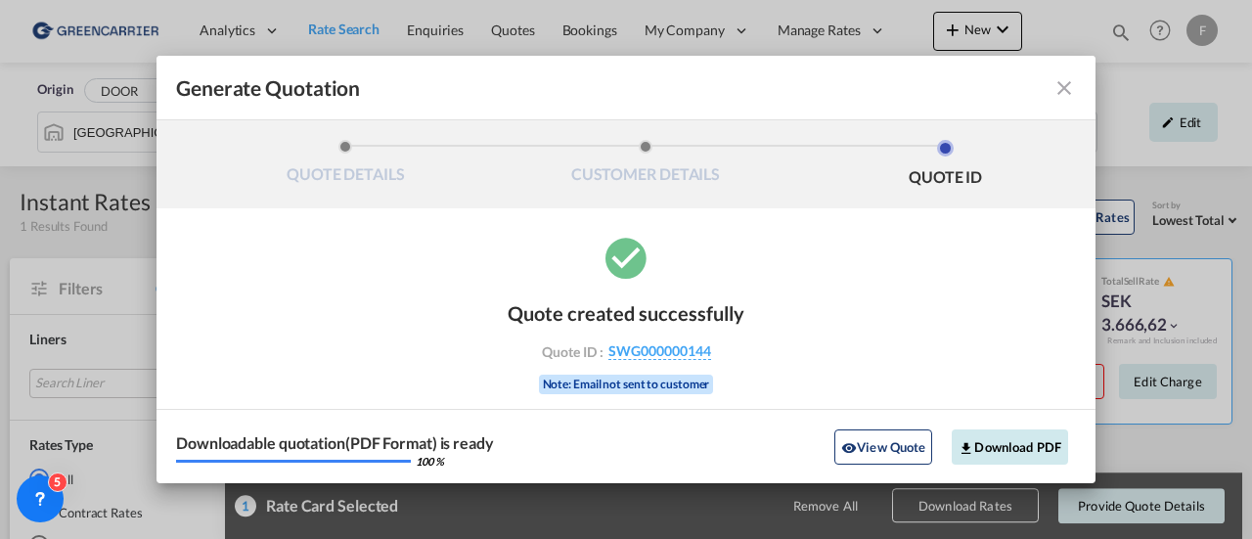
click at [992, 445] on button "Download PDF" at bounding box center [1009, 446] width 116 height 35
click at [1062, 81] on md-icon "icon-close fg-AAA8AD cursor m-0" at bounding box center [1063, 87] width 23 height 23
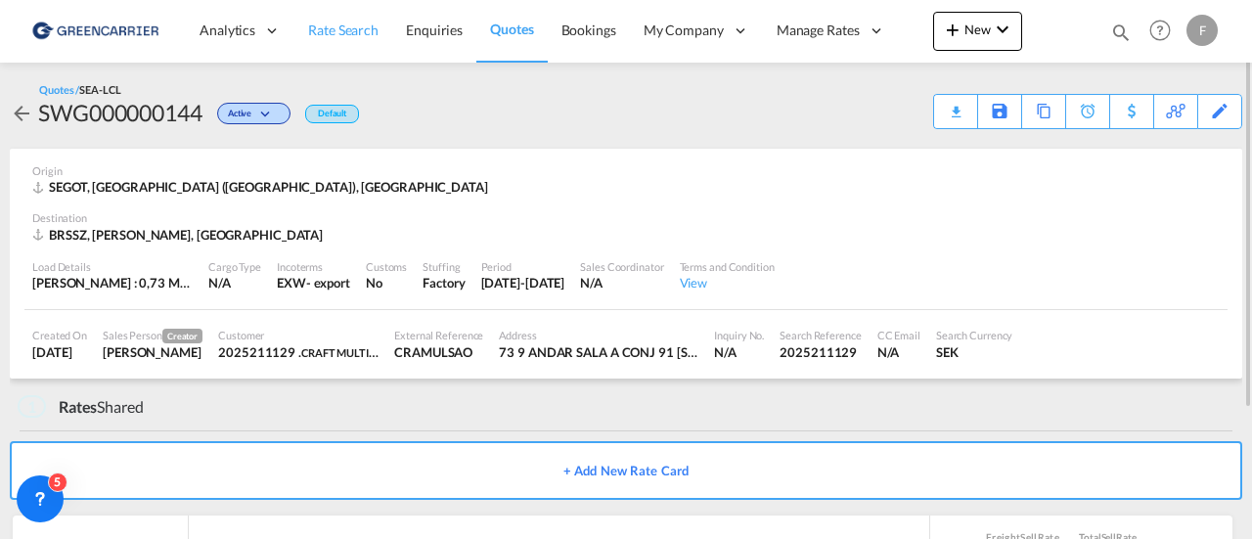
drag, startPoint x: 330, startPoint y: 22, endPoint x: 54, endPoint y: 36, distance: 276.1
click at [330, 22] on span "Rate Search" at bounding box center [343, 30] width 70 height 17
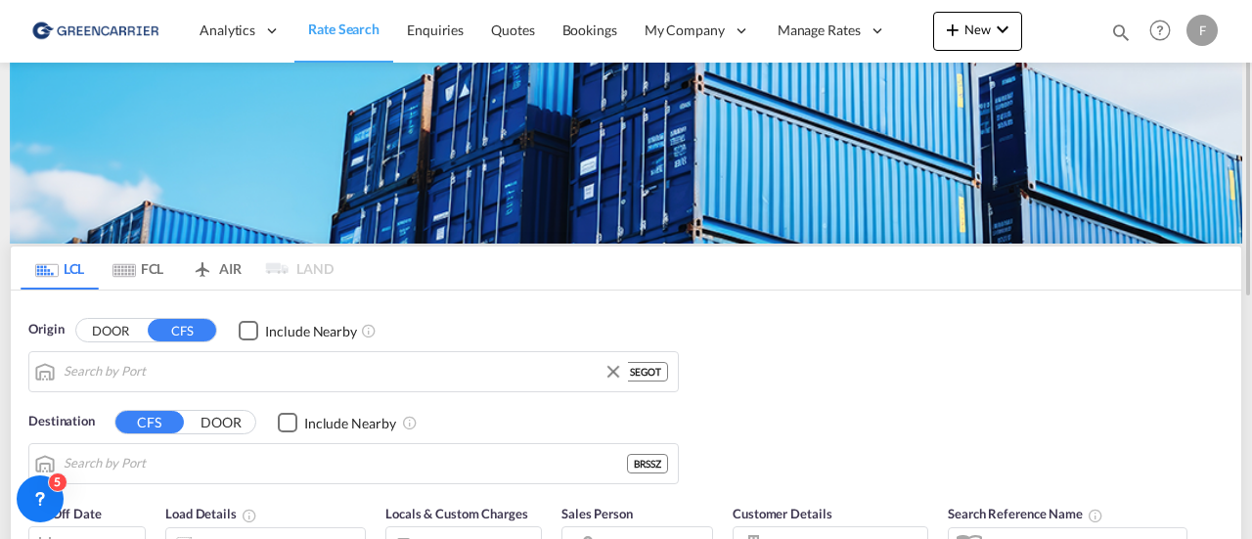
type input "[GEOGRAPHIC_DATA] ([GEOGRAPHIC_DATA]), [GEOGRAPHIC_DATA]"
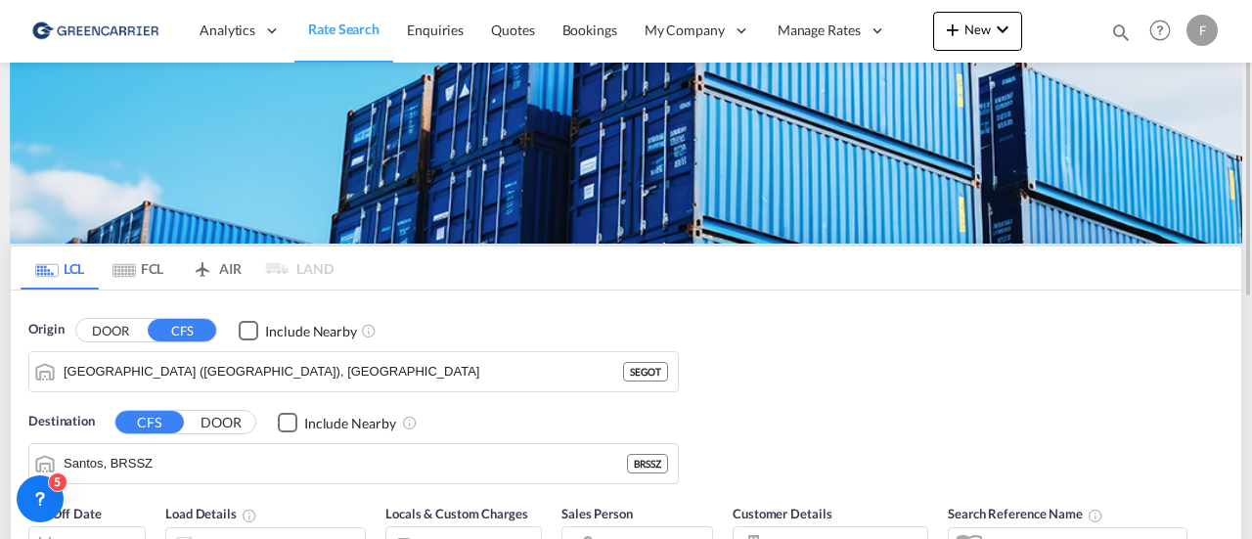
scroll to position [98, 0]
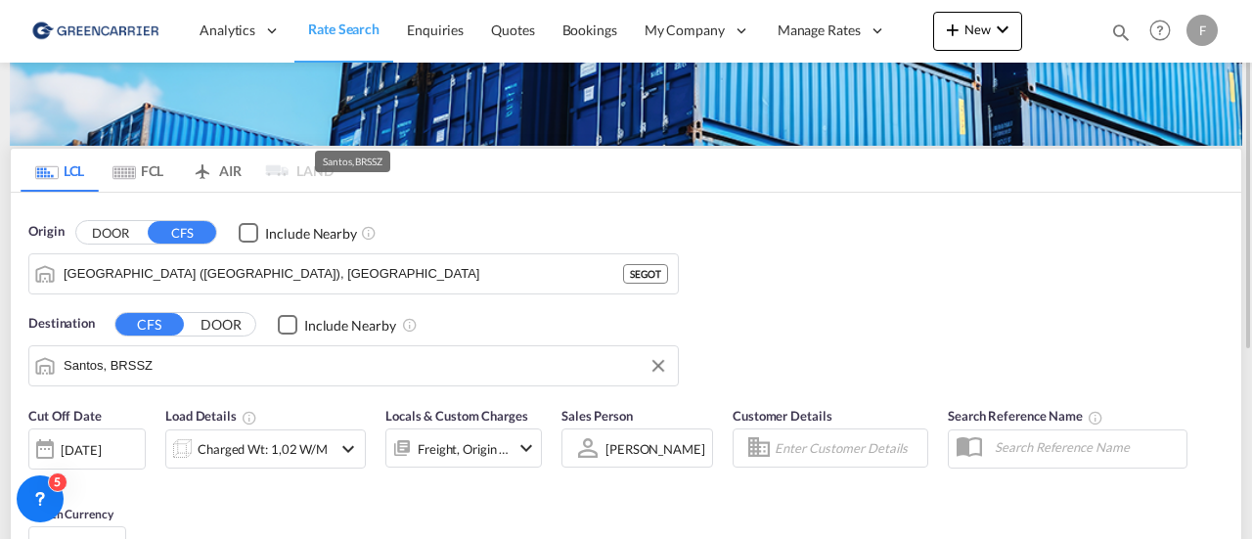
click at [193, 362] on input "Santos, BRSSZ" at bounding box center [366, 365] width 604 height 29
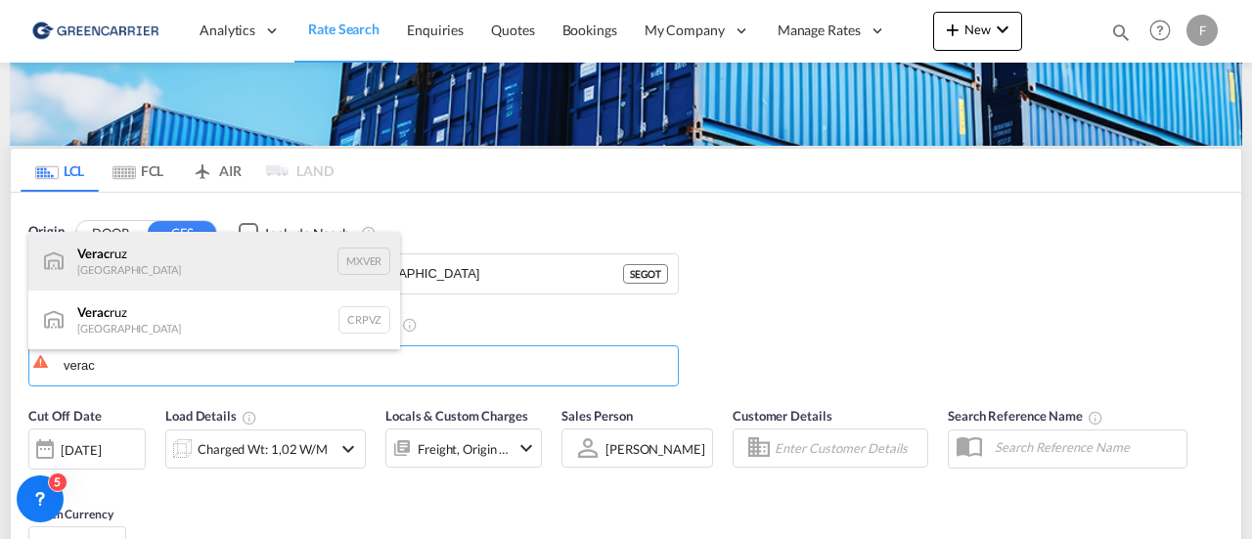
click at [141, 257] on div "Verac ruz [GEOGRAPHIC_DATA] MXVER" at bounding box center [214, 261] width 372 height 59
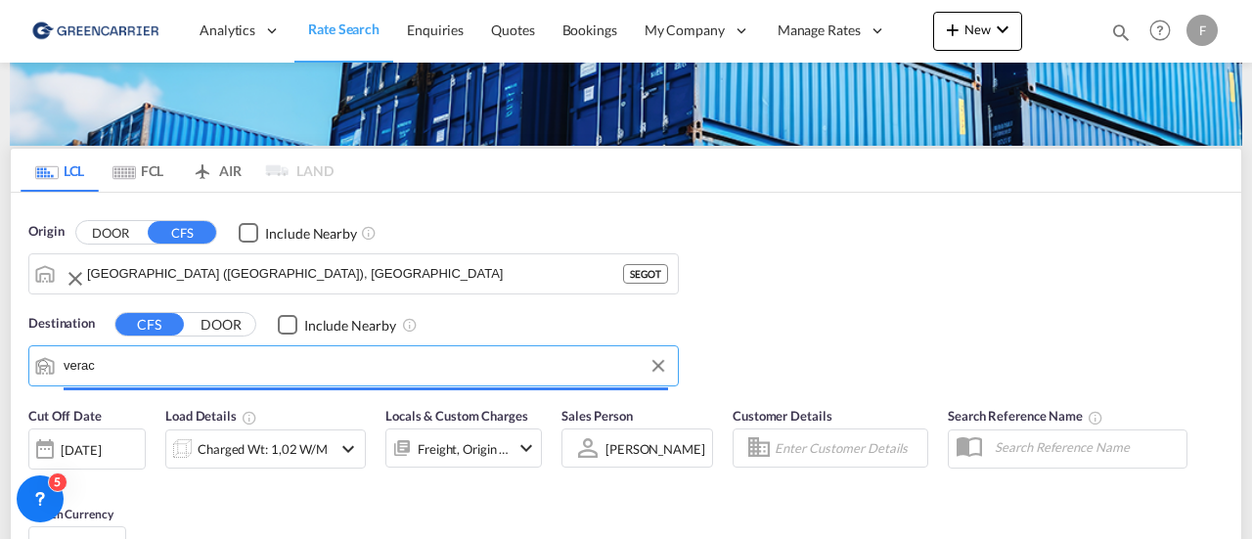
type input "[GEOGRAPHIC_DATA], MXVER"
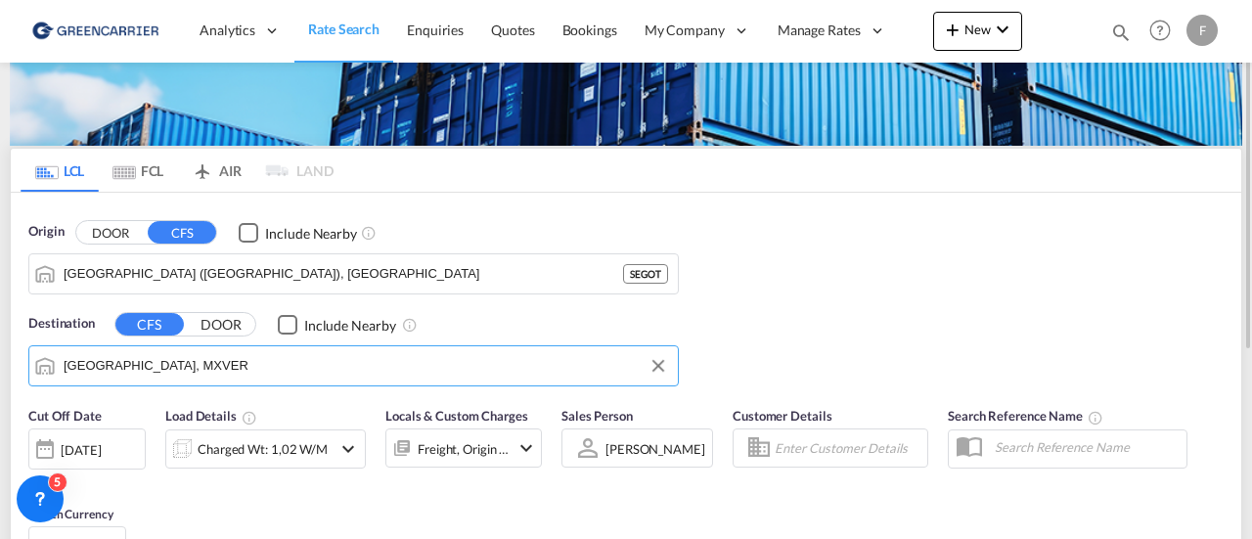
click at [818, 449] on input "Enter Customer Details" at bounding box center [847, 447] width 147 height 29
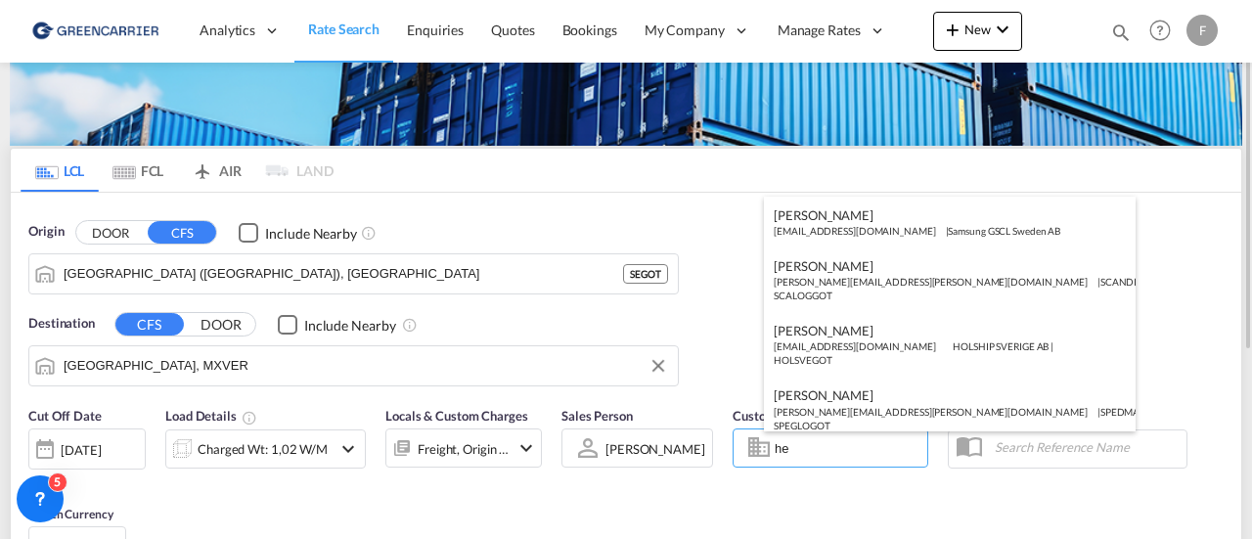
type input "h"
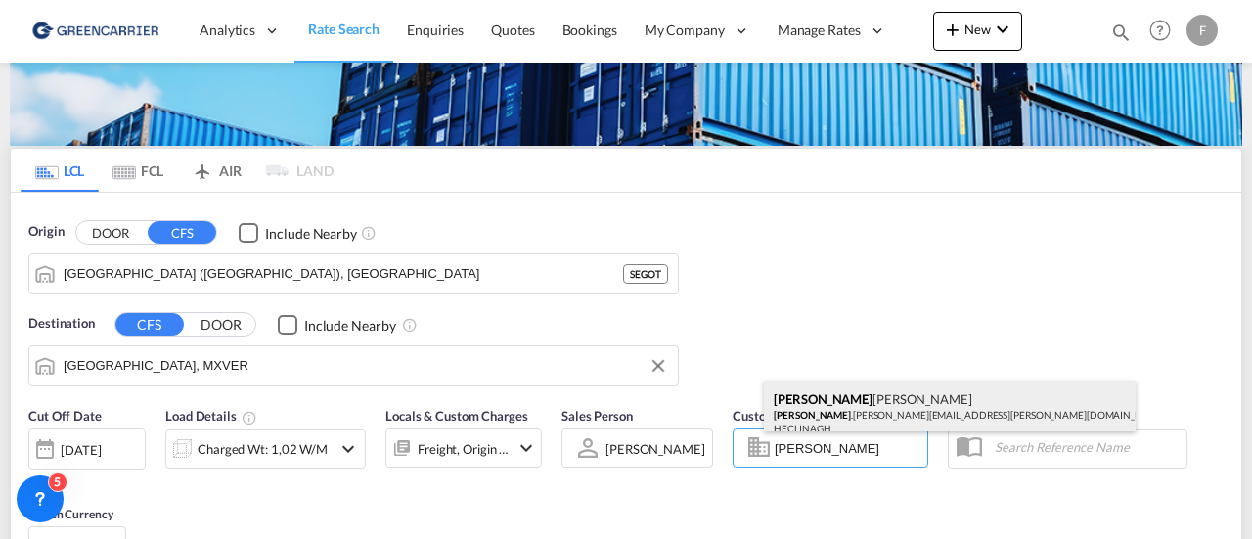
click at [838, 400] on div "[PERSON_NAME] [PERSON_NAME] .[PERSON_NAME][EMAIL_ADDRESS][PERSON_NAME][DOMAIN_N…" at bounding box center [950, 412] width 372 height 65
type input "[PERSON_NAME] LINIEAGENTURER AB, [PERSON_NAME], [PERSON_NAME][EMAIL_ADDRESS][PE…"
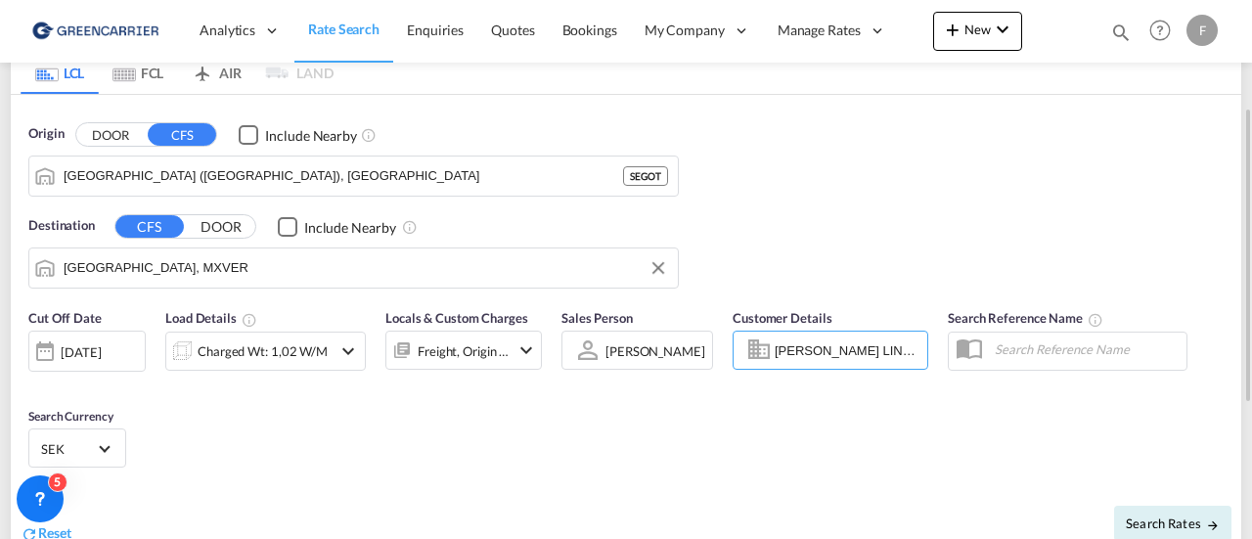
scroll to position [293, 0]
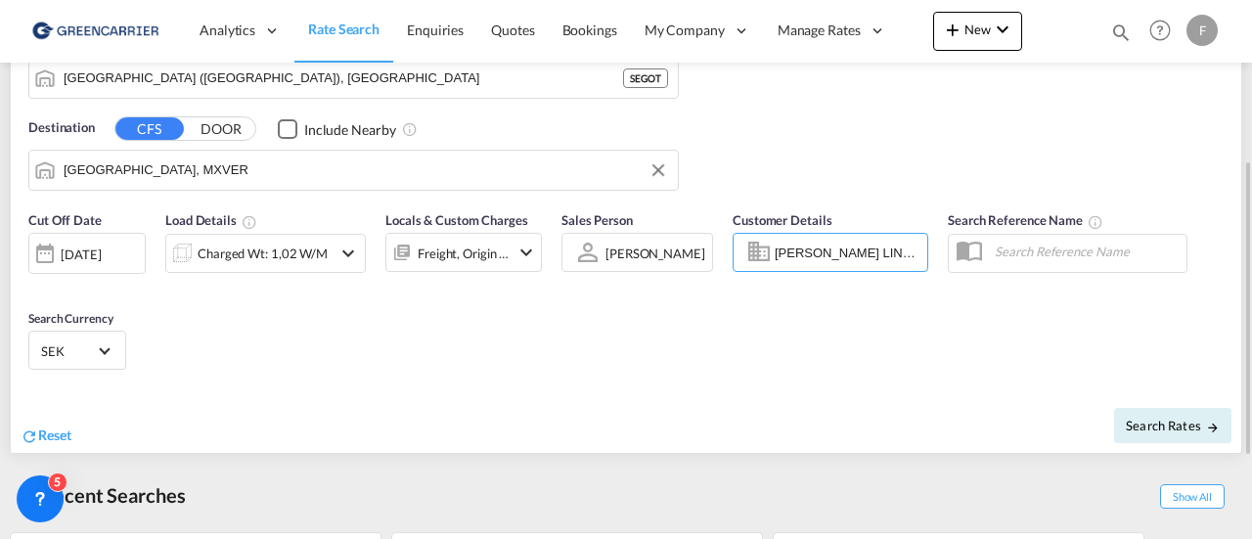
click at [314, 267] on div "Charged Wt: 1,02 W/M" at bounding box center [248, 253] width 165 height 39
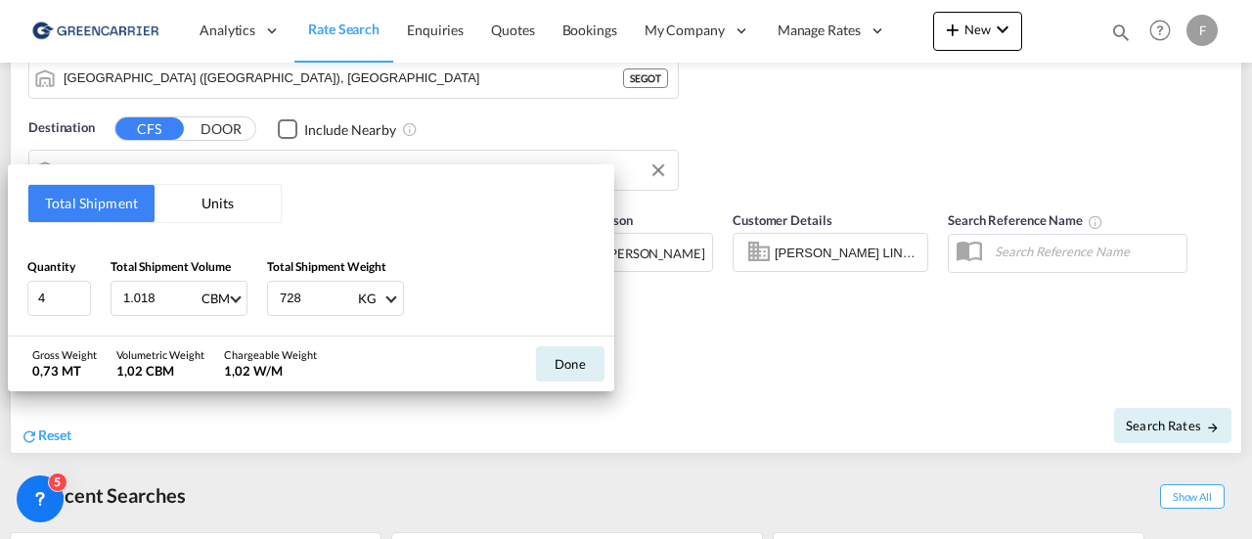
click at [228, 196] on button "Units" at bounding box center [217, 203] width 126 height 37
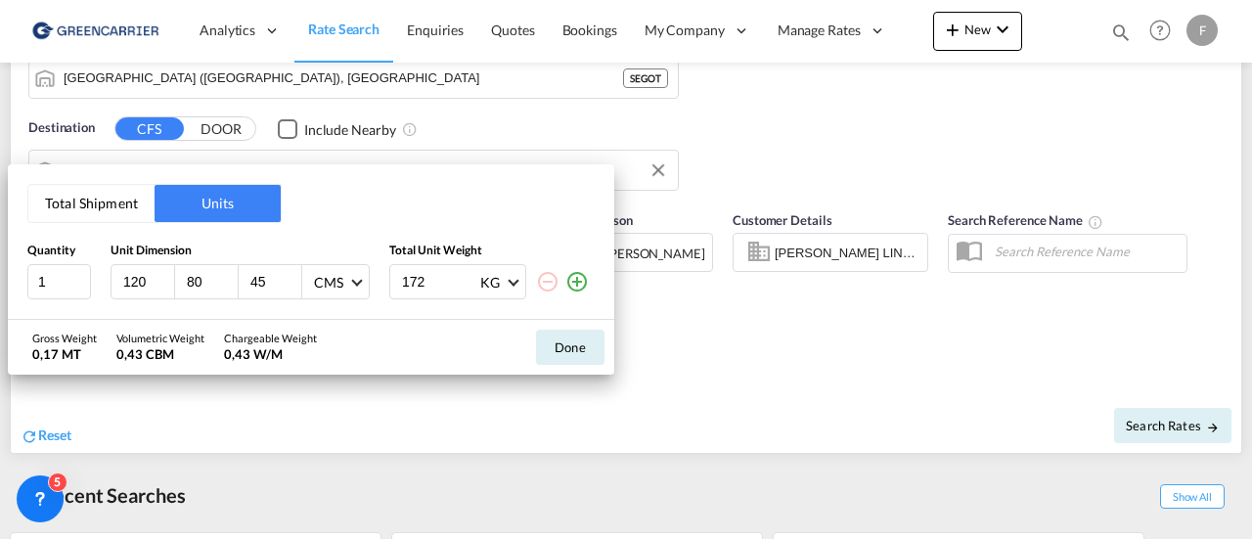
drag, startPoint x: 204, startPoint y: 278, endPoint x: 149, endPoint y: 285, distance: 56.2
click at [150, 285] on div "120 80 45 CMS CMS Inches" at bounding box center [239, 281] width 259 height 35
type input "97"
type input "70"
type input "160"
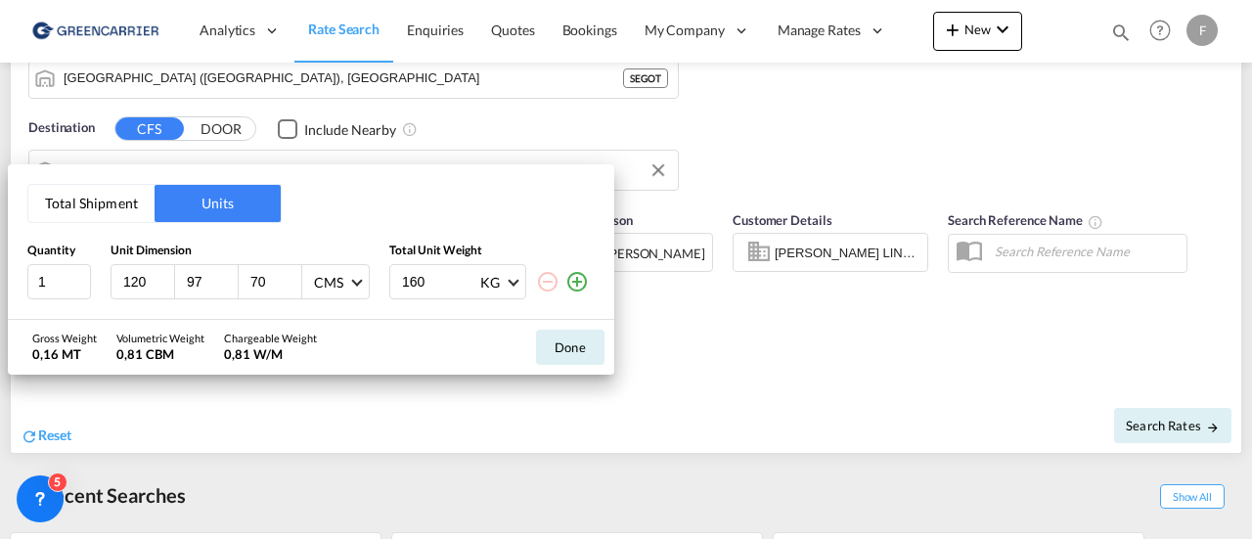
click at [577, 278] on md-icon "icon-plus-circle-outline" at bounding box center [576, 281] width 23 height 23
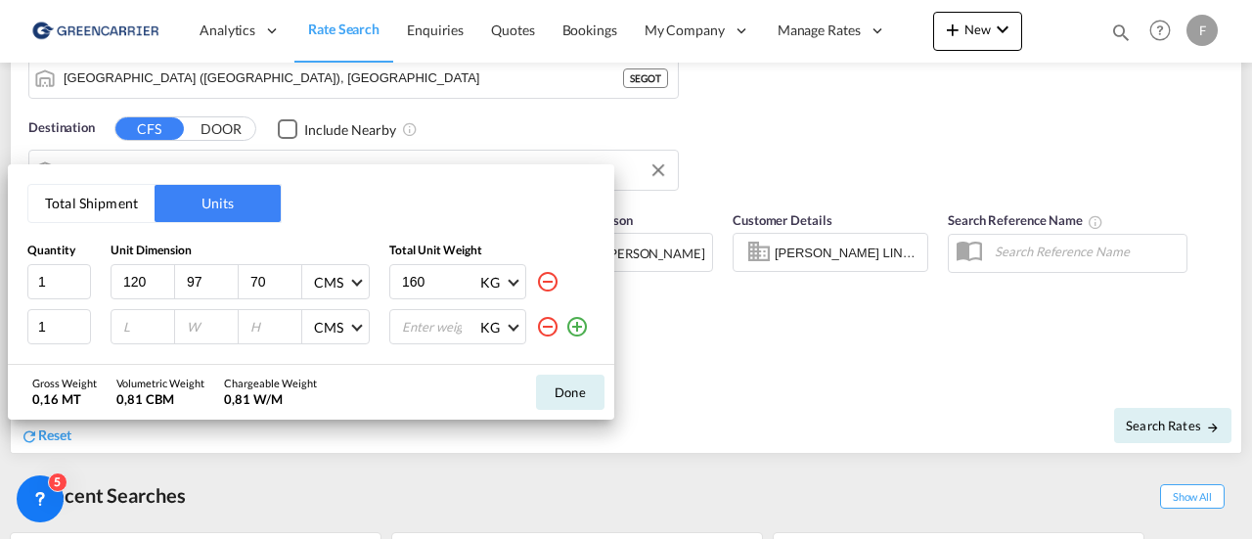
drag, startPoint x: 133, startPoint y: 322, endPoint x: 117, endPoint y: 331, distance: 18.4
click at [111, 333] on div at bounding box center [143, 326] width 64 height 33
type input "325"
type input "230"
type input "25"
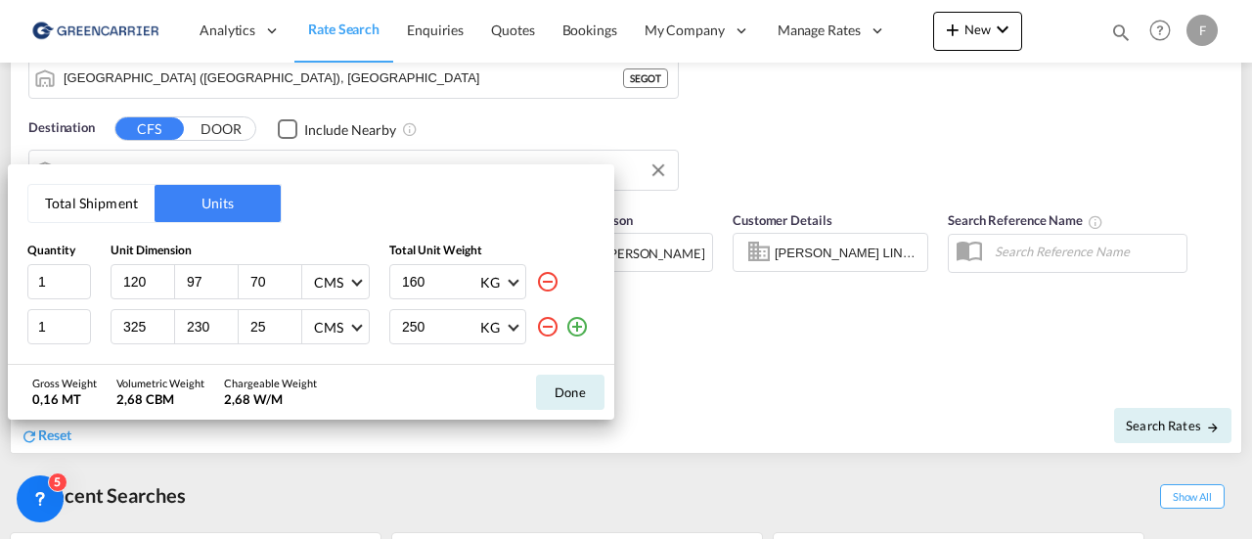
type input "250"
click at [583, 326] on md-icon "icon-plus-circle-outline" at bounding box center [576, 326] width 23 height 23
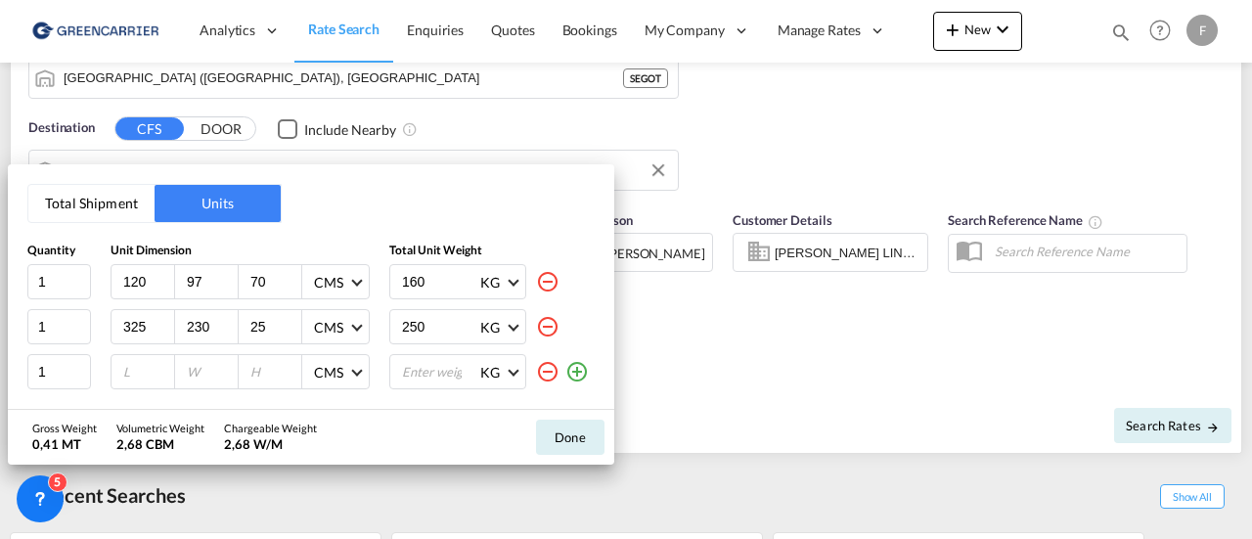
click at [134, 382] on div at bounding box center [143, 371] width 64 height 33
click at [135, 376] on input "number" at bounding box center [147, 372] width 53 height 18
type input "154"
type input "77"
type input "89"
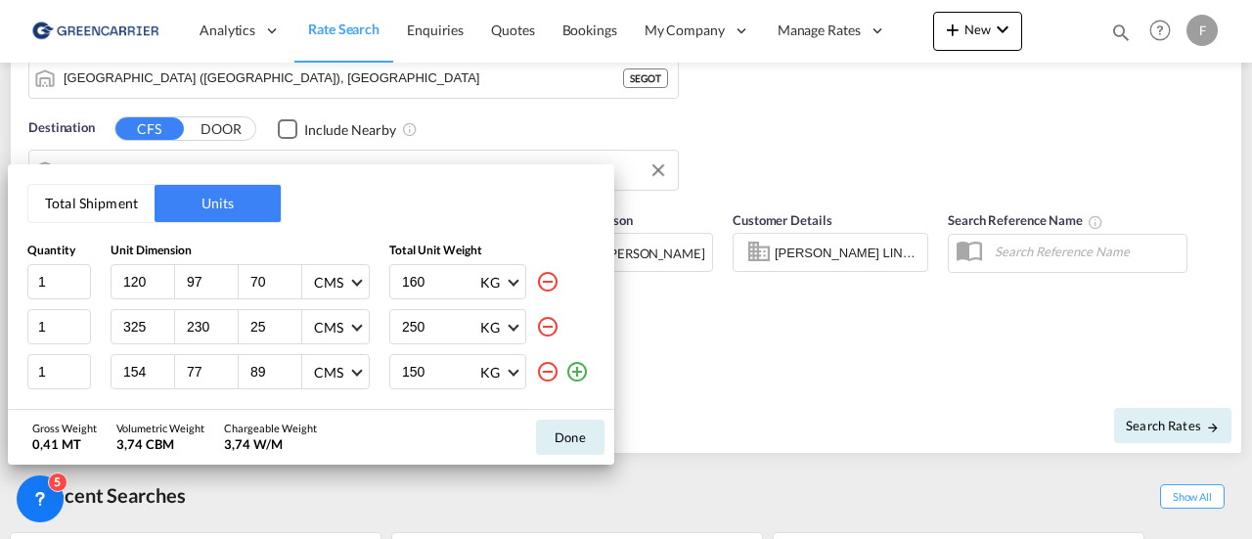
type input "150"
click at [575, 445] on button "Done" at bounding box center [570, 436] width 68 height 35
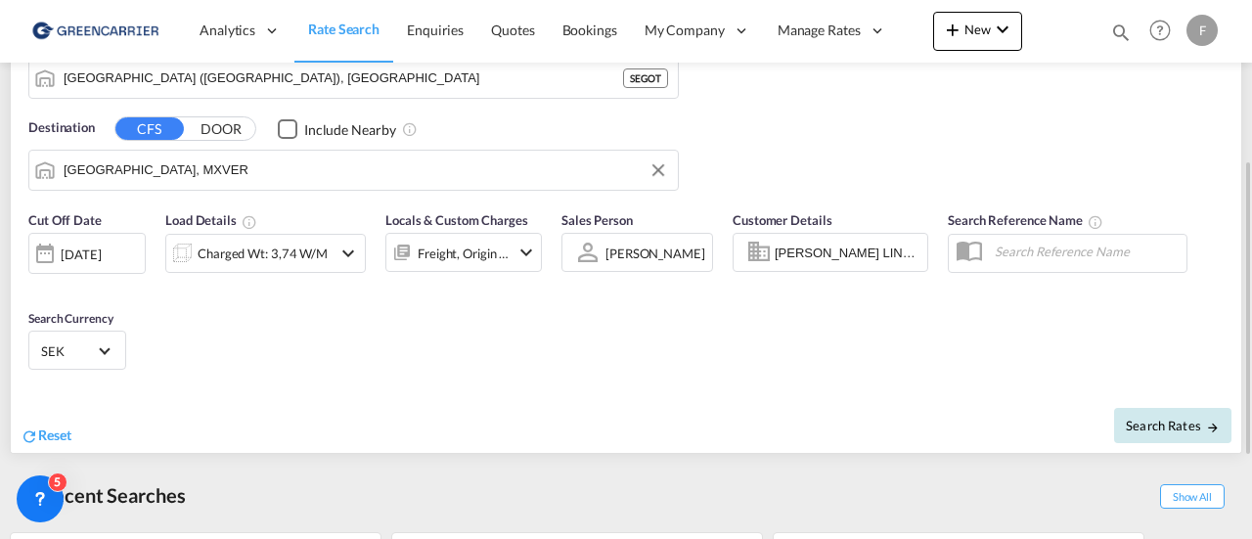
click at [1166, 418] on span "Search Rates" at bounding box center [1172, 426] width 94 height 16
type input "SEGOT to MXVER / [DATE]"
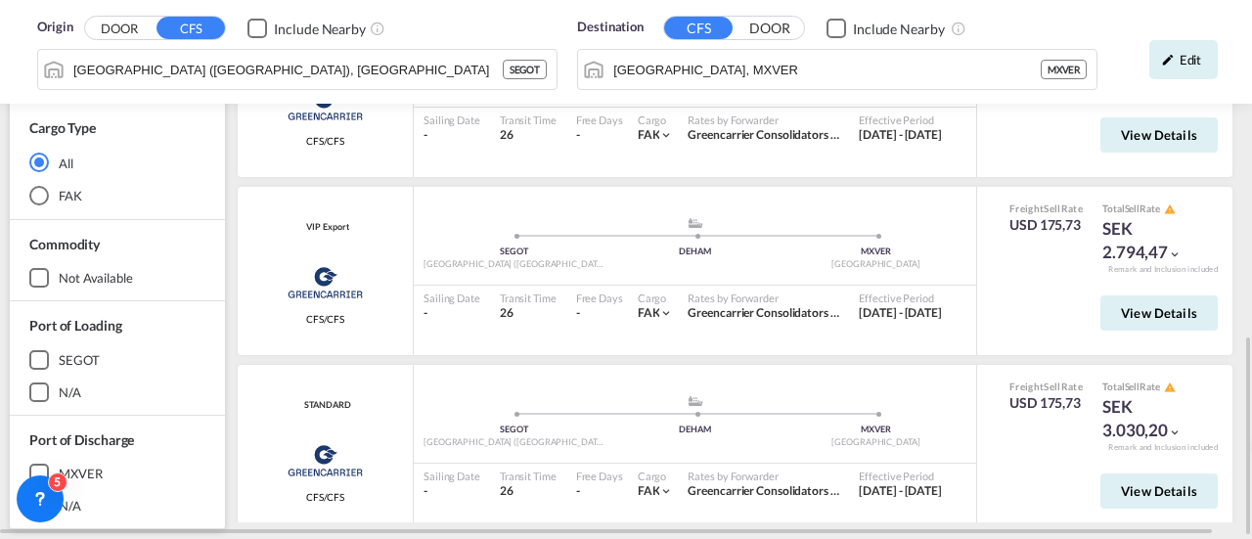
scroll to position [68, 0]
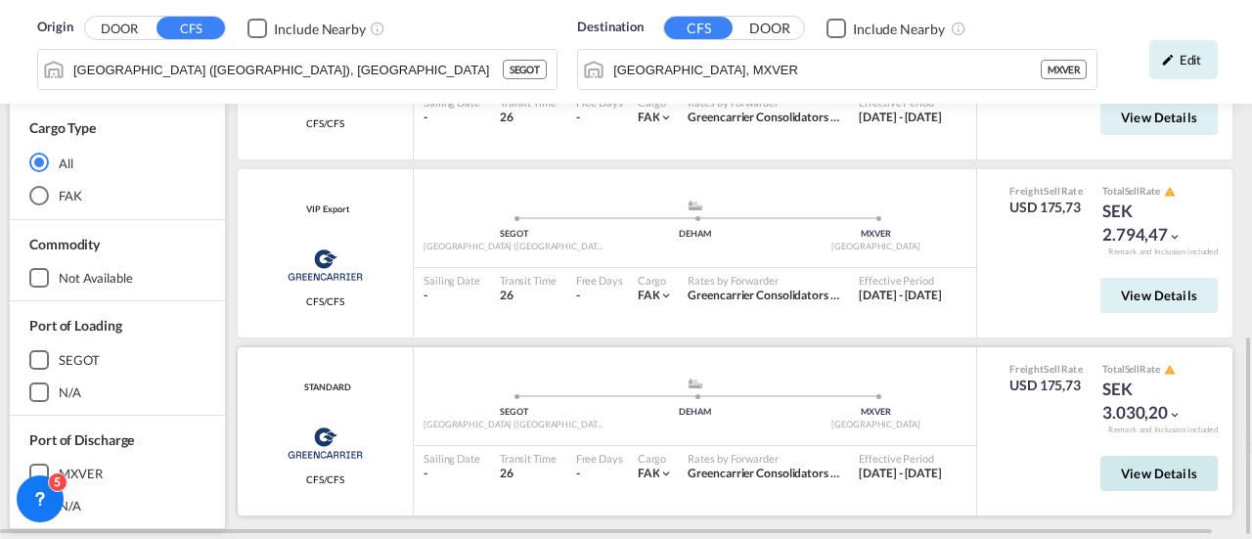
click at [1163, 470] on span "View Details" at bounding box center [1159, 473] width 76 height 16
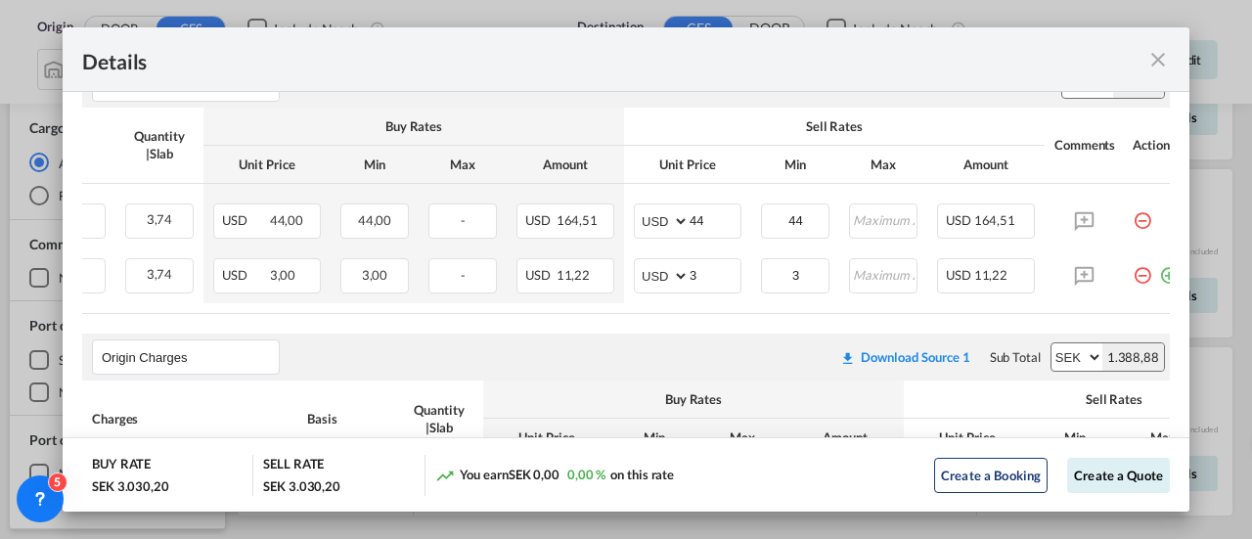
scroll to position [0, 315]
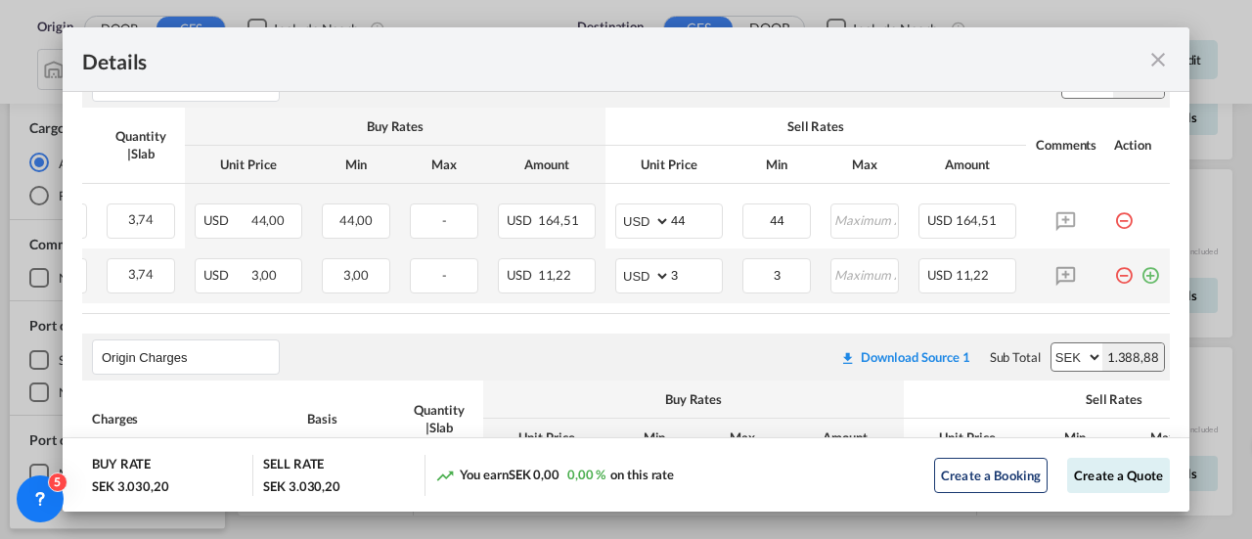
click at [1140, 276] on md-icon "icon-plus-circle-outline green-400-fg" at bounding box center [1150, 268] width 20 height 20
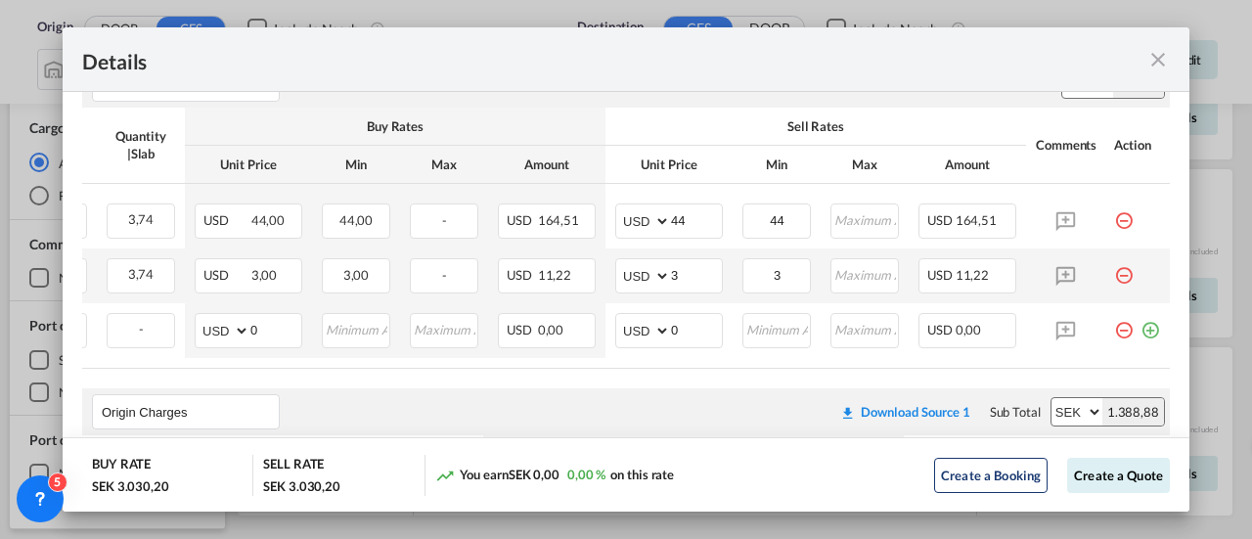
scroll to position [0, 0]
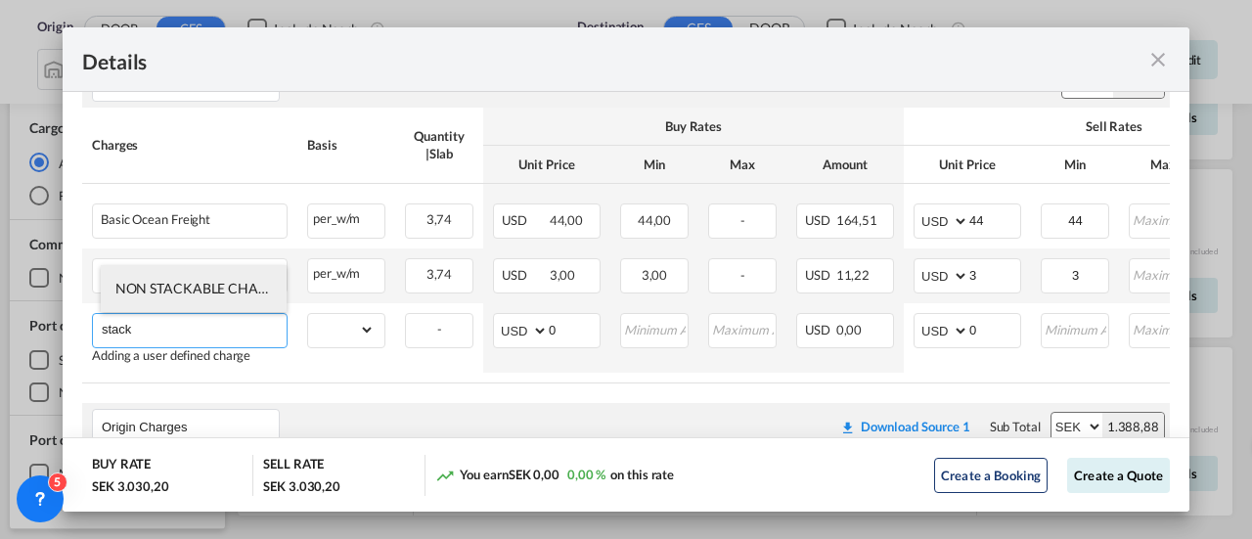
click at [227, 290] on span "NON STACKABLE CHARGES" at bounding box center [203, 288] width 176 height 17
type input "NON STACKABLE CHARGES"
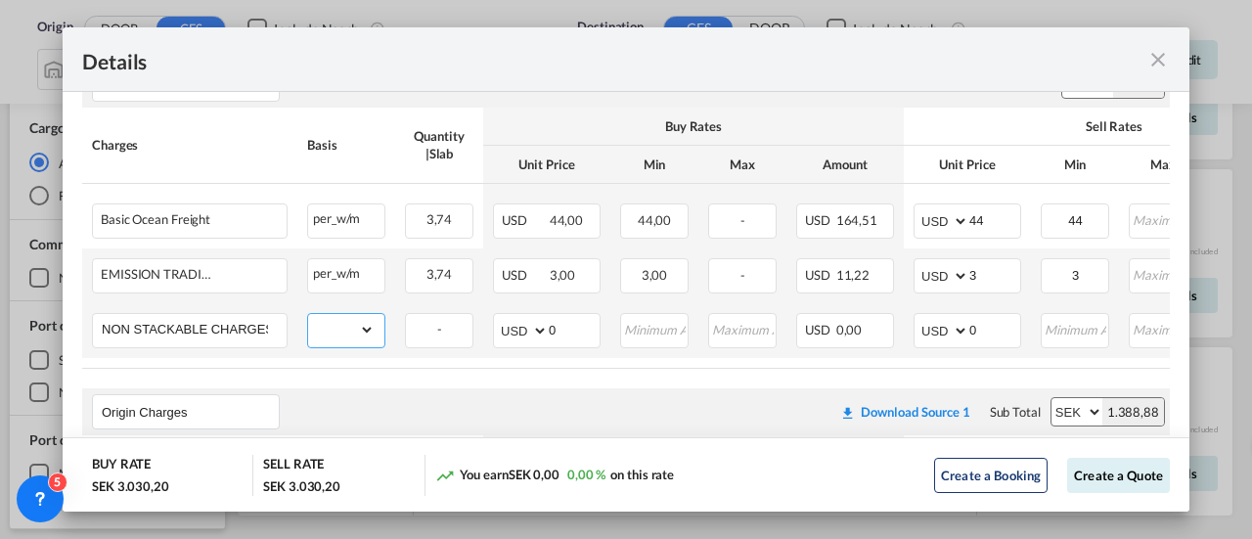
click at [354, 332] on select "gross_weight volumetric_weight per_shipment per_bl per_km per_hawb per_kg flat …" at bounding box center [341, 329] width 66 height 31
select select "per_shipment"
click at [308, 314] on select "gross_weight volumetric_weight per_shipment per_bl per_km per_hawb per_kg flat …" at bounding box center [341, 329] width 66 height 31
click at [988, 332] on input "0" at bounding box center [994, 328] width 51 height 29
drag, startPoint x: 991, startPoint y: 328, endPoint x: 963, endPoint y: 331, distance: 27.7
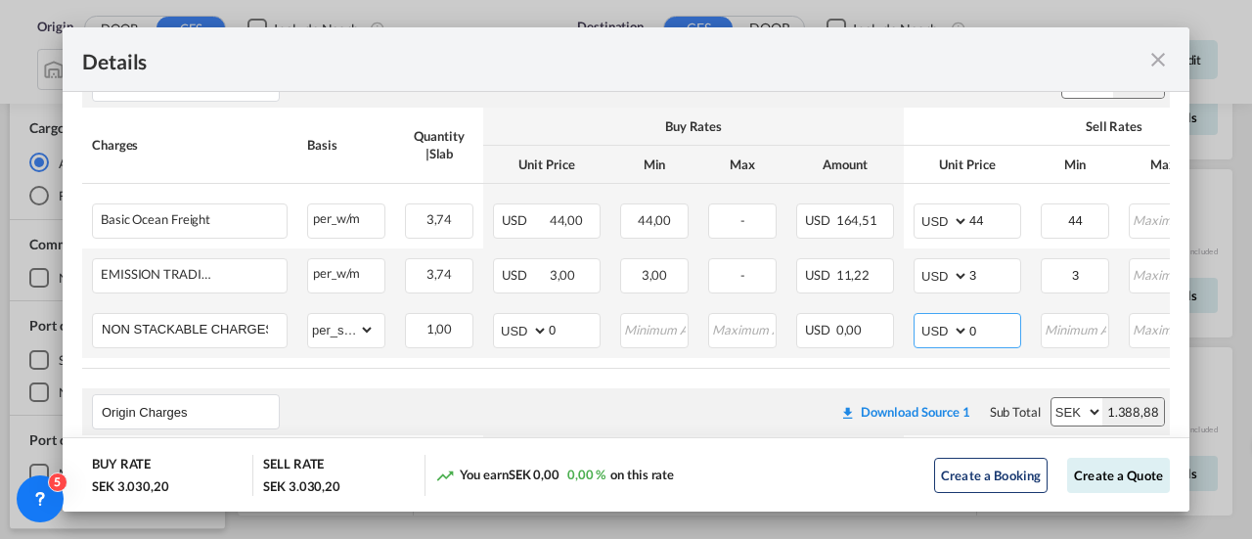
click at [963, 331] on md-input-container "AED AFN ALL AMD ANG AOA ARS AUD AWG AZN BAM BBD BDT BGN BHD BIF BMD BND BOB BRL…" at bounding box center [967, 330] width 108 height 35
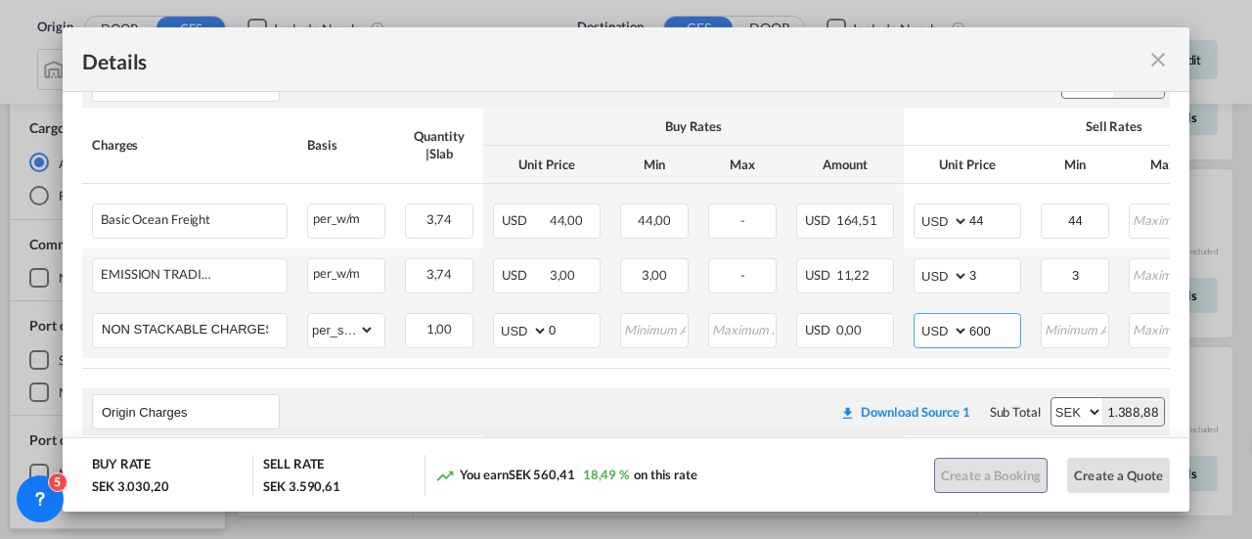
type input "600"
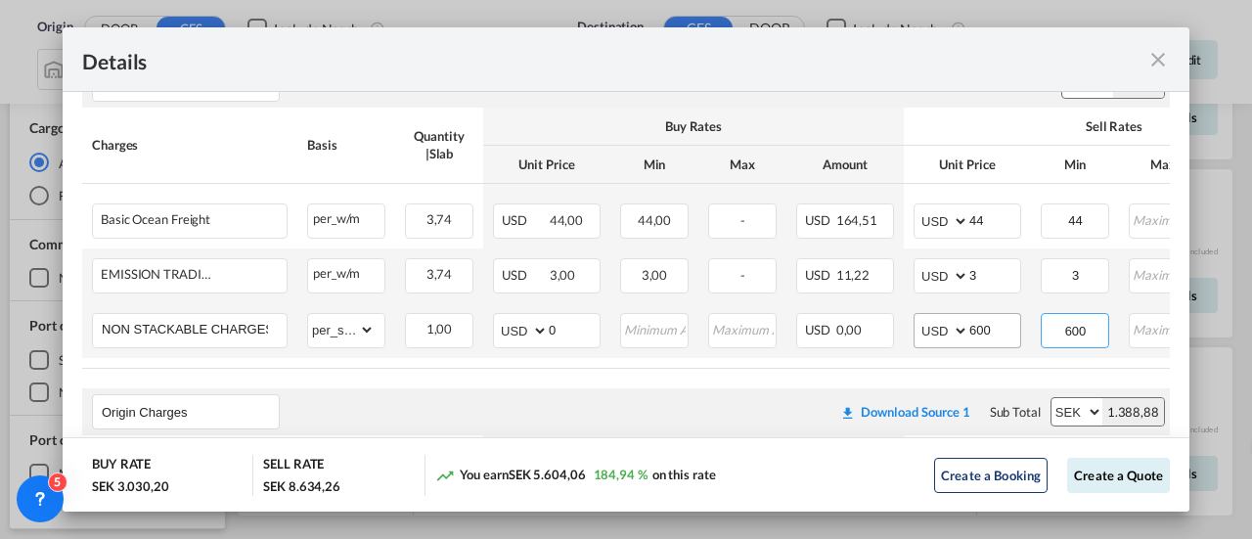
type input "600"
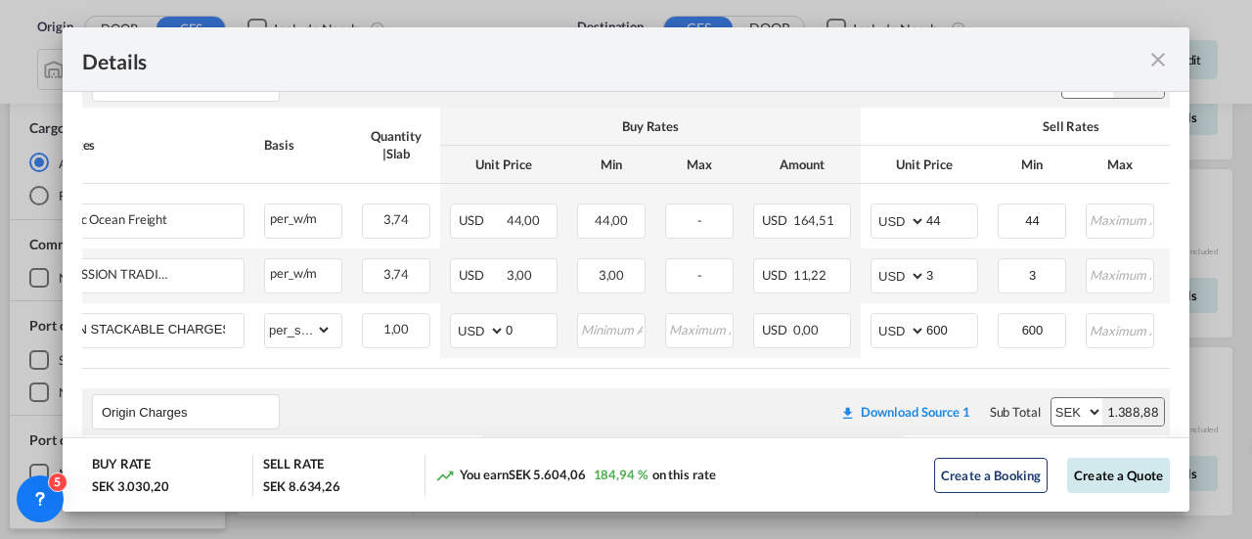
click at [1107, 478] on button "Create a Quote" at bounding box center [1118, 475] width 103 height 35
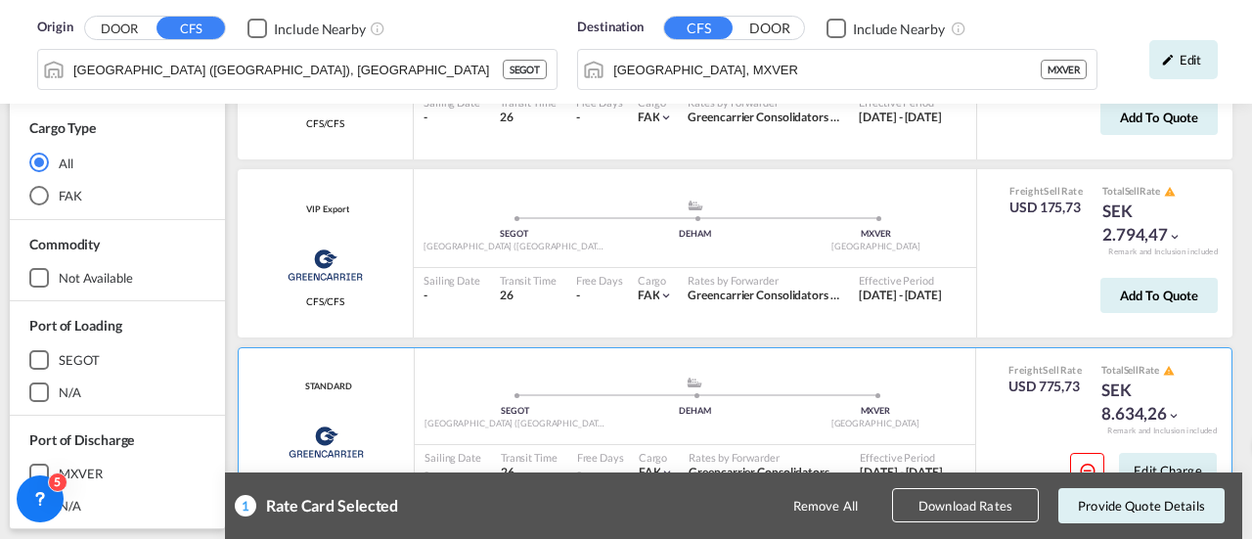
scroll to position [66, 0]
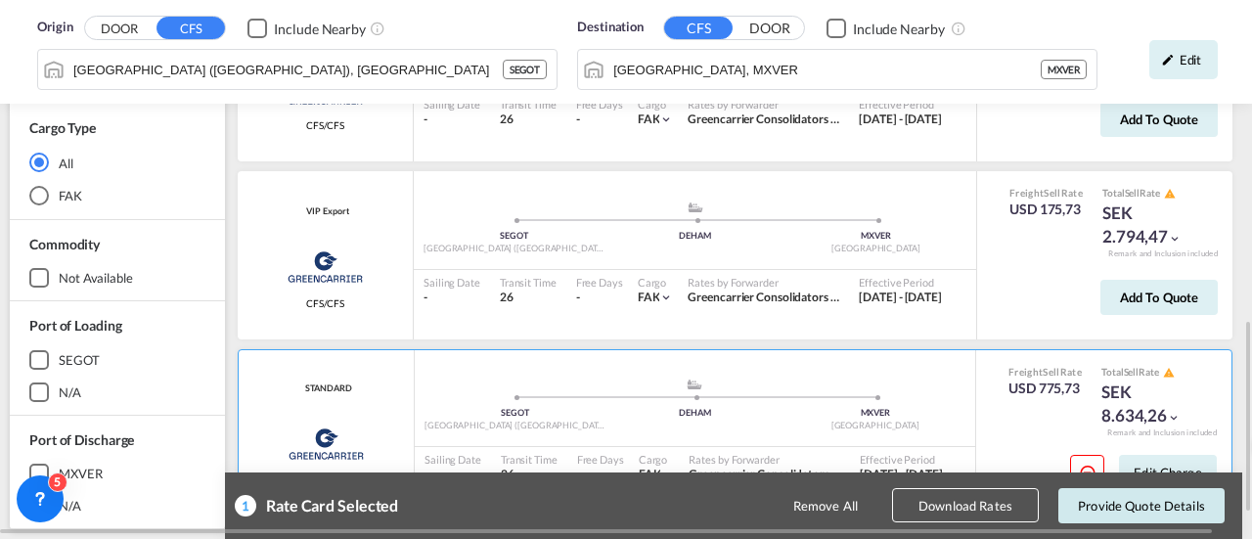
click at [1110, 513] on button "Provide Quote Details" at bounding box center [1141, 505] width 166 height 35
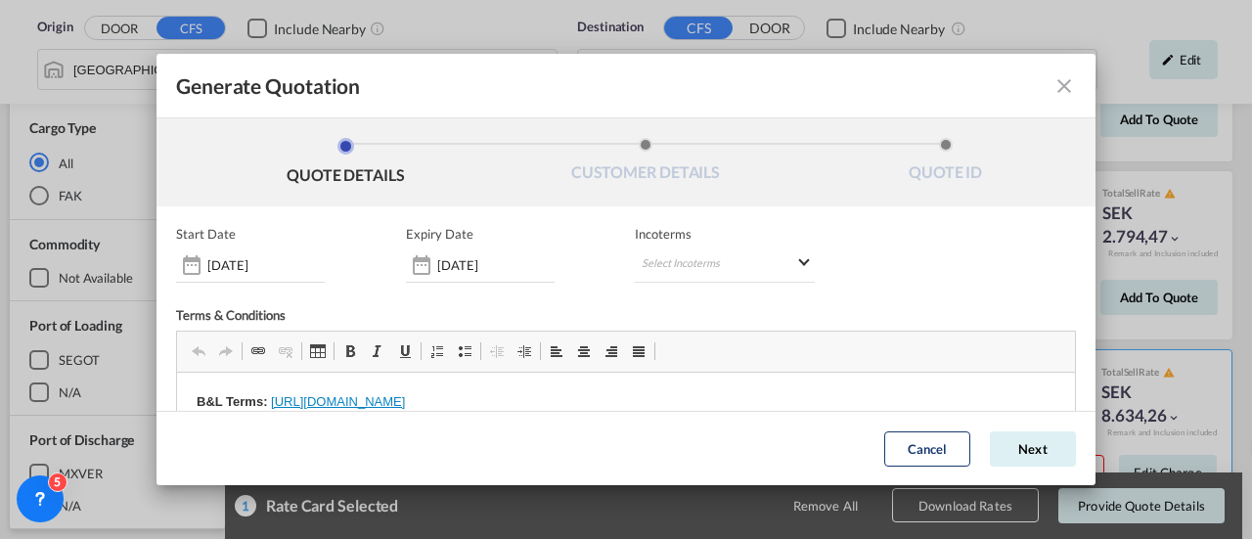
scroll to position [0, 0]
click at [1004, 451] on button "Next" at bounding box center [1033, 448] width 86 height 35
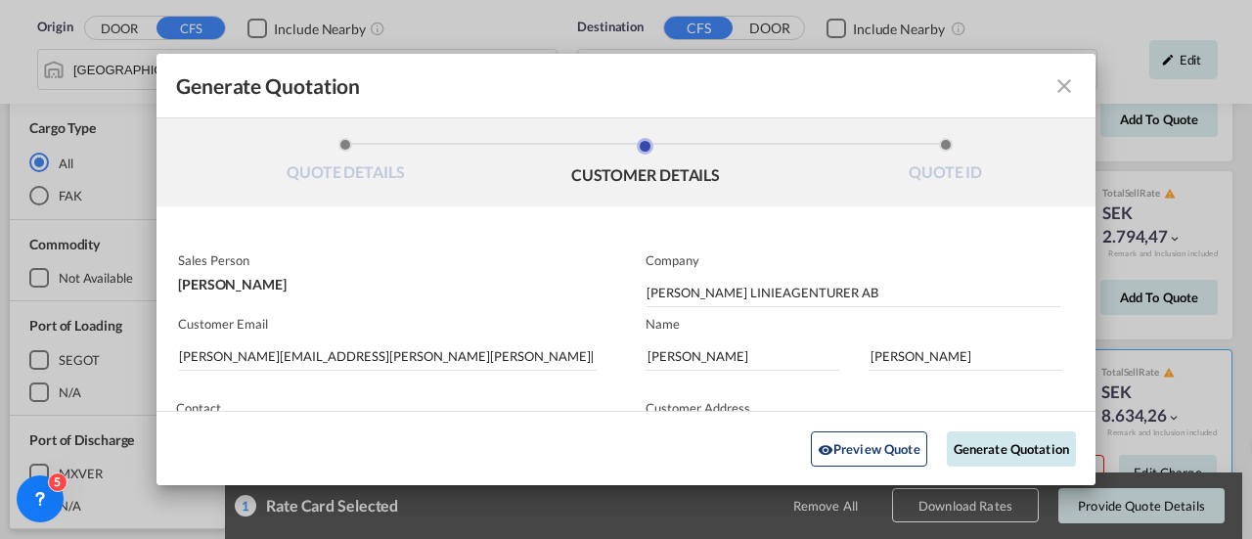
click at [1011, 444] on button "Generate Quotation" at bounding box center [1011, 447] width 129 height 35
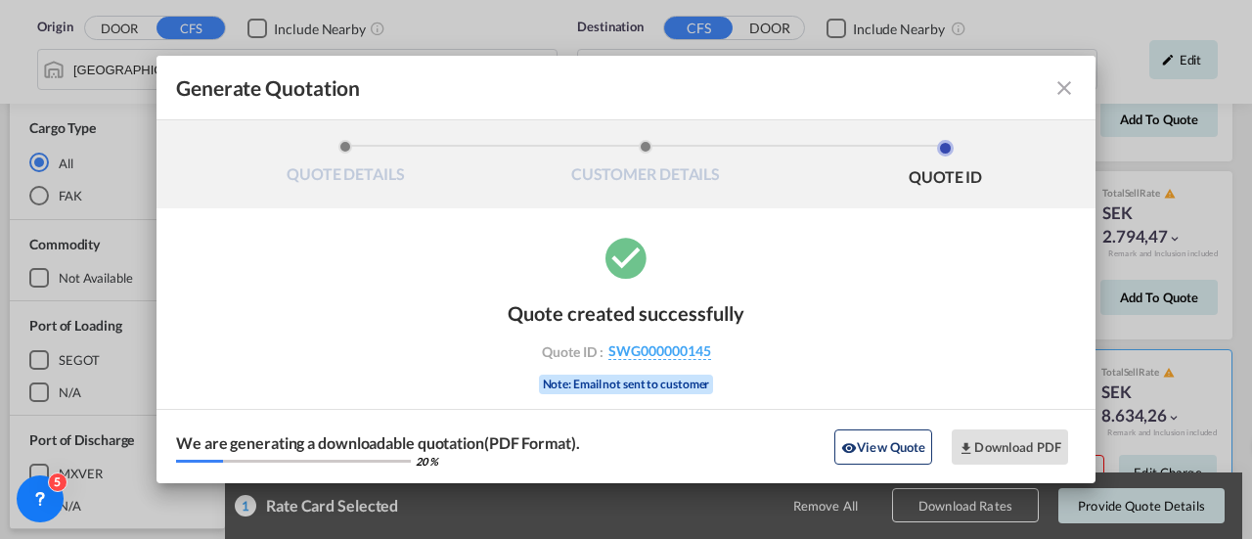
drag, startPoint x: 716, startPoint y: 356, endPoint x: 604, endPoint y: 357, distance: 111.5
click at [604, 357] on div "Quote ID : SWG000000145" at bounding box center [625, 351] width 227 height 18
copy div "SWG000000145"
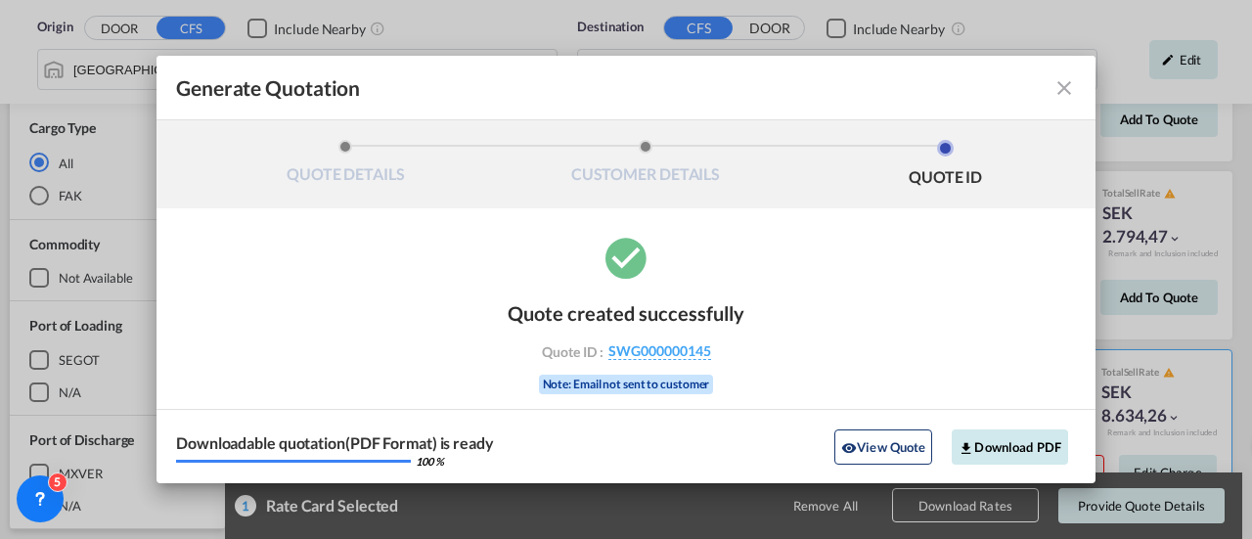
click at [985, 451] on button "Download PDF" at bounding box center [1009, 446] width 116 height 35
click at [1068, 91] on md-icon "icon-close fg-AAA8AD cursor m-0" at bounding box center [1063, 87] width 23 height 23
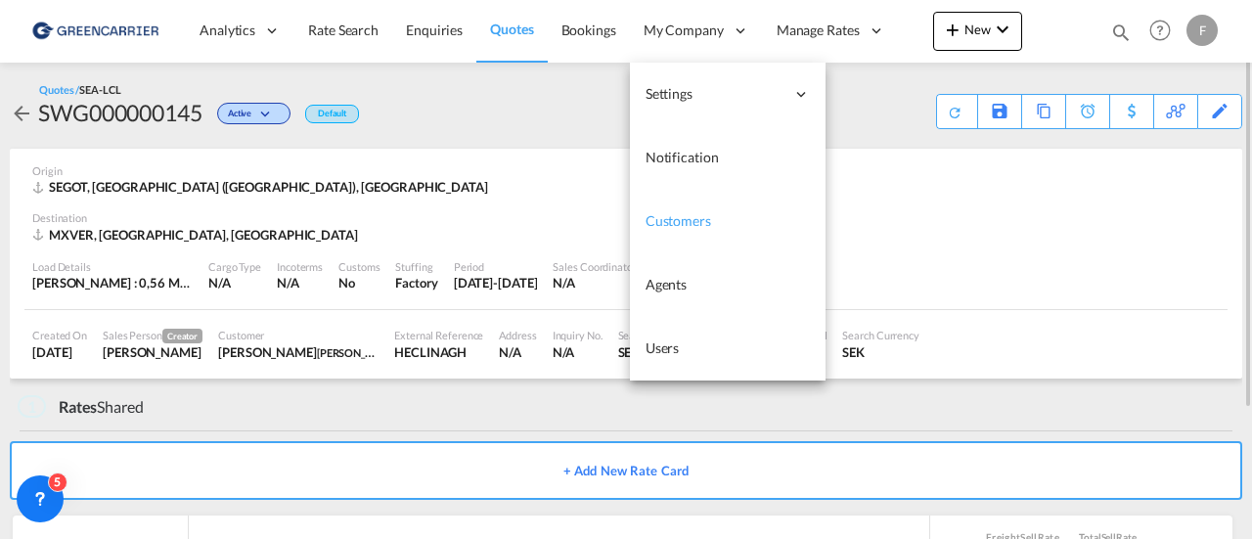
click at [689, 215] on span "Customers" at bounding box center [678, 220] width 66 height 17
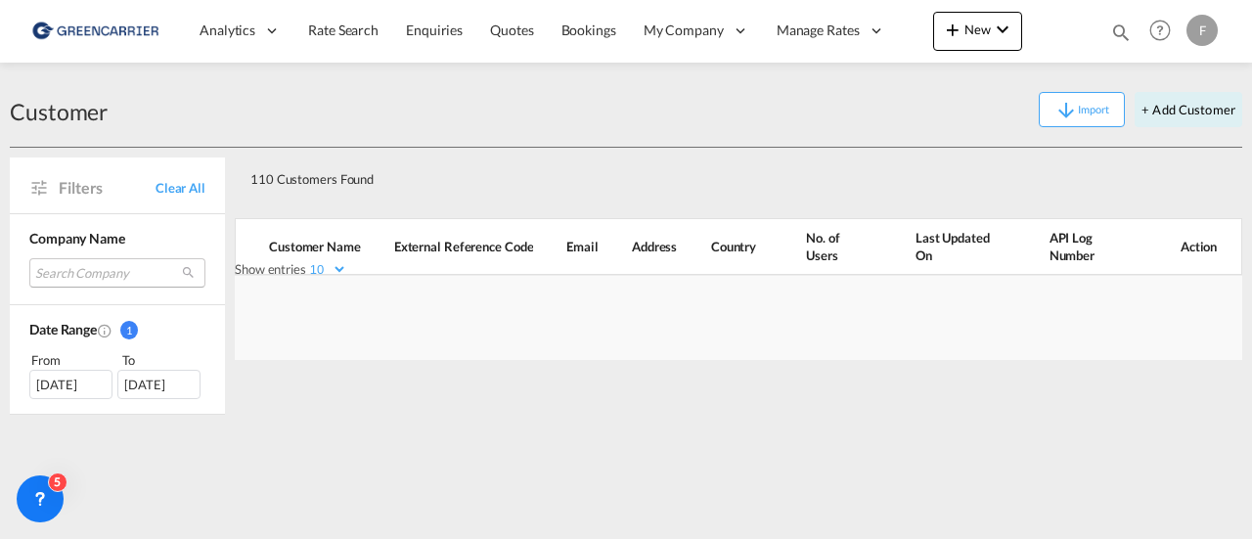
click at [119, 269] on md-select "Search Company craft multimodal ltda madelenewolf ab blue logistics air & ocean…" at bounding box center [117, 272] width 176 height 29
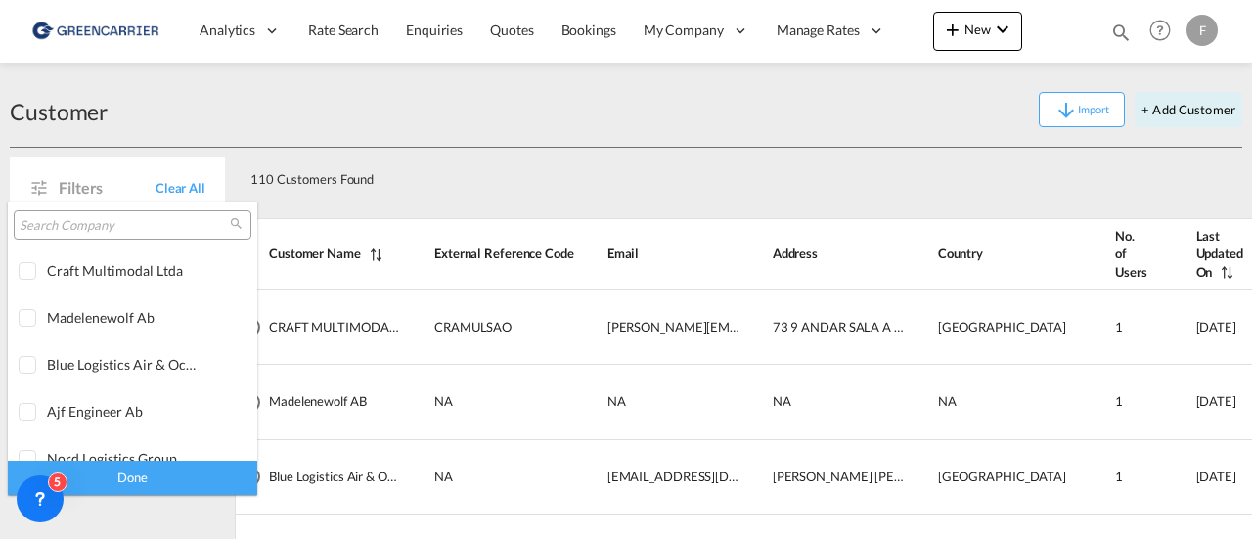
click at [111, 224] on input "search" at bounding box center [125, 226] width 210 height 18
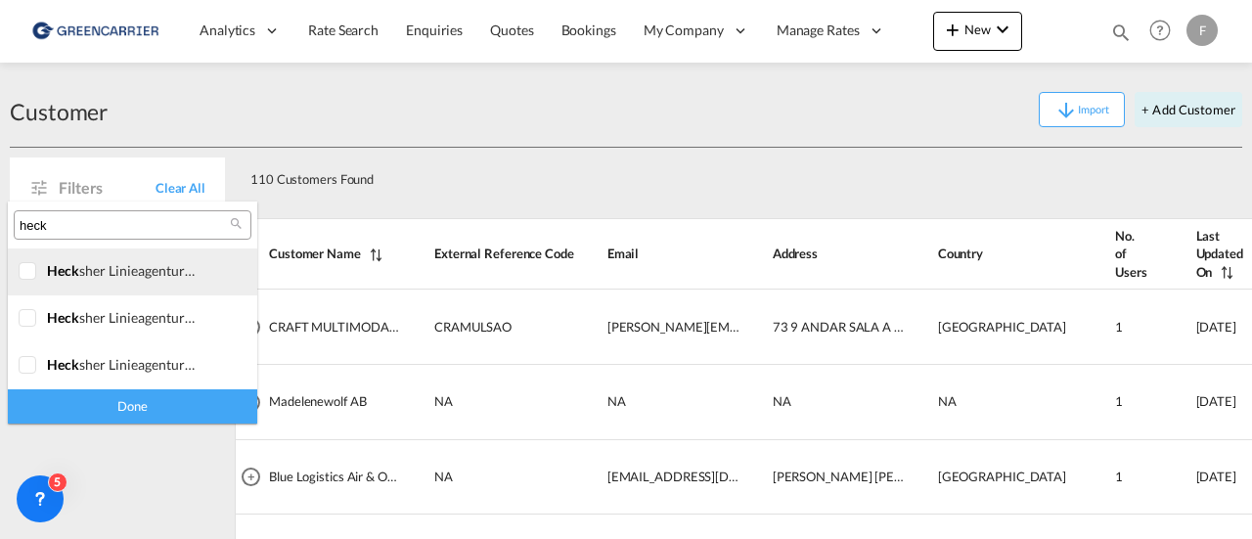
type input "heck"
click at [127, 269] on div "[PERSON_NAME] linieagenturer ab" at bounding box center [124, 270] width 154 height 17
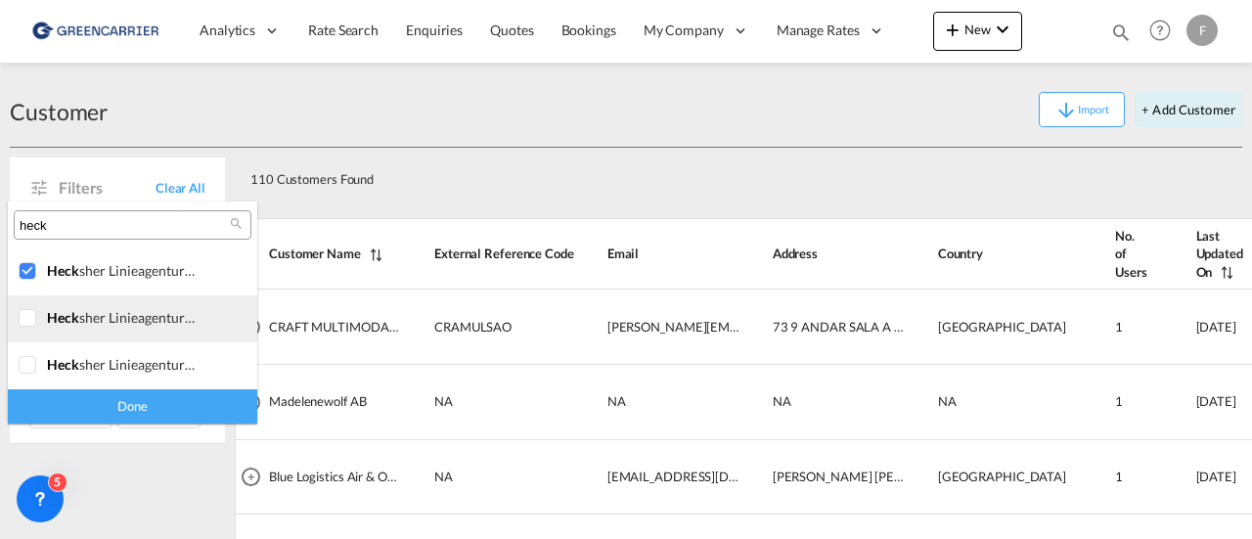
click at [128, 305] on md-option "[PERSON_NAME] linieagenturer ab" at bounding box center [132, 318] width 249 height 47
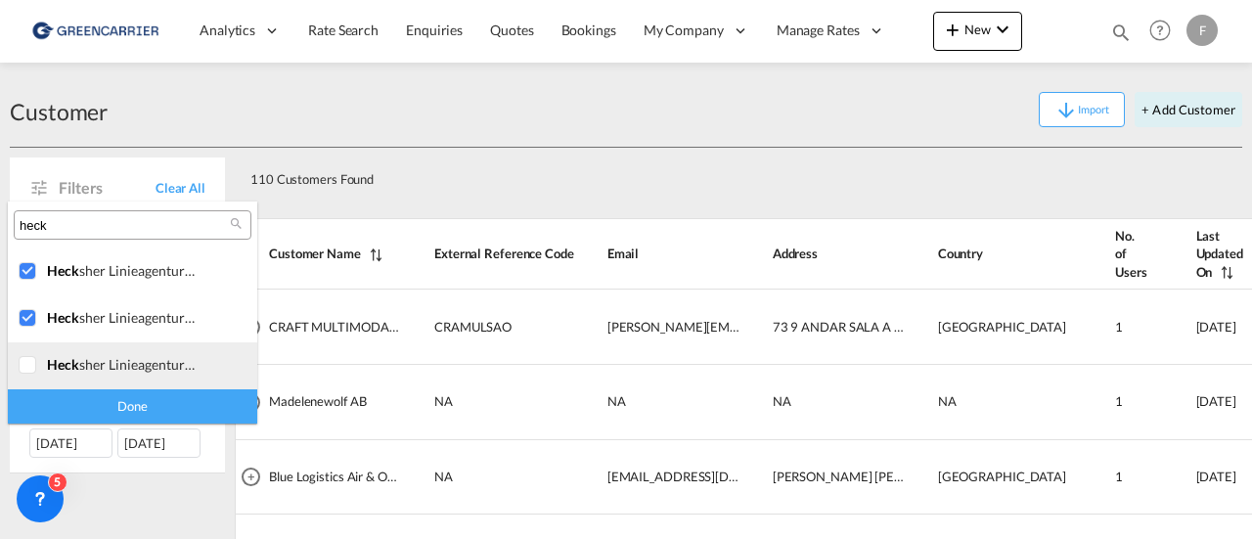
click at [114, 357] on div "[PERSON_NAME] linieagenturer ab" at bounding box center [124, 364] width 154 height 17
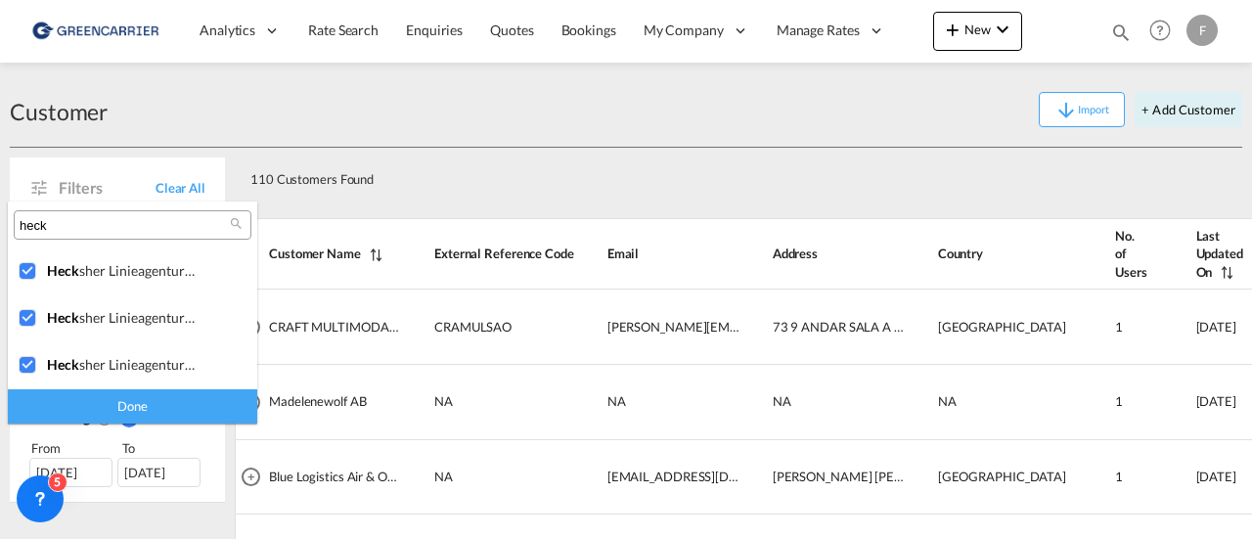
click at [150, 404] on div "Done" at bounding box center [132, 406] width 249 height 34
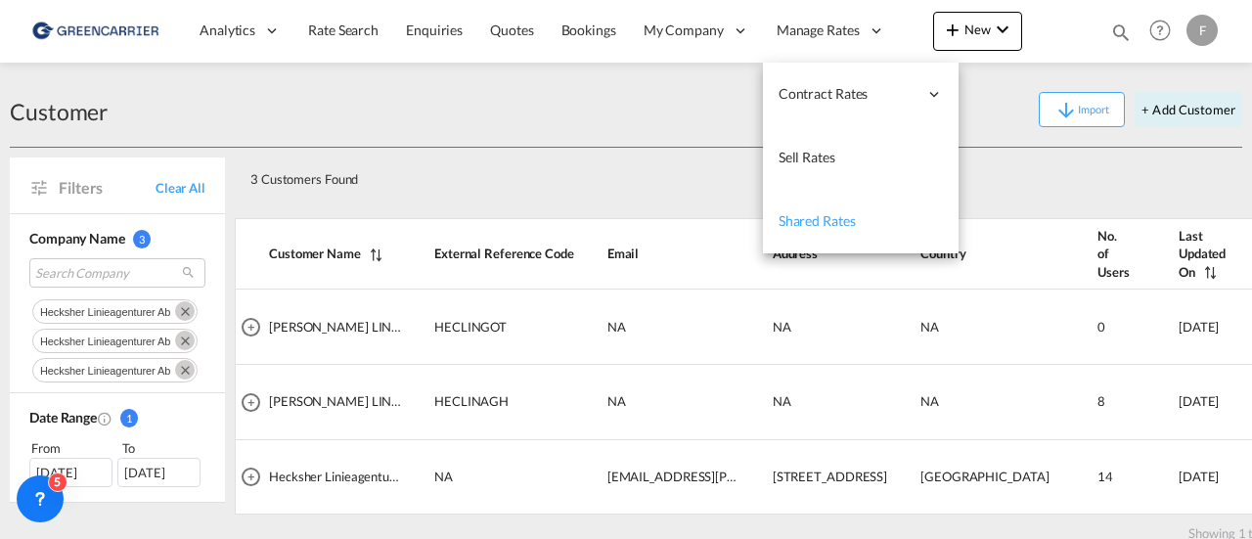
click at [812, 226] on span "Shared Rates" at bounding box center [816, 220] width 77 height 17
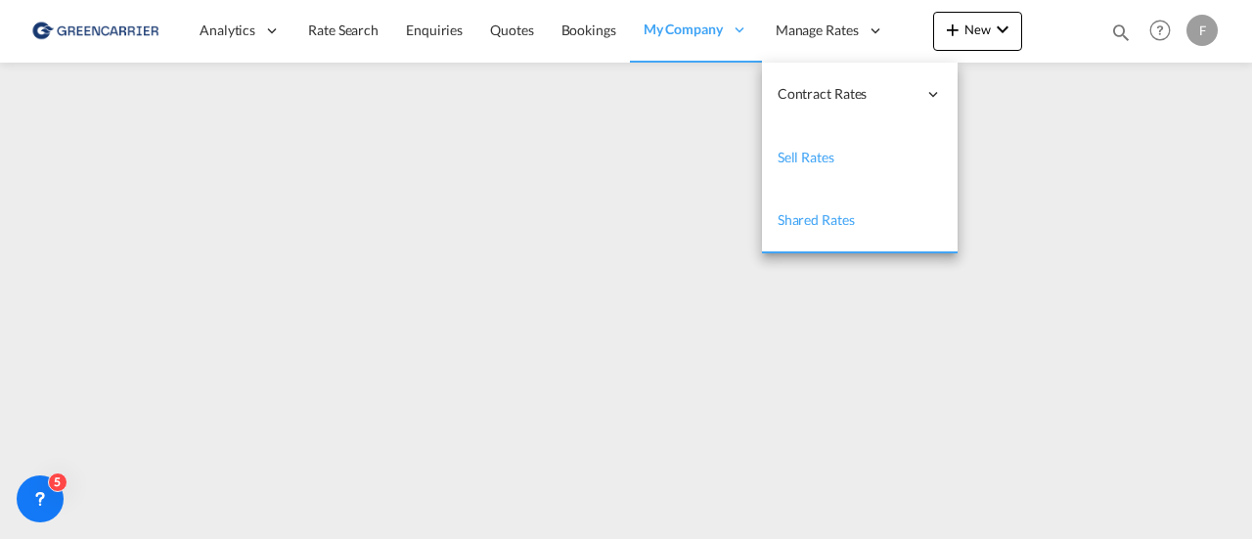
click at [808, 159] on span "Sell Rates" at bounding box center [805, 157] width 57 height 17
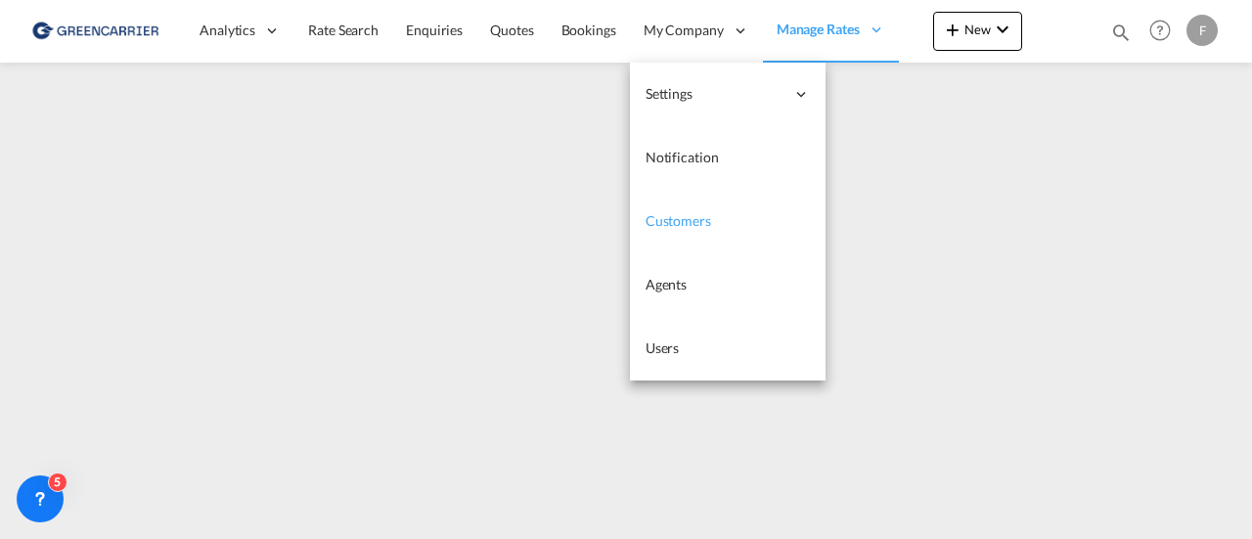
click at [677, 220] on span "Customers" at bounding box center [678, 220] width 66 height 17
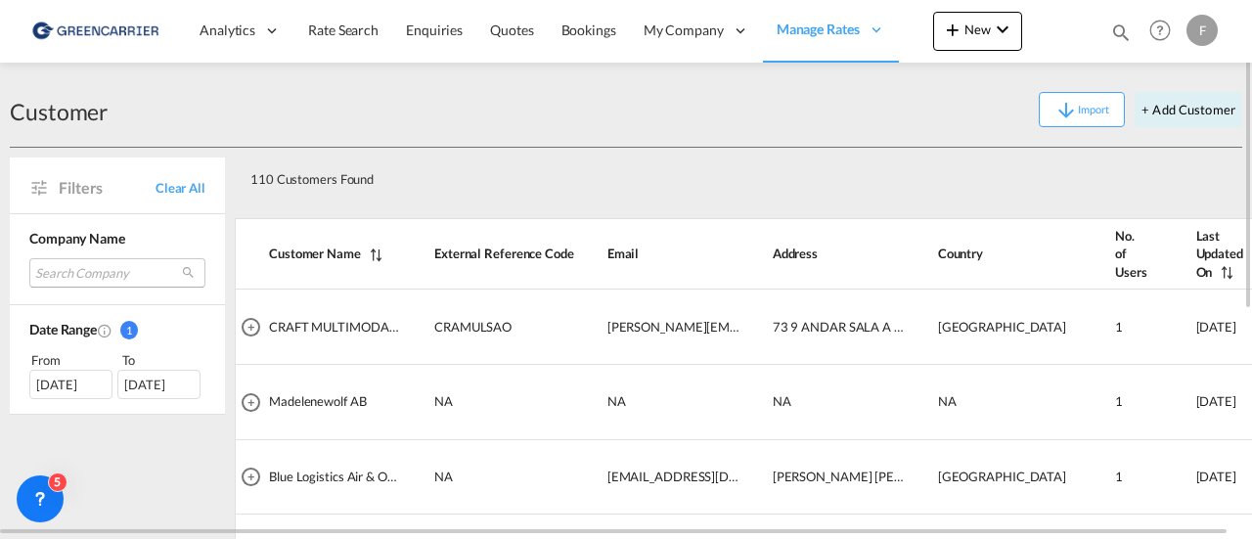
click at [85, 271] on md-select "Search Company craft multimodal ltda madelenewolf ab blue logistics air & ocean…" at bounding box center [117, 272] width 176 height 29
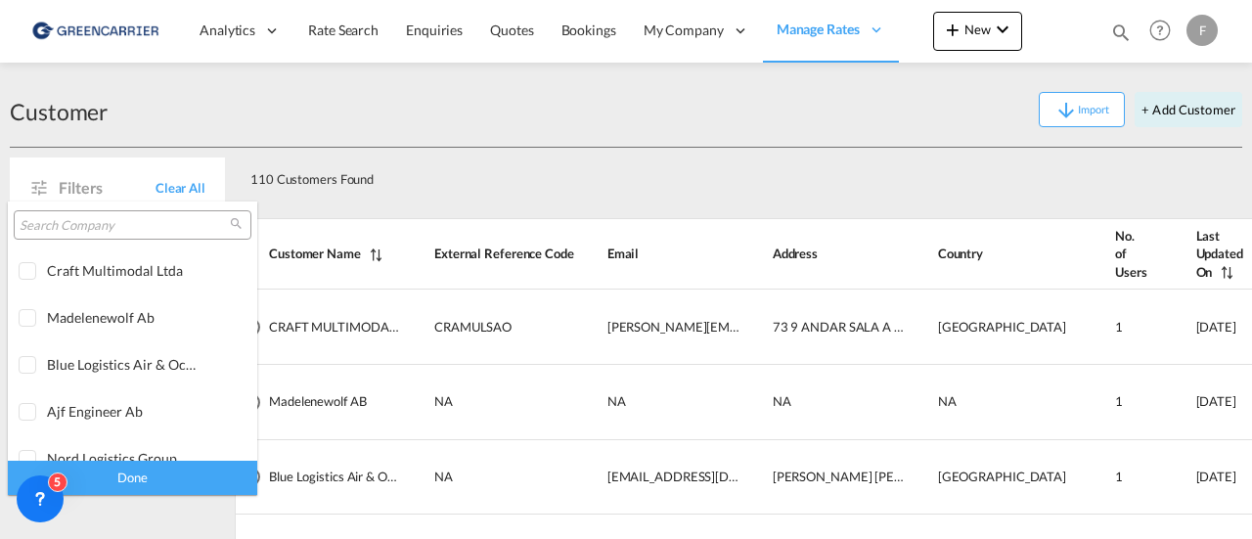
click at [102, 228] on input "search" at bounding box center [125, 226] width 210 height 18
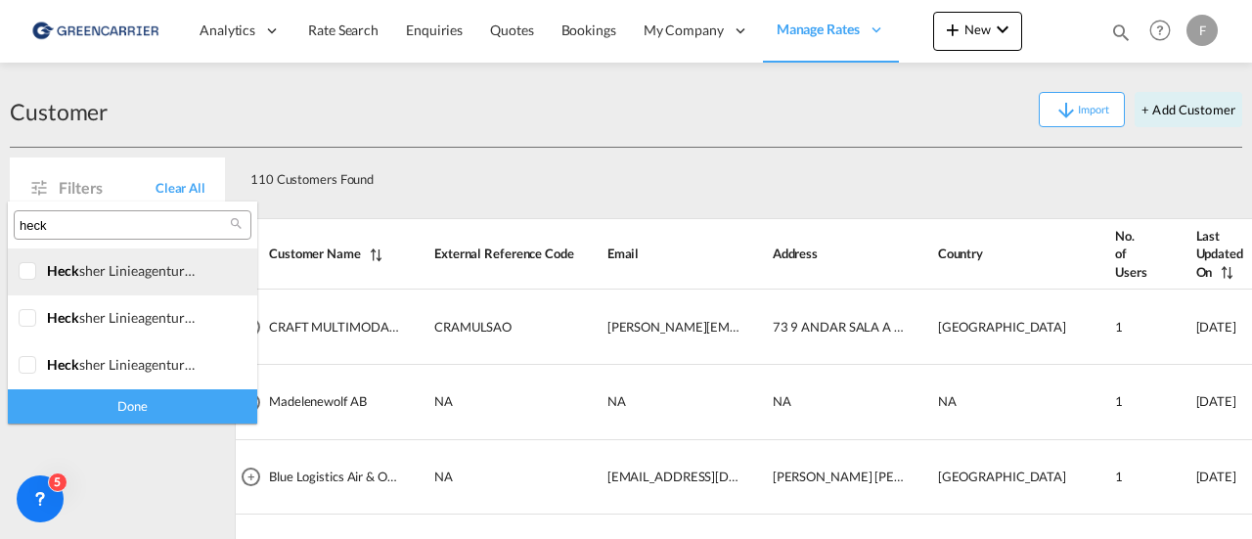
type input "heck"
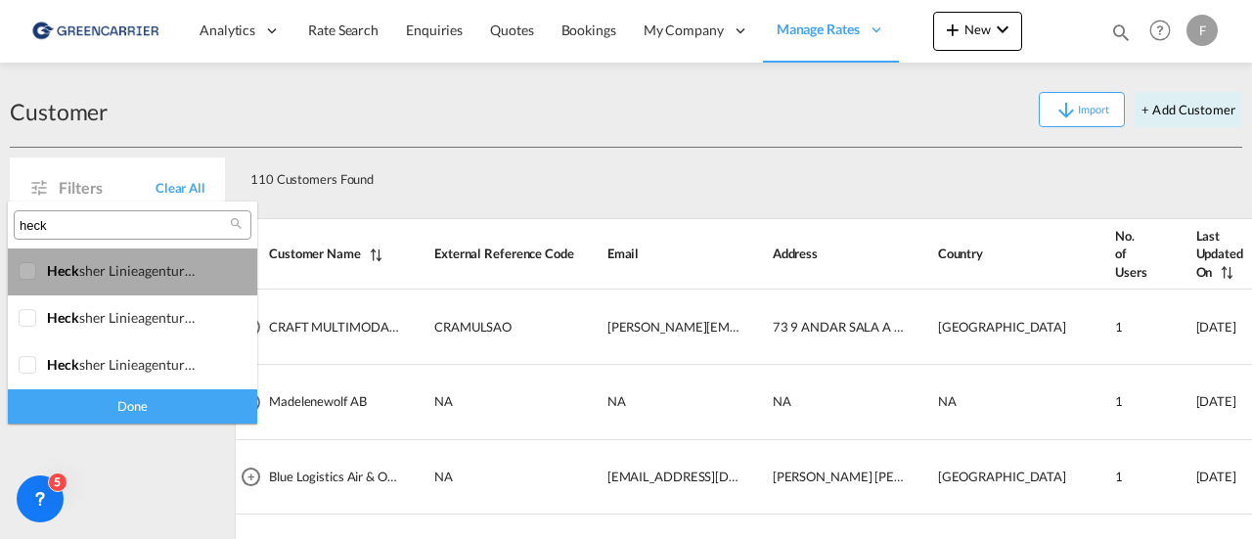
click at [111, 261] on md-option "[PERSON_NAME] linieagenturer ab" at bounding box center [132, 271] width 249 height 47
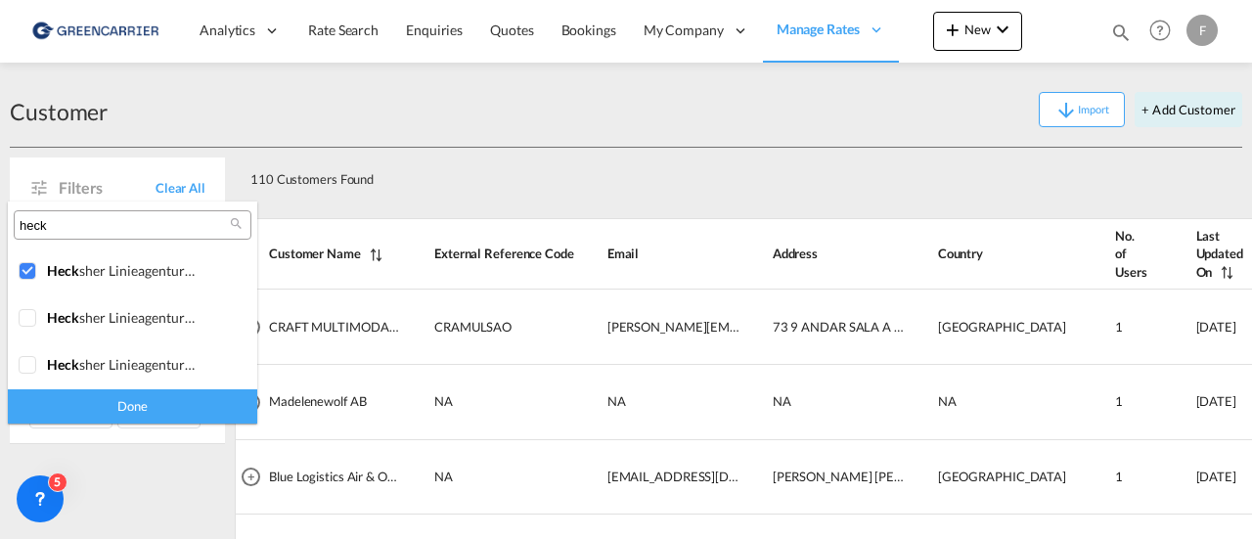
click at [158, 412] on div "Done" at bounding box center [132, 406] width 249 height 34
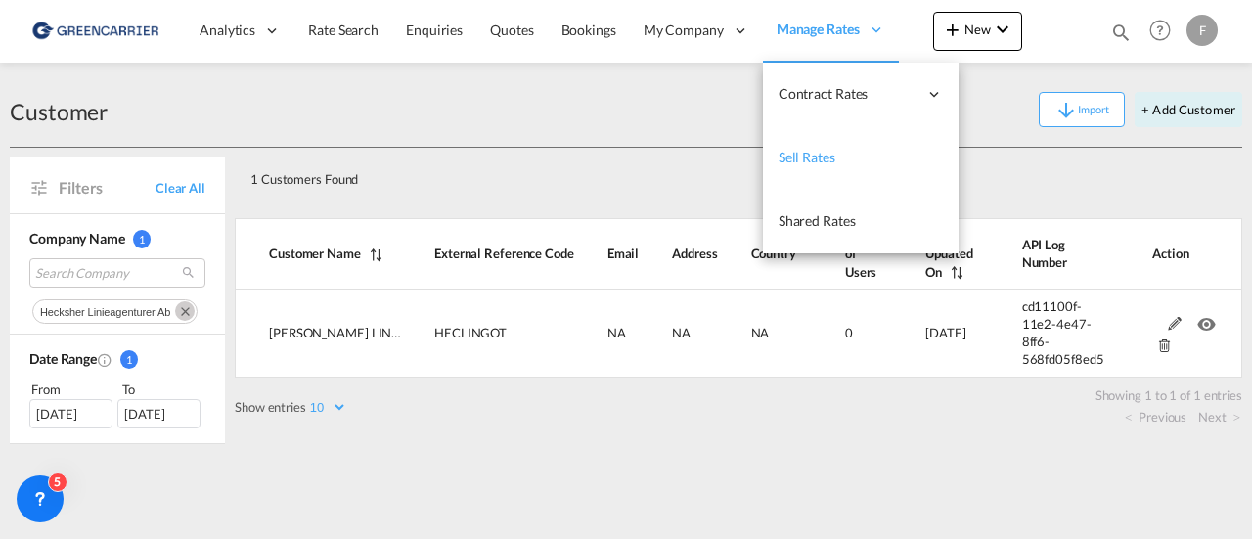
click at [816, 157] on span "Sell Rates" at bounding box center [806, 157] width 57 height 17
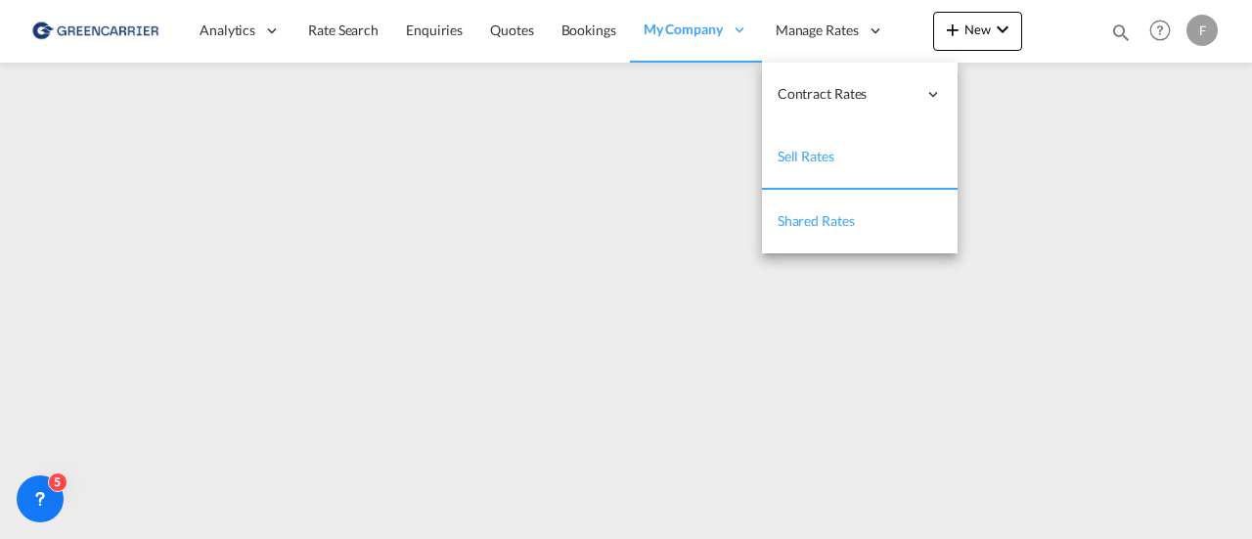
click at [816, 224] on span "Shared Rates" at bounding box center [815, 220] width 77 height 17
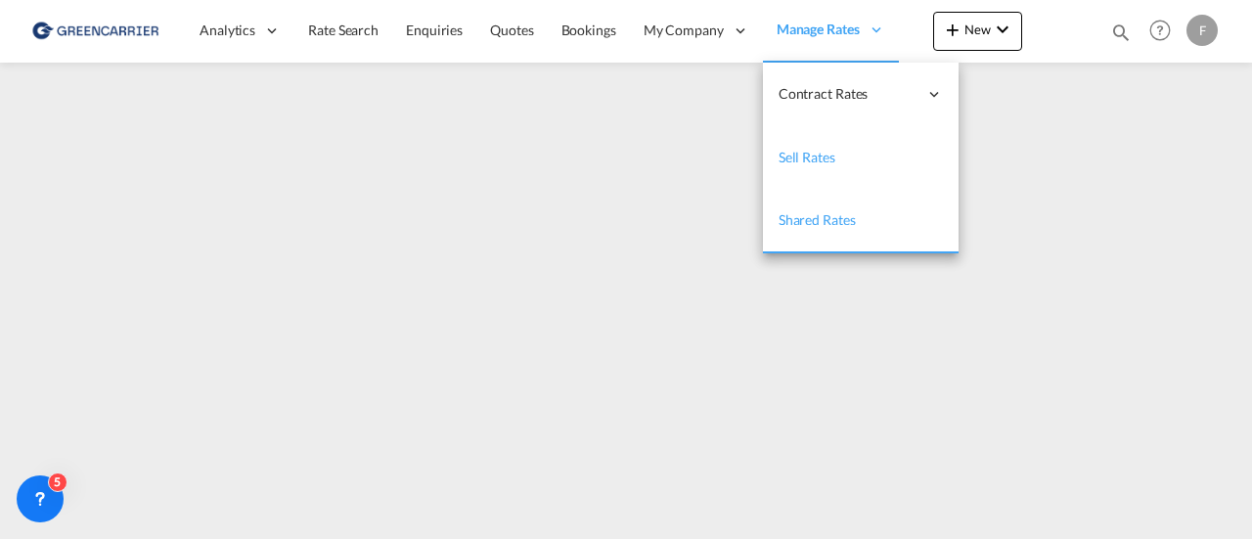
click at [795, 159] on span "Sell Rates" at bounding box center [806, 157] width 57 height 17
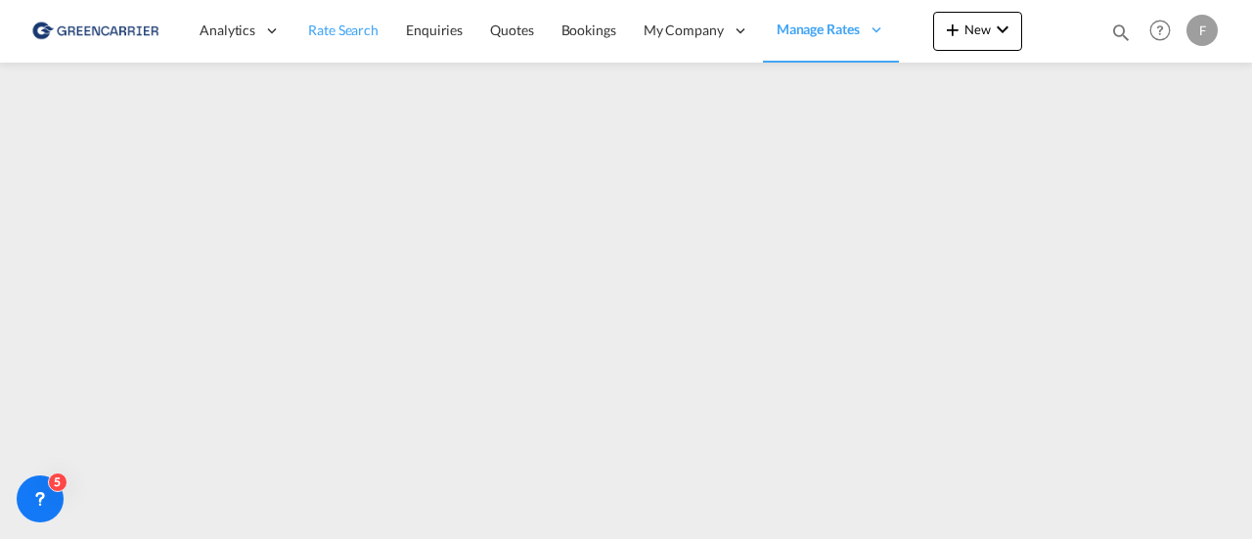
click at [362, 33] on span "Rate Search" at bounding box center [343, 30] width 70 height 17
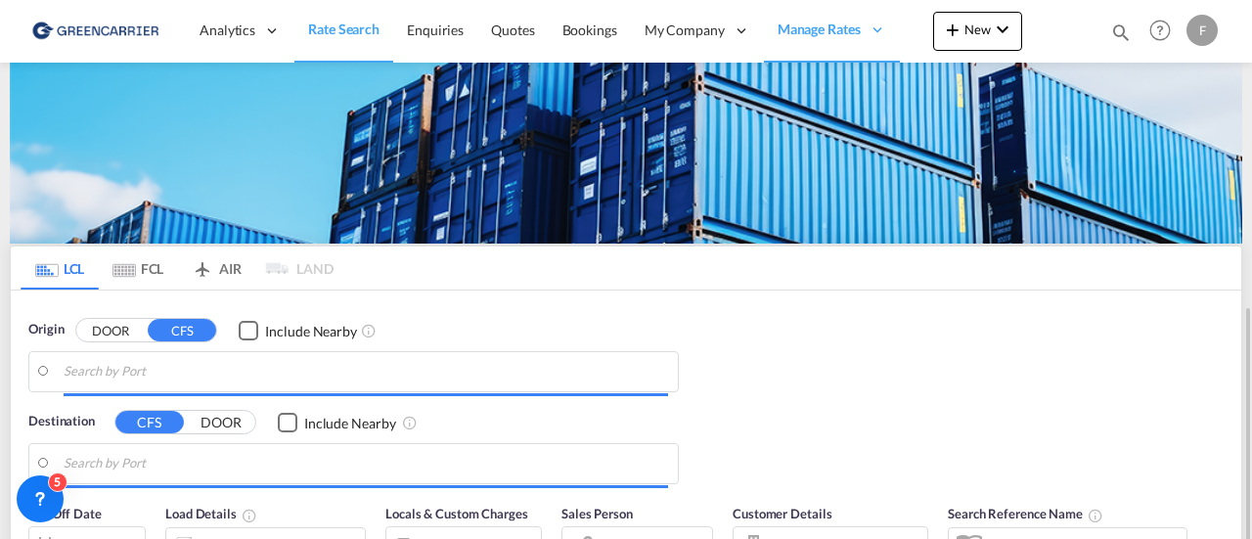
scroll to position [196, 0]
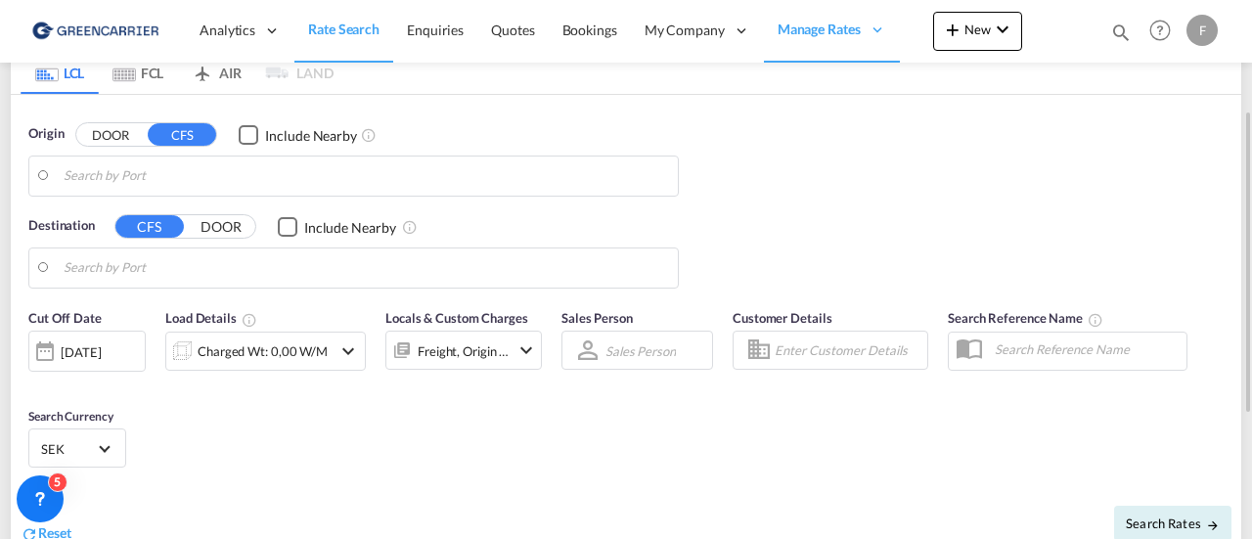
type input "[GEOGRAPHIC_DATA] ([GEOGRAPHIC_DATA]), [GEOGRAPHIC_DATA]"
type input "[GEOGRAPHIC_DATA], MXVER"
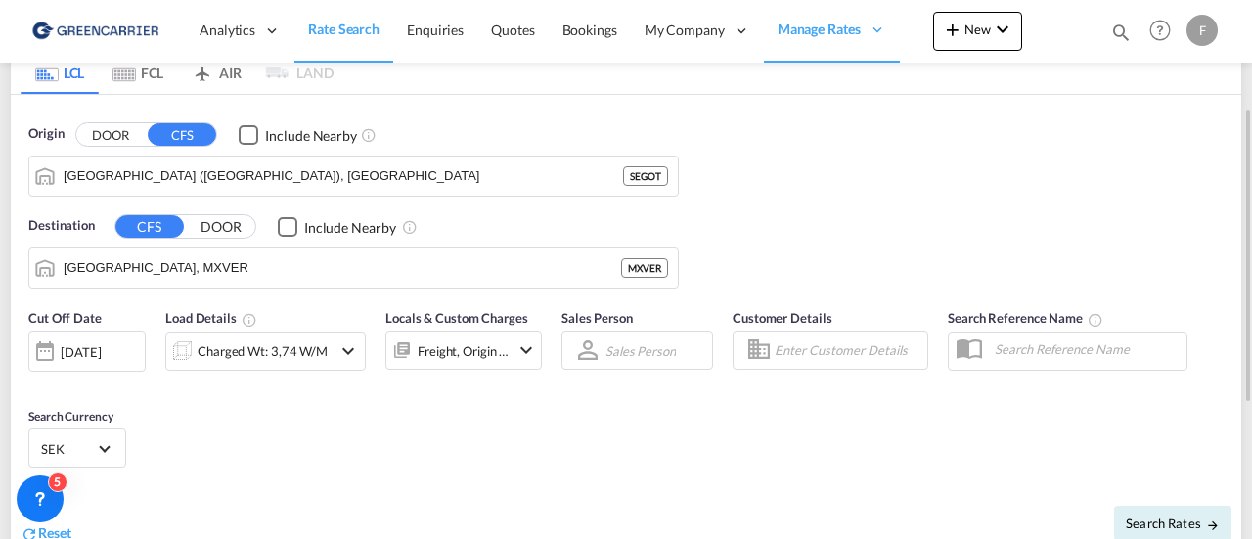
click at [842, 351] on input "Enter Customer Details" at bounding box center [847, 349] width 147 height 29
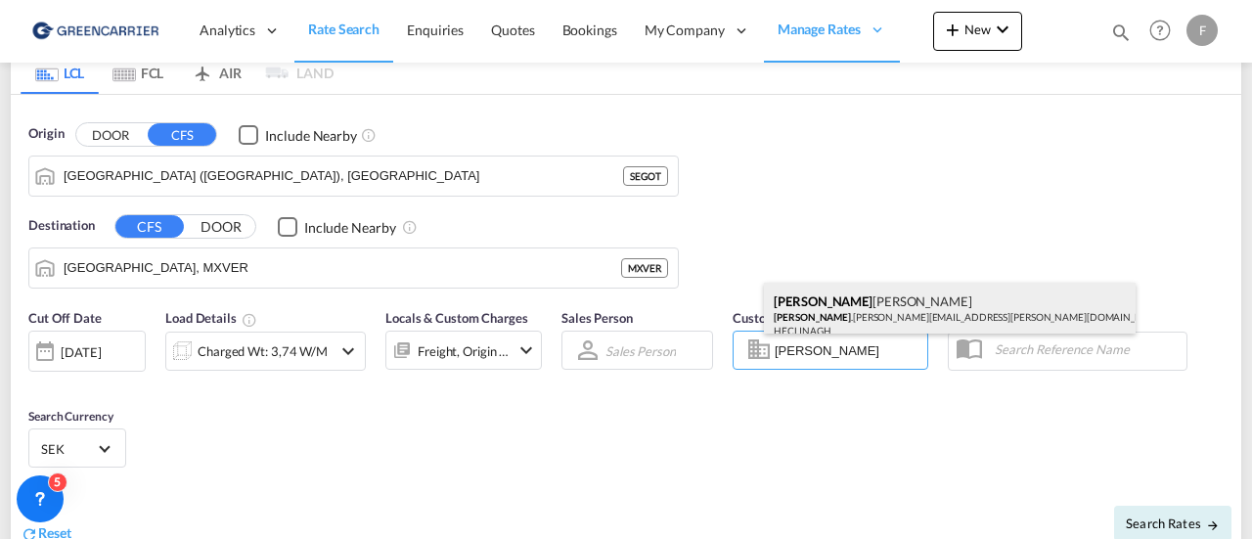
click at [830, 313] on div "[PERSON_NAME] [PERSON_NAME] .[PERSON_NAME][EMAIL_ADDRESS][PERSON_NAME][DOMAIN_N…" at bounding box center [950, 315] width 372 height 65
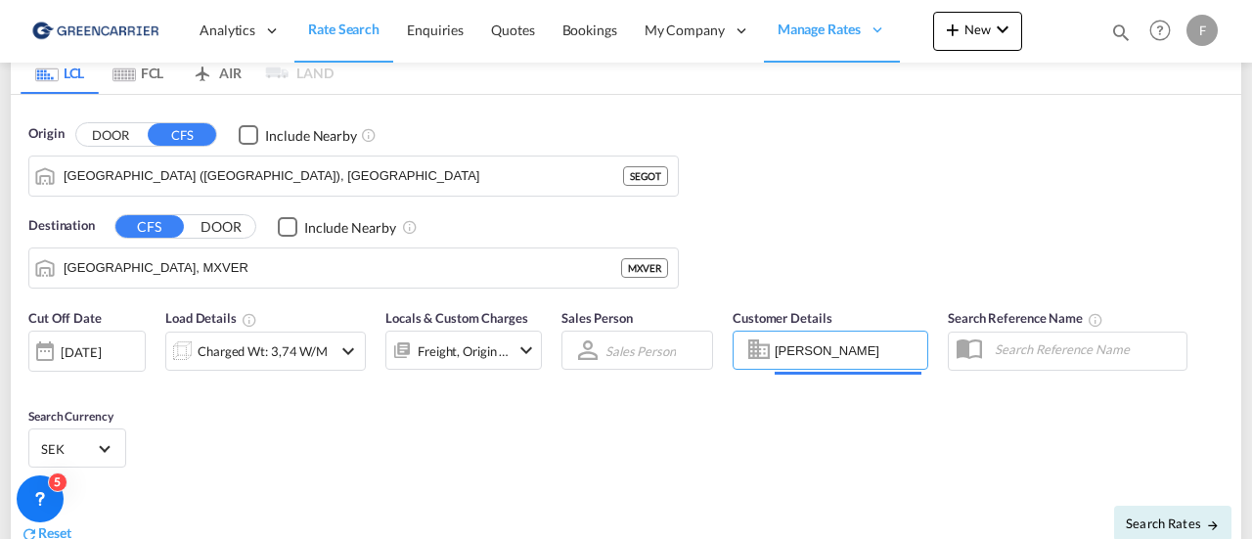
type input "[PERSON_NAME] LINIEAGENTURER AB, [PERSON_NAME], [PERSON_NAME][EMAIL_ADDRESS][PE…"
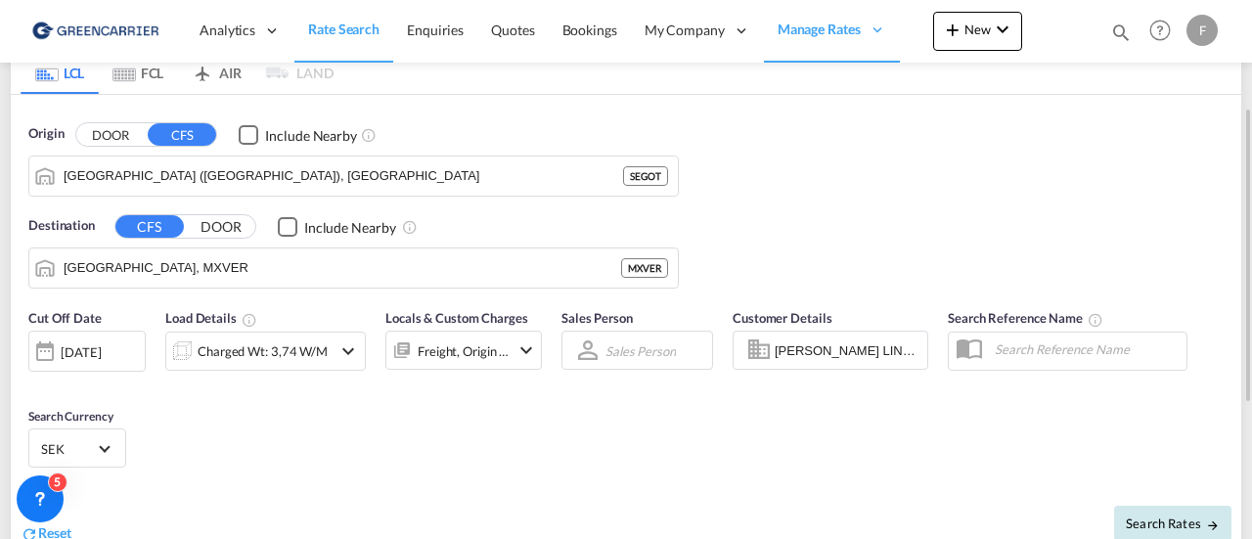
click at [1177, 515] on span "Search Rates" at bounding box center [1172, 523] width 94 height 16
type input "SEGOT to MXVER / [DATE]"
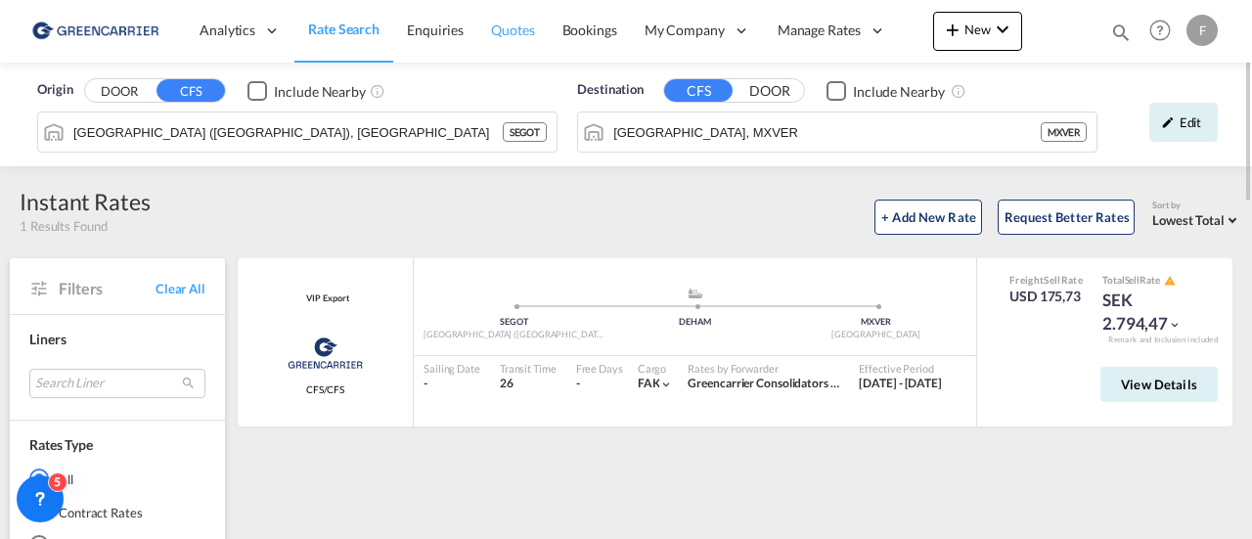
click at [501, 35] on span "Quotes" at bounding box center [512, 30] width 43 height 17
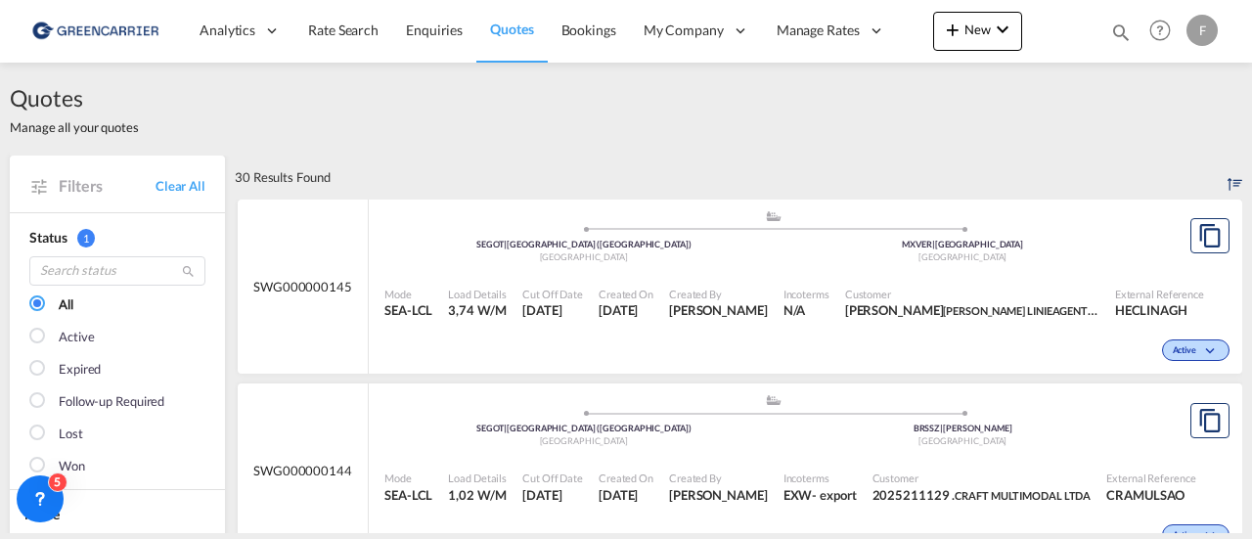
click at [618, 264] on div ".a{fill:#aaa8ad;} .a{fill:#aaa8ad;} SEGOT | [GEOGRAPHIC_DATA] ([GEOGRAPHIC_DATA…" at bounding box center [772, 238] width 777 height 59
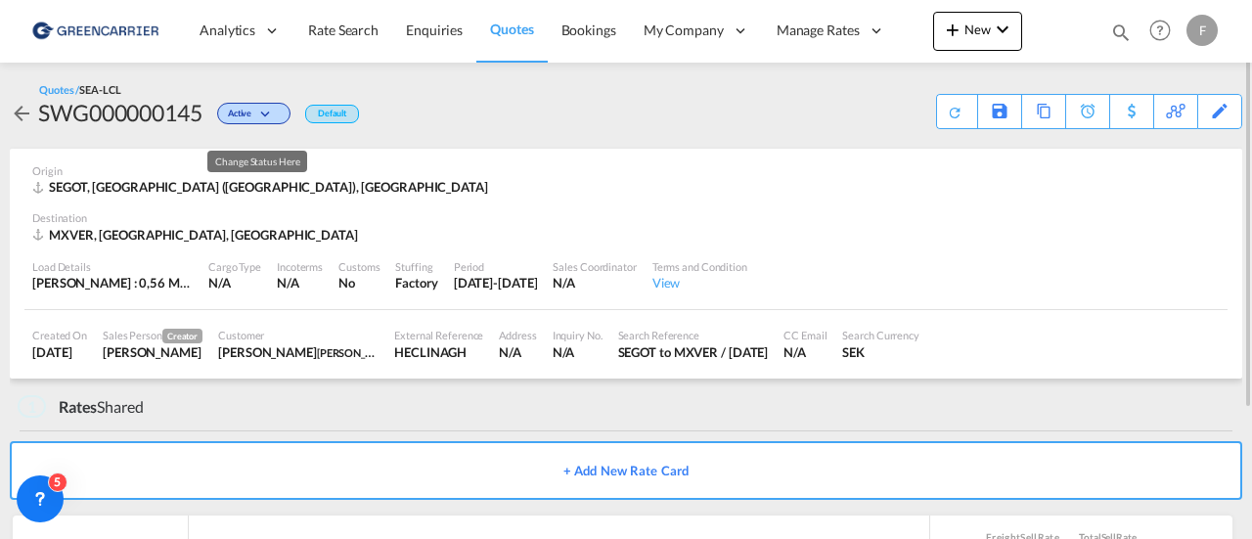
click at [280, 110] on md-icon "icon-chevron-down" at bounding box center [267, 115] width 23 height 11
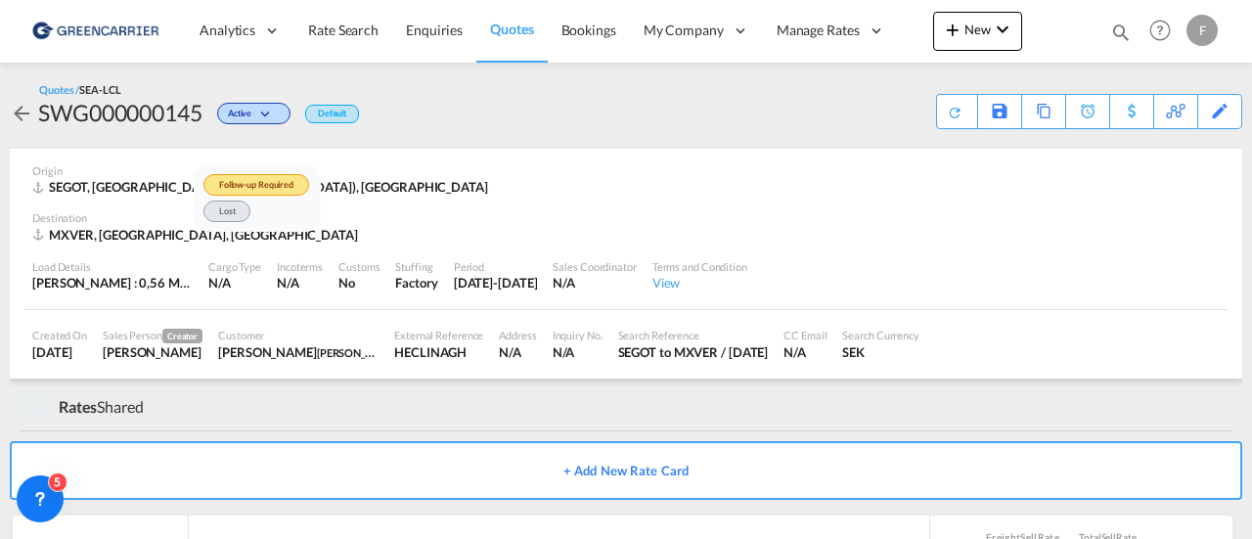
click at [669, 269] on div "Follow-up Required Lost" at bounding box center [626, 269] width 1252 height 539
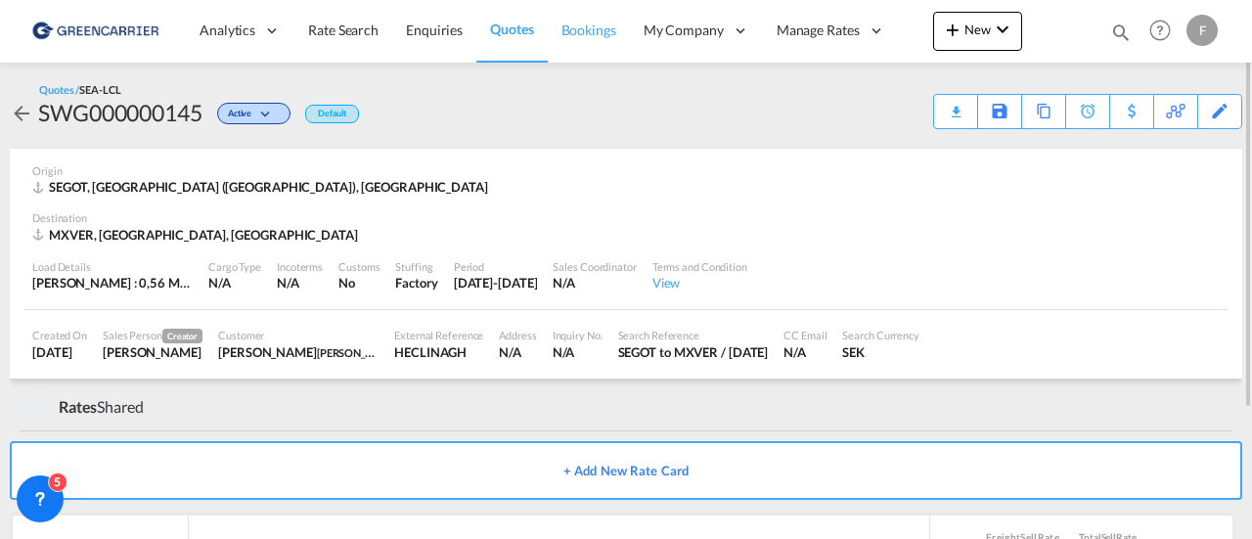
click at [571, 36] on span "Bookings" at bounding box center [588, 30] width 55 height 17
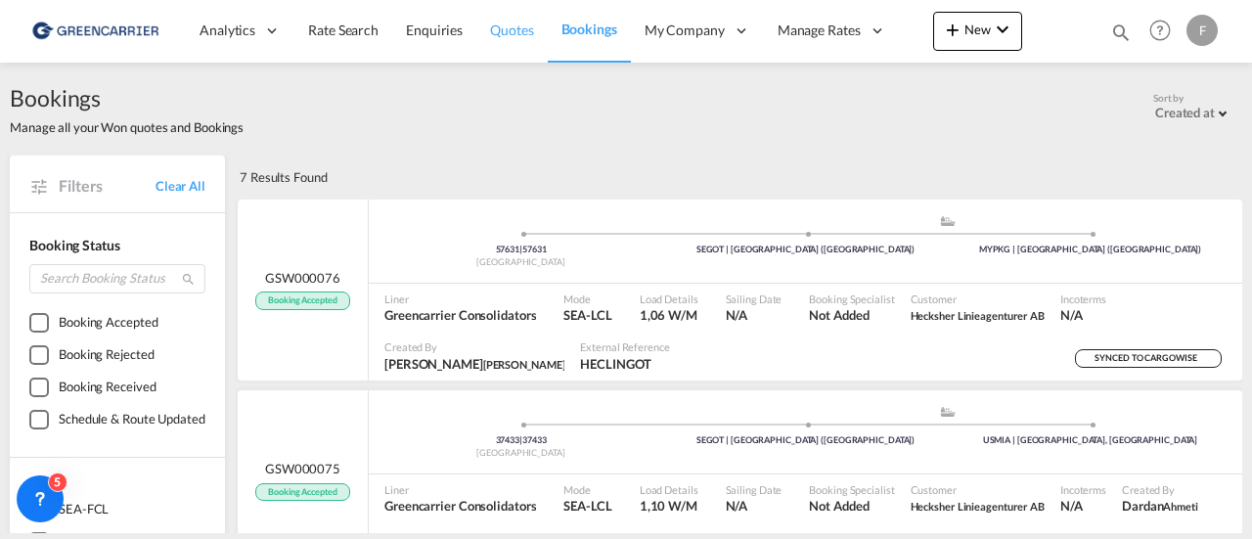
click at [504, 28] on span "Quotes" at bounding box center [511, 30] width 43 height 17
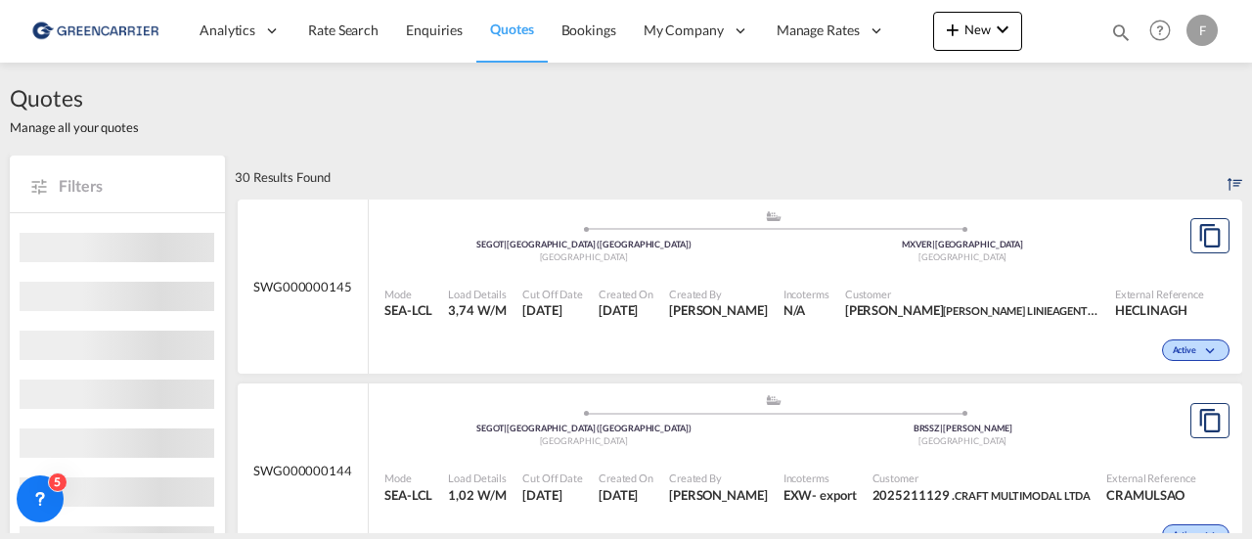
click at [479, 283] on div "Load Details 3,74 W/M" at bounding box center [477, 303] width 74 height 49
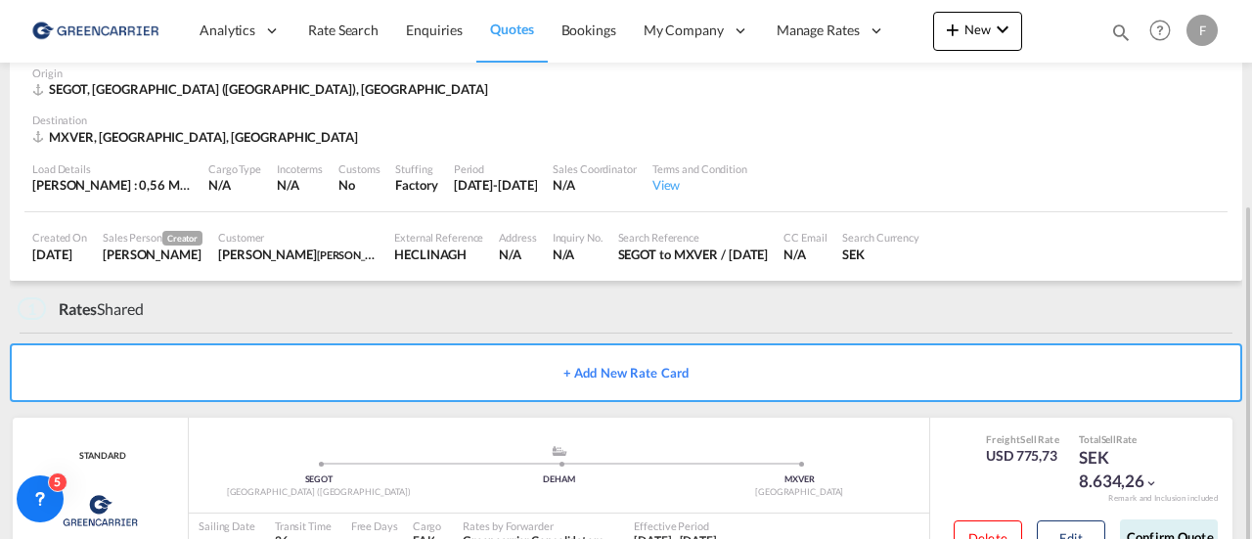
scroll to position [172, 0]
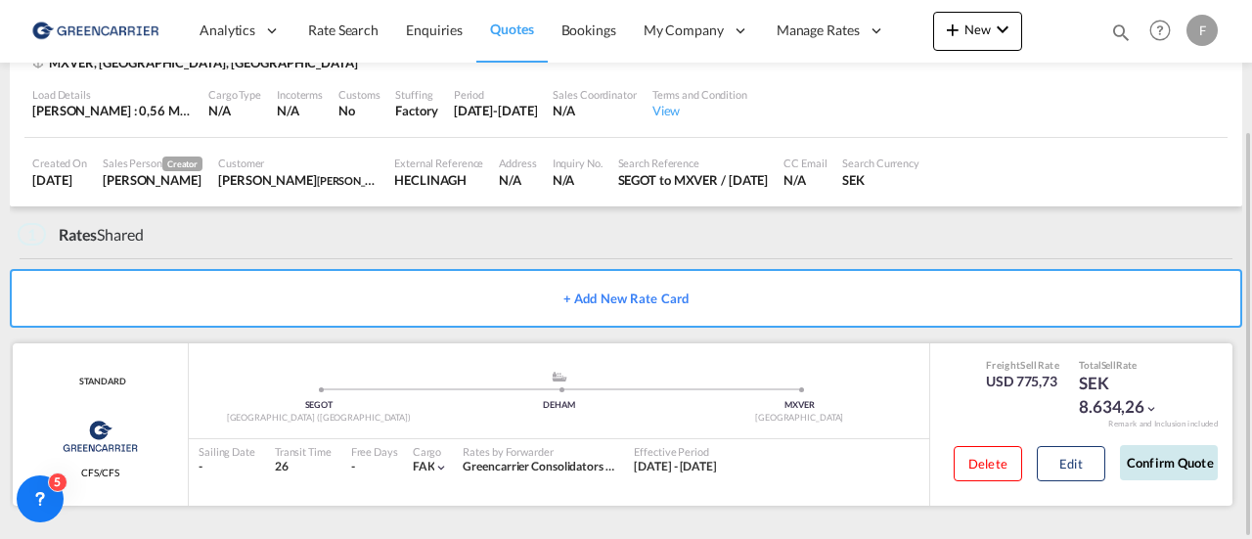
click at [1150, 460] on button "Confirm Quote" at bounding box center [1169, 462] width 98 height 35
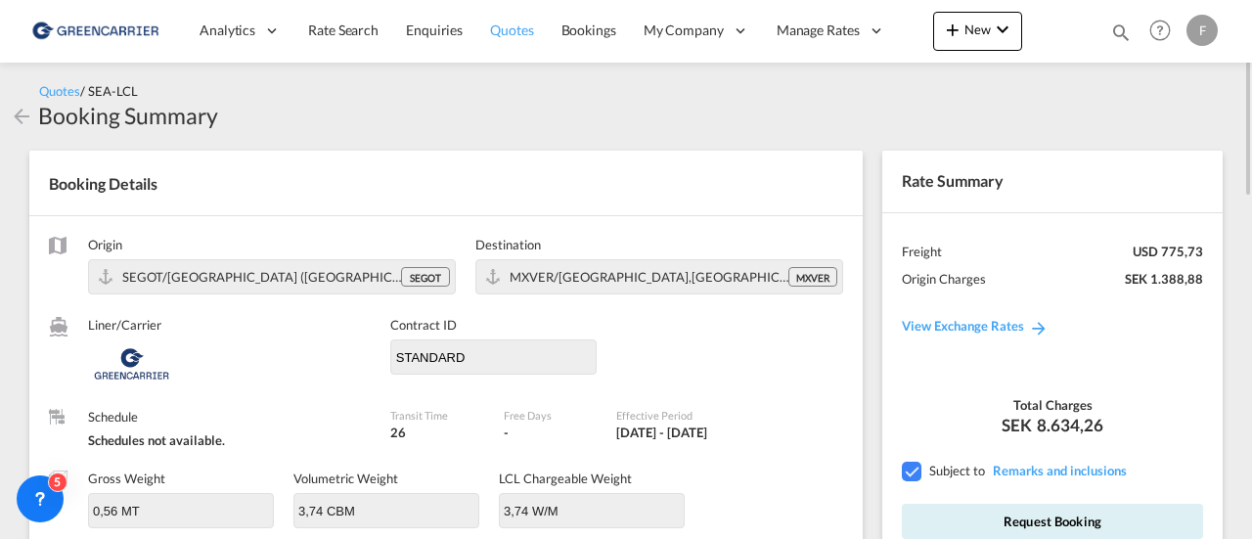
click at [501, 31] on span "Quotes" at bounding box center [511, 30] width 43 height 17
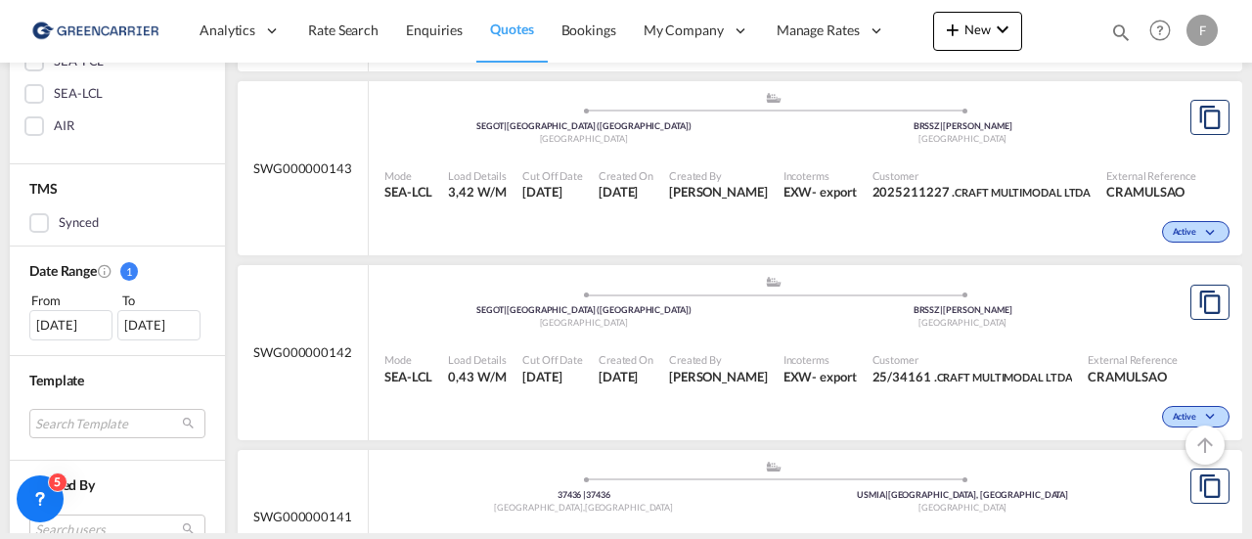
scroll to position [489, 0]
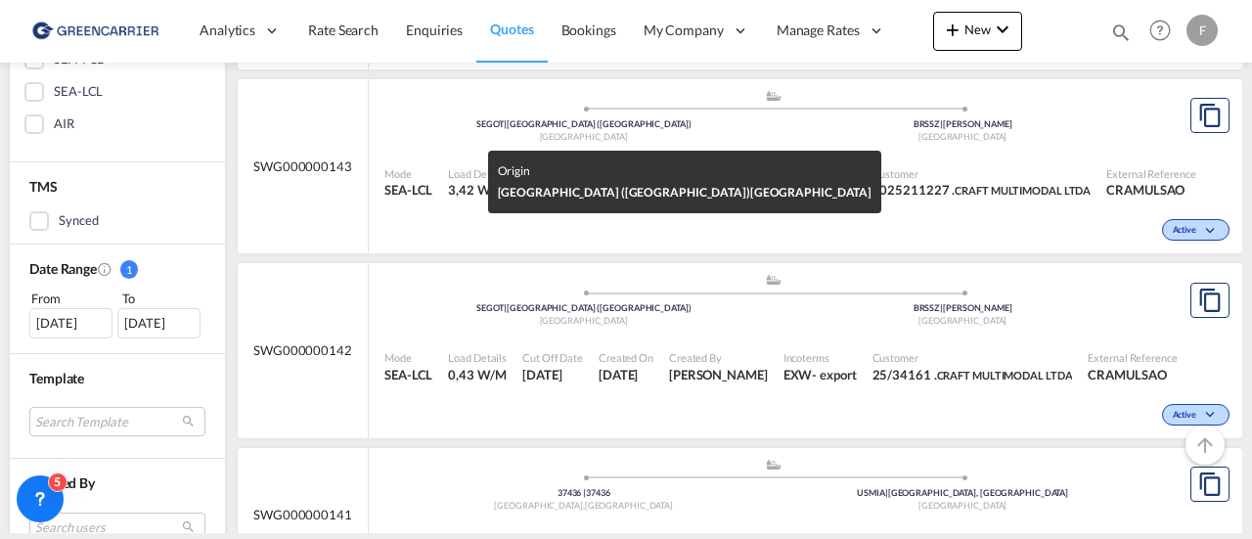
click at [595, 331] on div ".a{fill:#aaa8ad;} .a{fill:#aaa8ad;} SEGOT | [GEOGRAPHIC_DATA] ([GEOGRAPHIC_DATA…" at bounding box center [772, 302] width 777 height 59
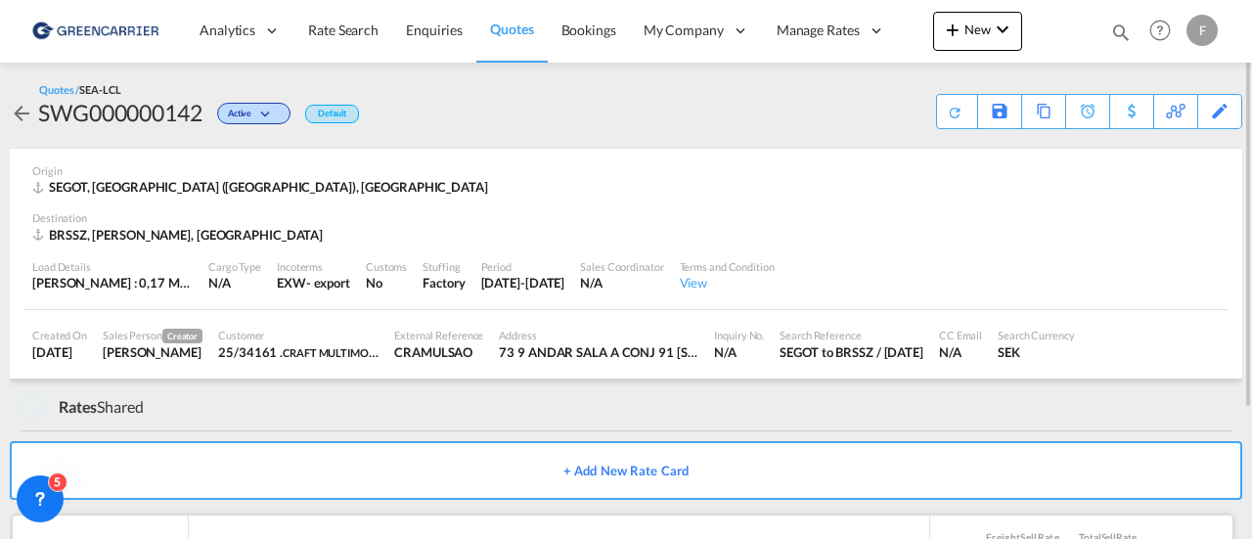
scroll to position [172, 0]
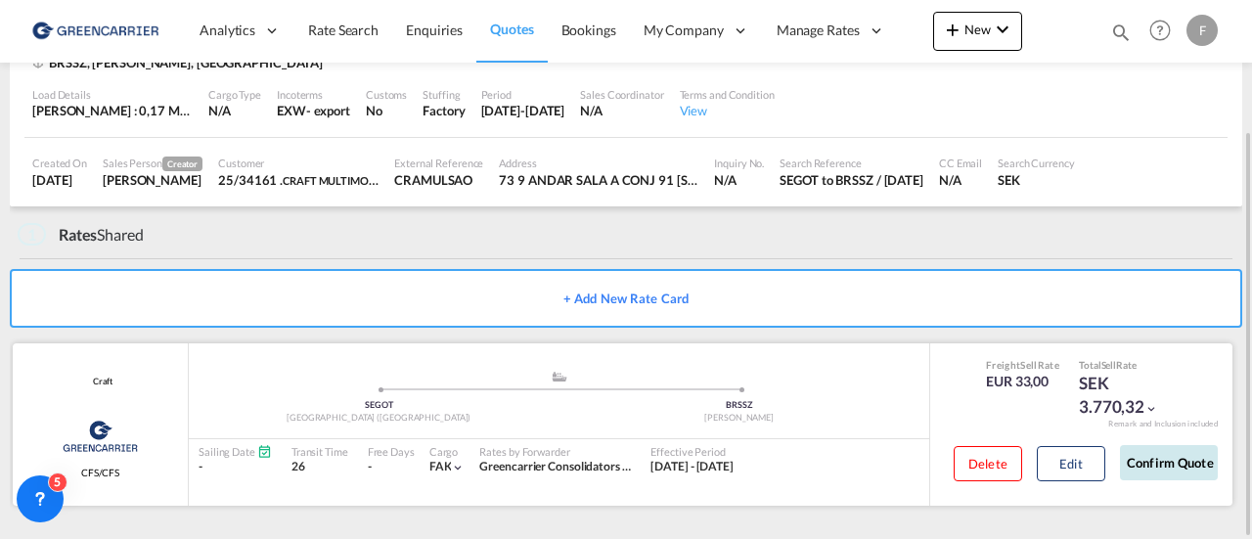
click at [1175, 455] on button "Confirm Quote" at bounding box center [1169, 462] width 98 height 35
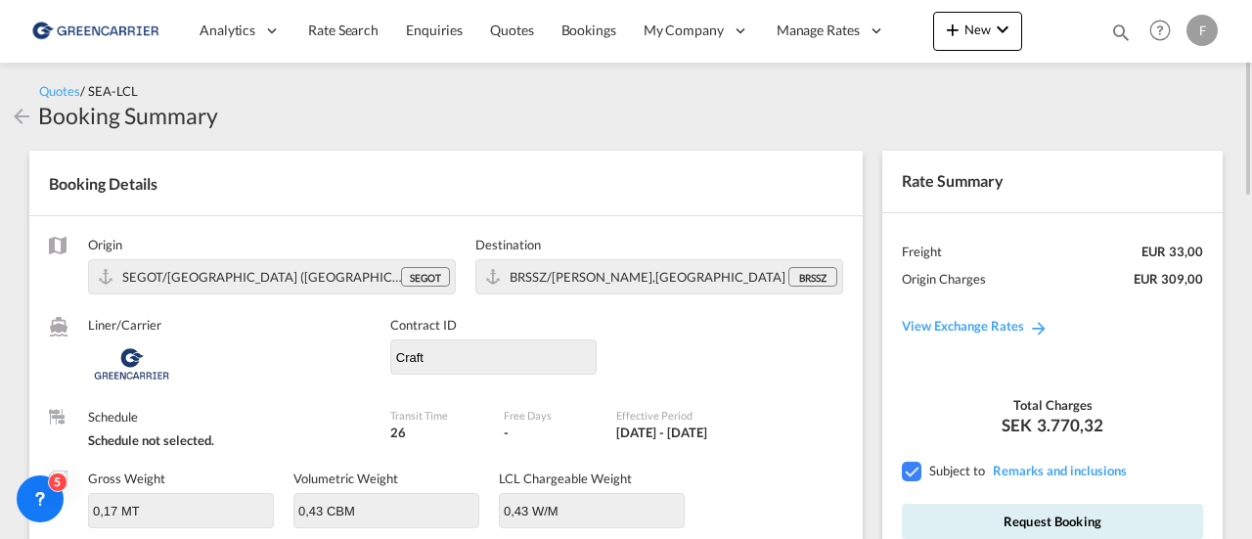
scroll to position [98, 0]
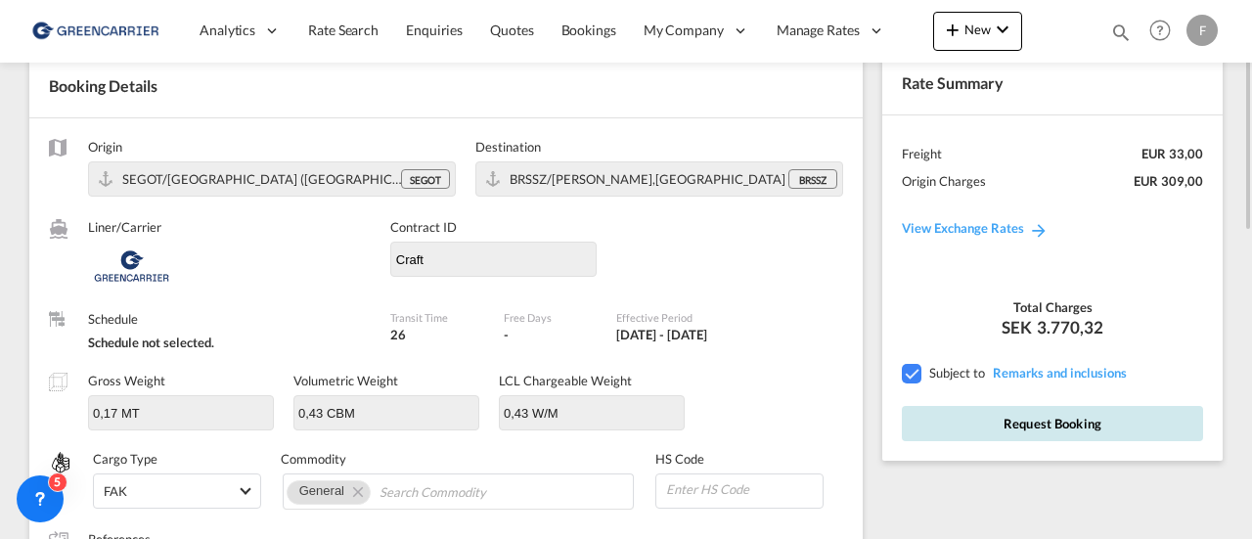
click at [1026, 433] on button "Request Booking" at bounding box center [1052, 423] width 301 height 35
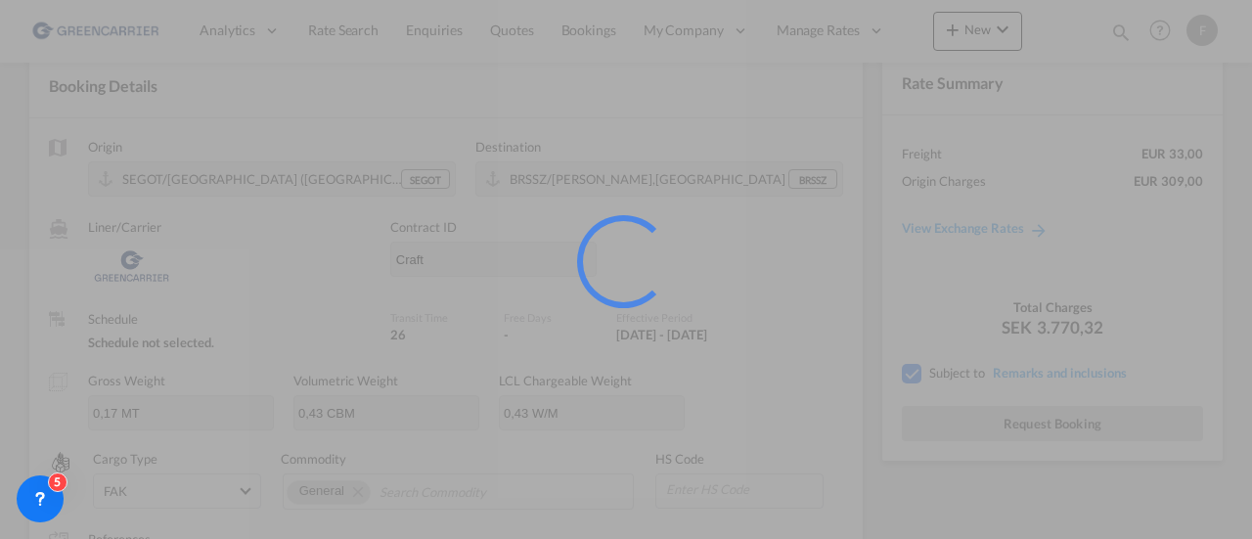
scroll to position [78, 0]
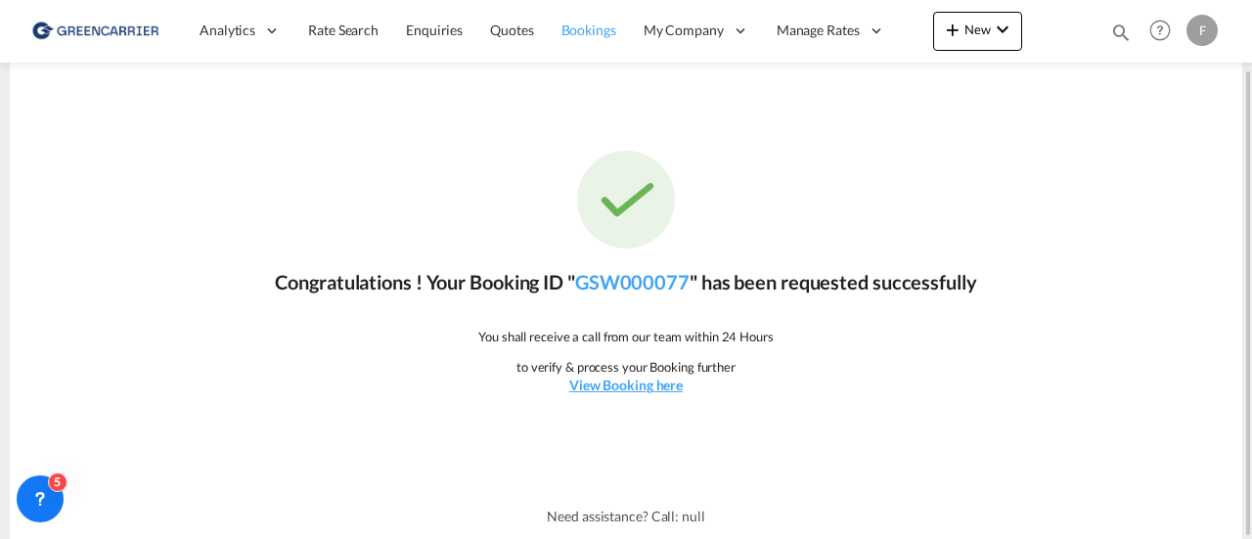
click at [581, 40] on link "Bookings" at bounding box center [589, 31] width 82 height 64
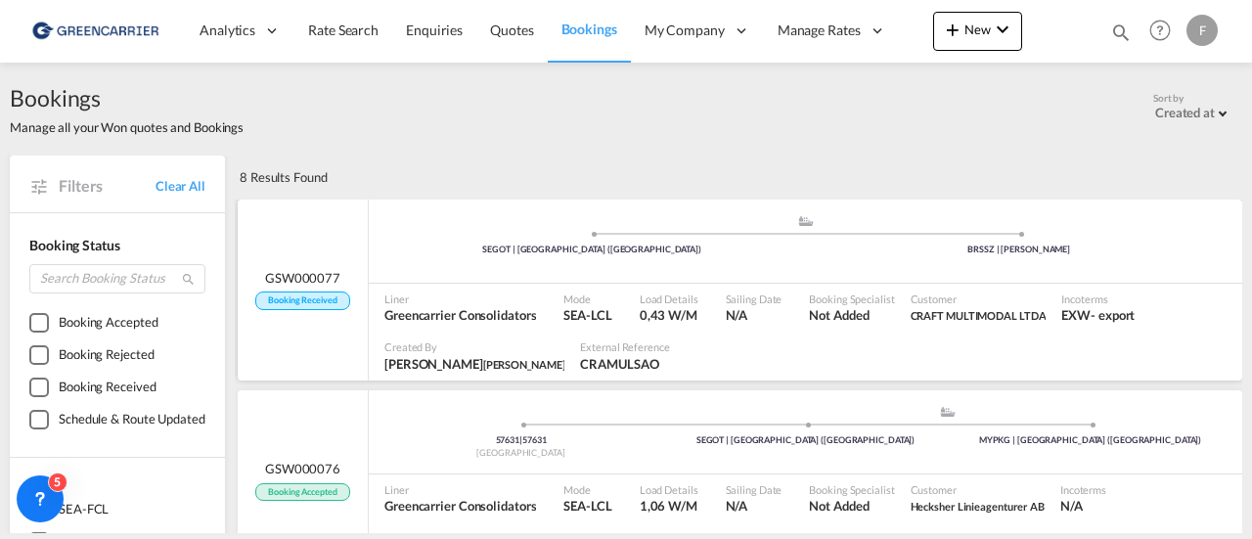
click at [692, 294] on span "Load Details" at bounding box center [668, 298] width 59 height 15
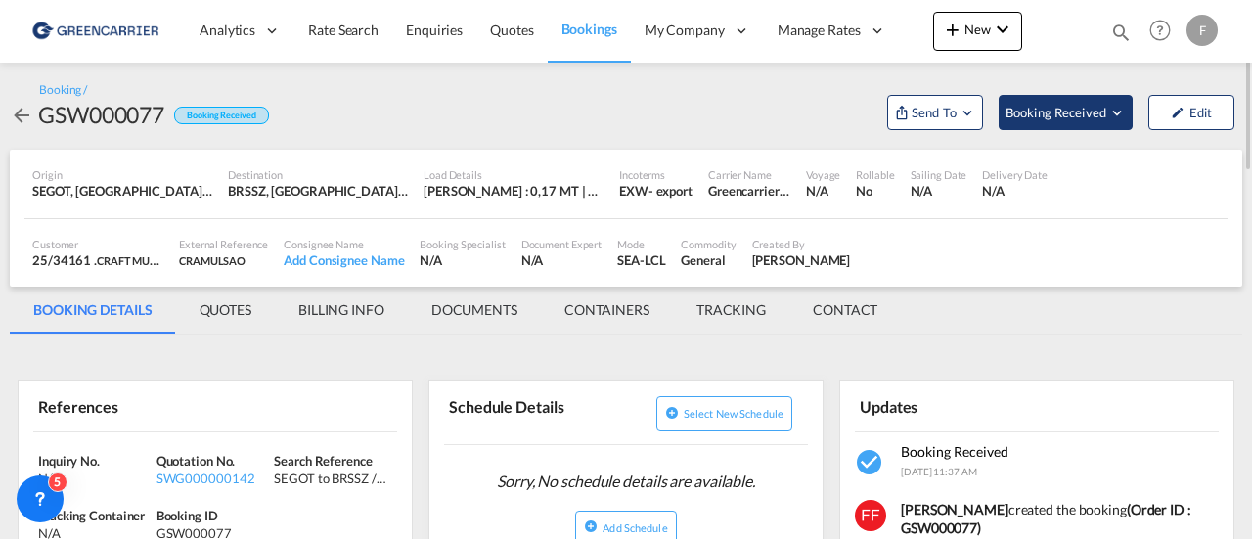
click at [1073, 116] on span "Booking Received" at bounding box center [1056, 113] width 103 height 20
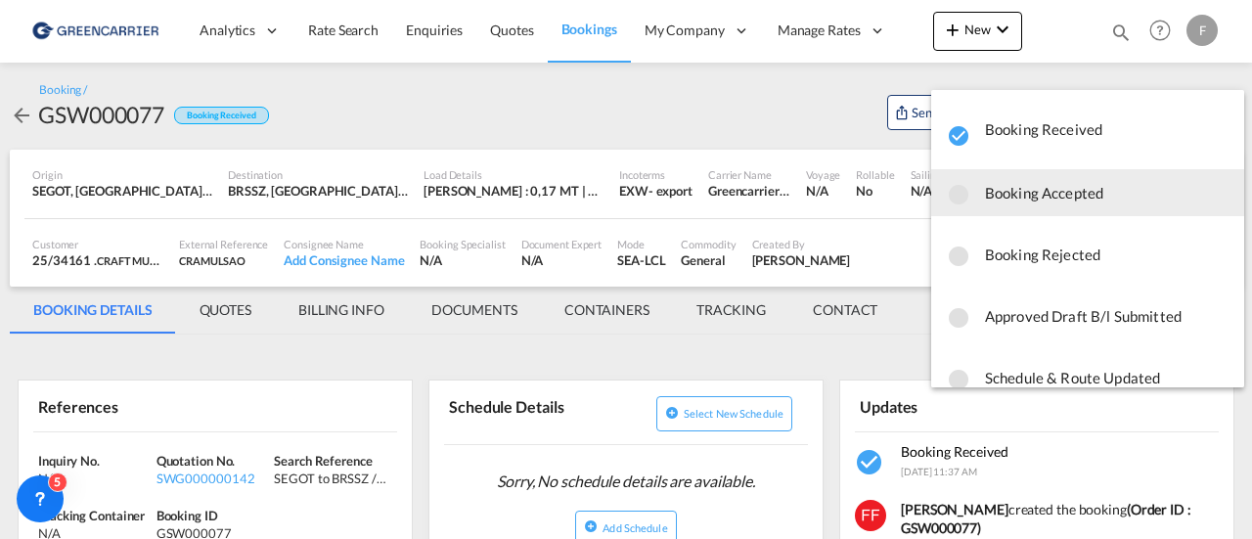
click at [1055, 185] on span "Booking Accepted" at bounding box center [1106, 192] width 243 height 35
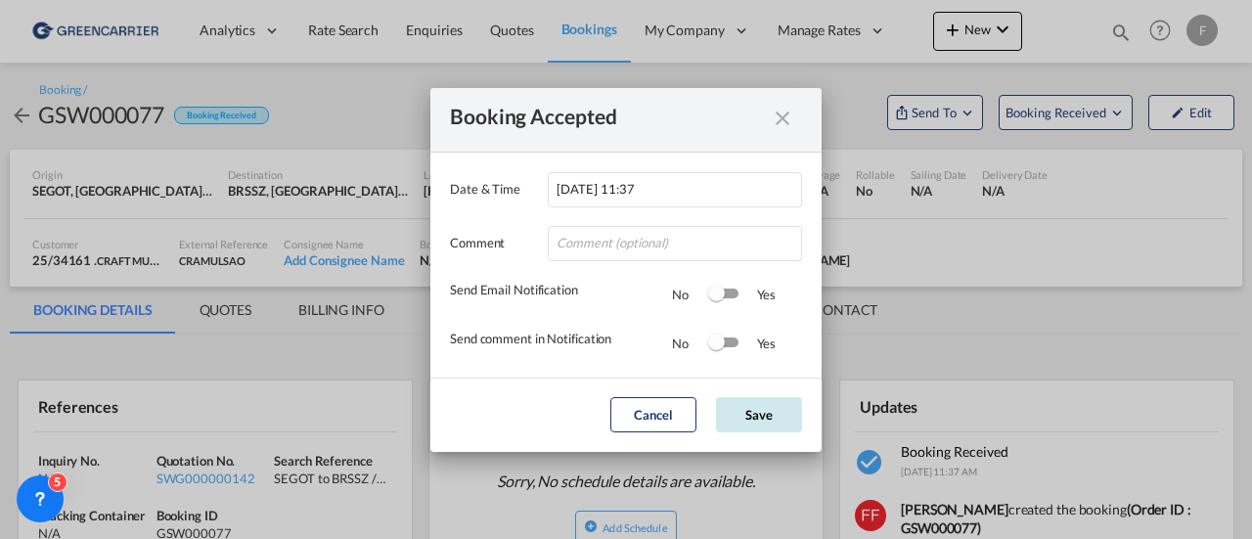
click at [753, 422] on button "Save" at bounding box center [759, 414] width 86 height 35
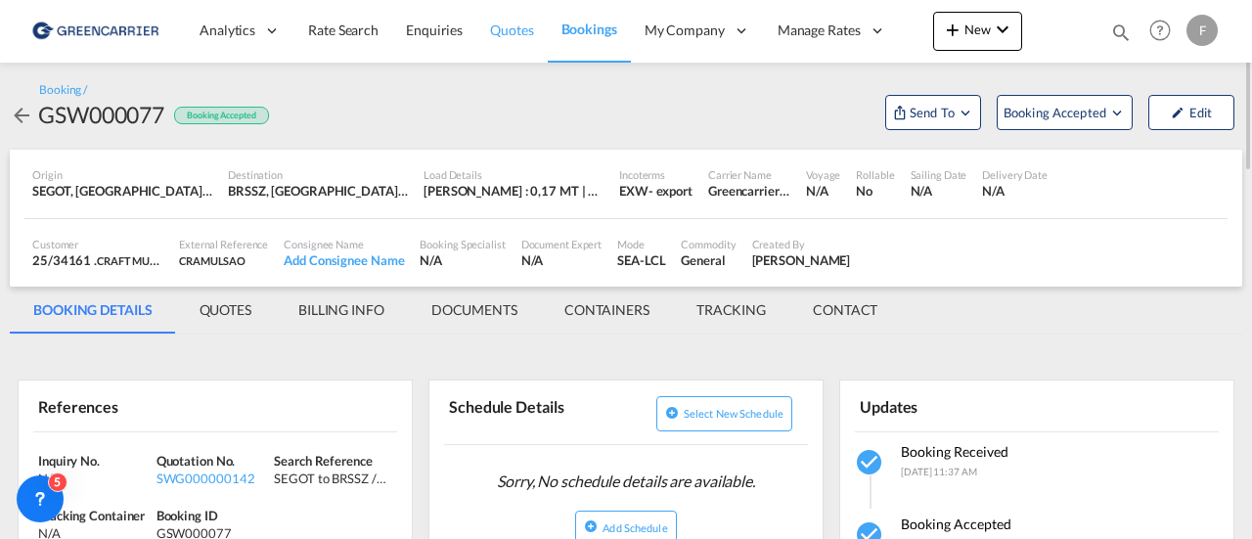
click at [511, 30] on span "Quotes" at bounding box center [511, 30] width 43 height 17
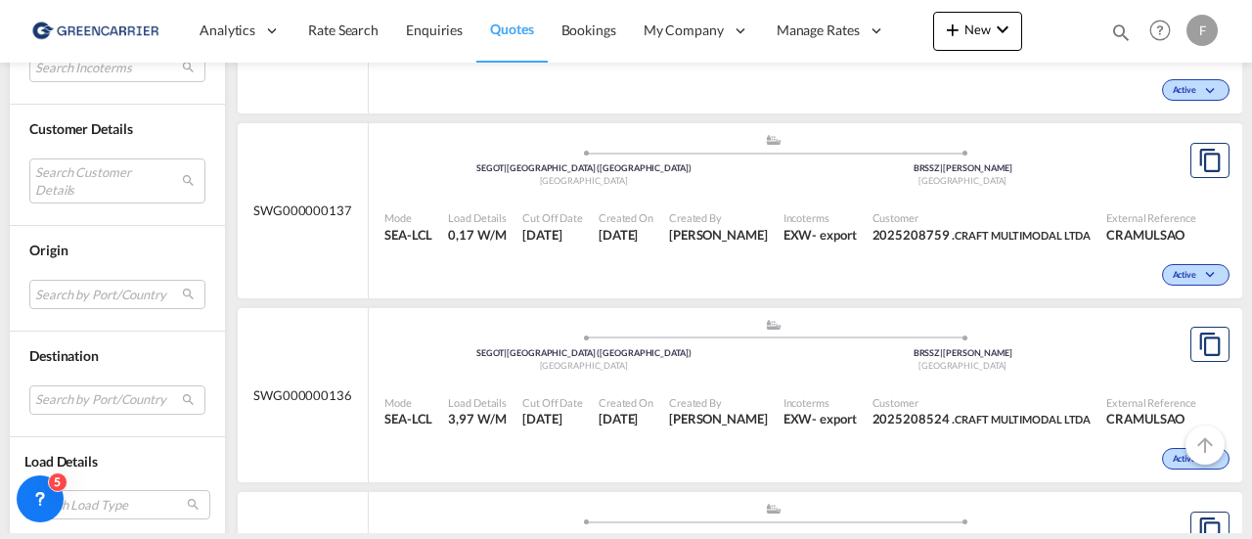
scroll to position [1662, 0]
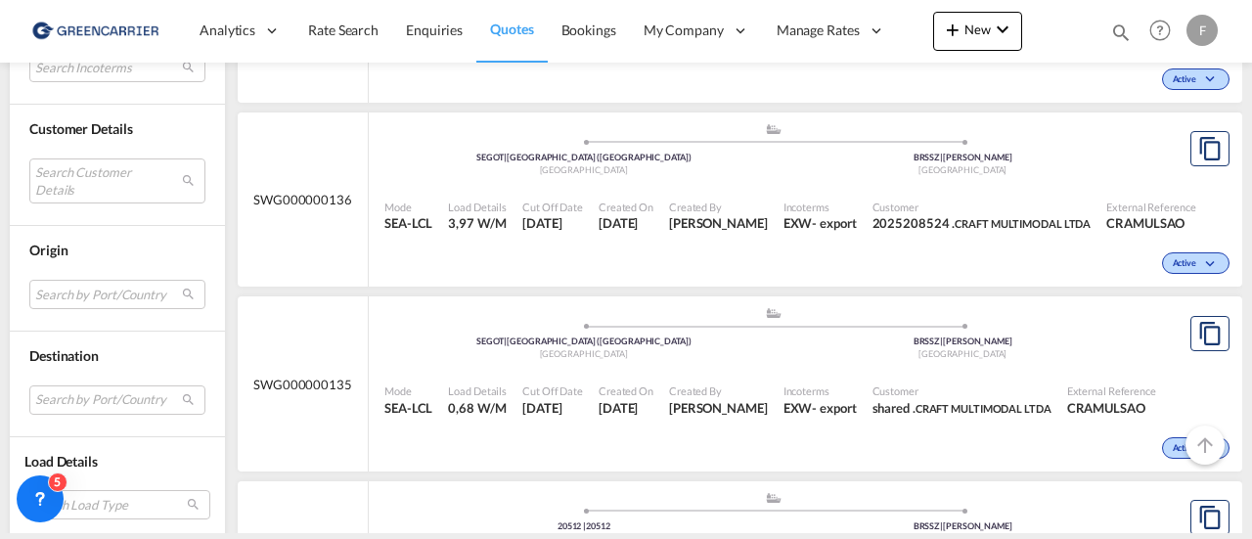
click at [836, 417] on div "- export" at bounding box center [834, 408] width 44 height 18
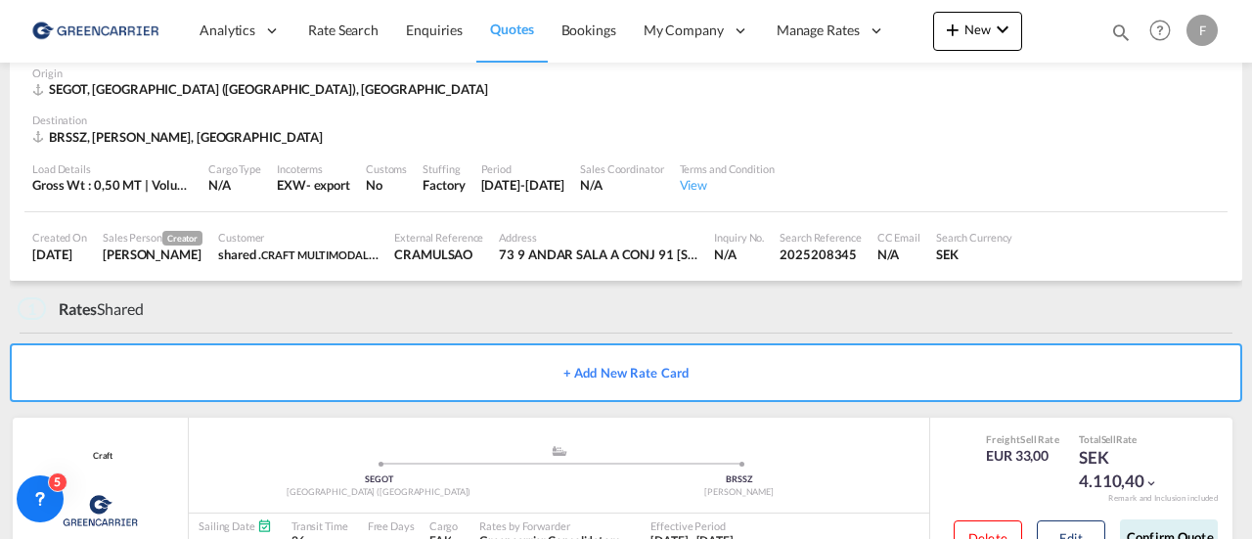
scroll to position [172, 0]
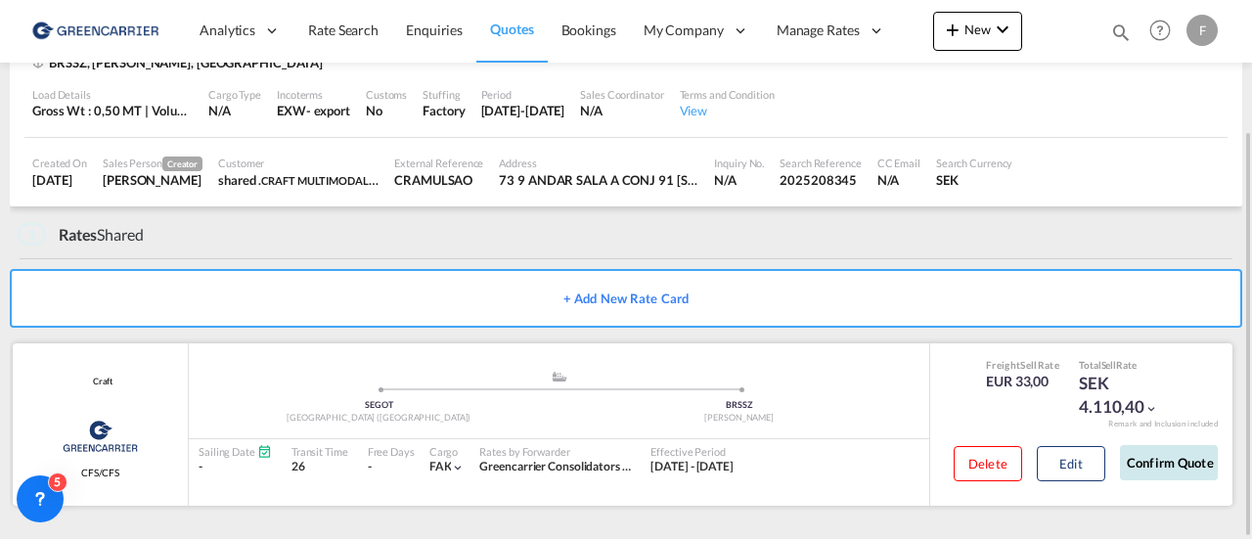
click at [1148, 463] on button "Confirm Quote" at bounding box center [1169, 462] width 98 height 35
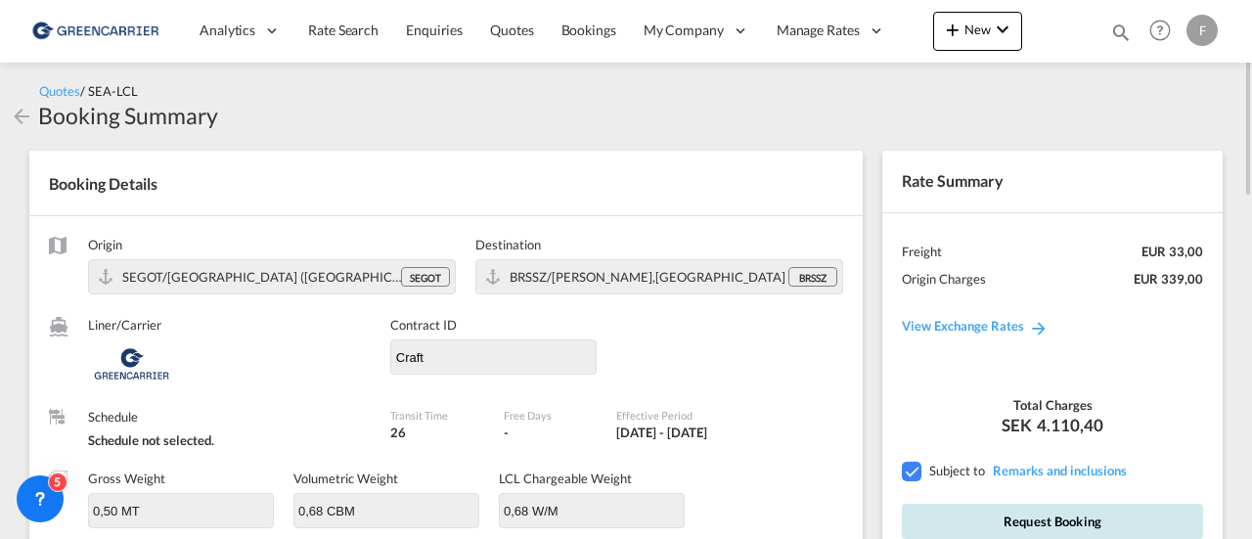
click at [1034, 515] on button "Request Booking" at bounding box center [1052, 521] width 301 height 35
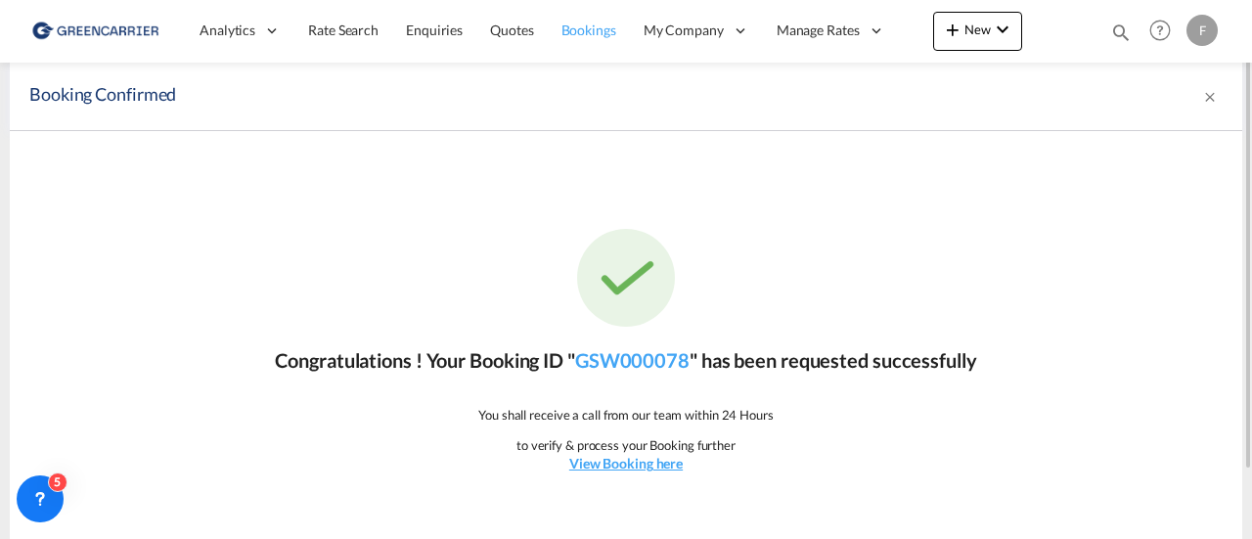
click at [574, 32] on span "Bookings" at bounding box center [588, 30] width 55 height 17
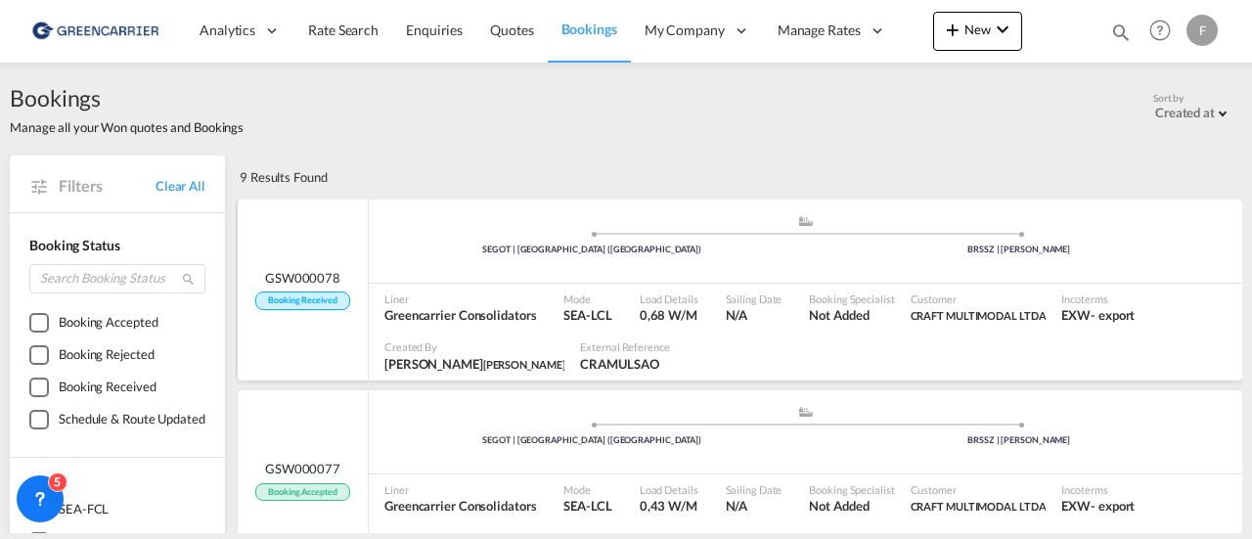
click at [657, 291] on span "Load Details" at bounding box center [668, 298] width 59 height 15
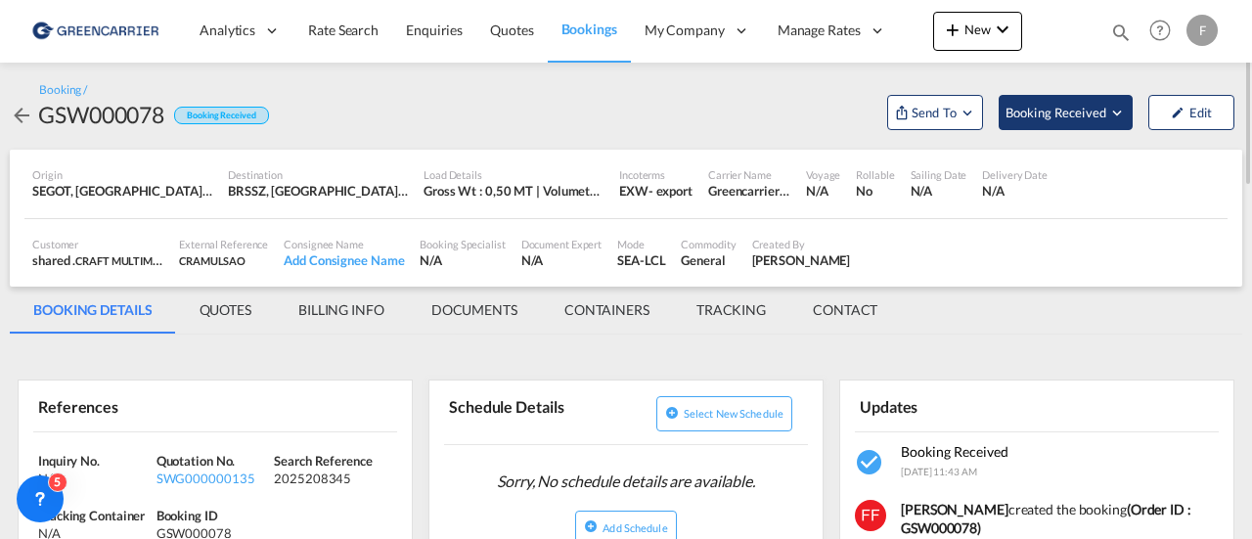
click at [1091, 113] on span "Booking Received" at bounding box center [1056, 113] width 103 height 20
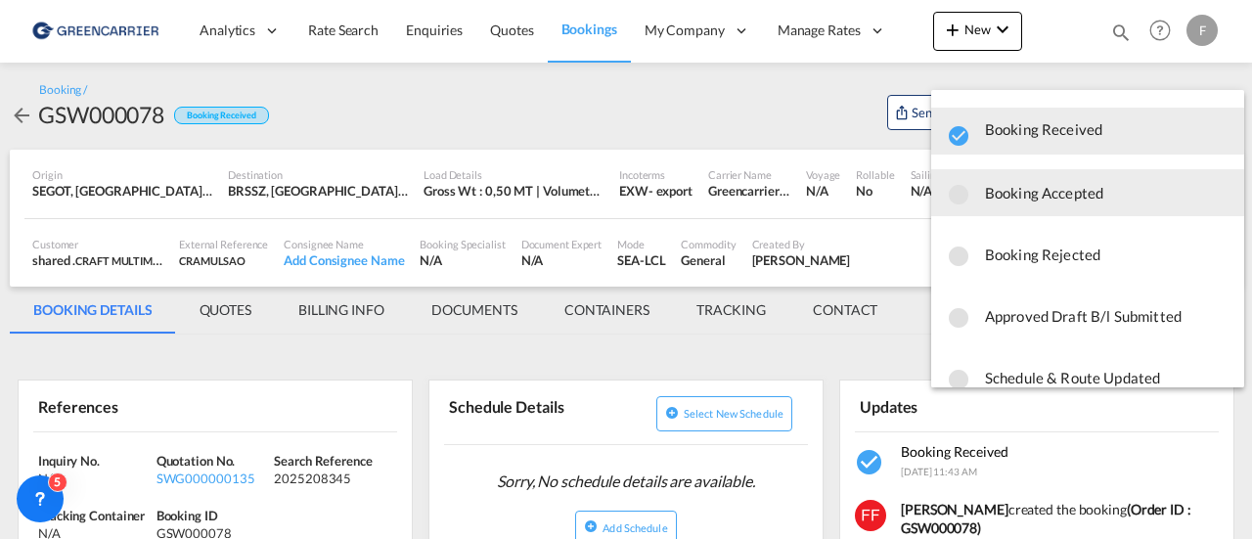
click at [1073, 186] on span "Booking Accepted" at bounding box center [1106, 192] width 243 height 35
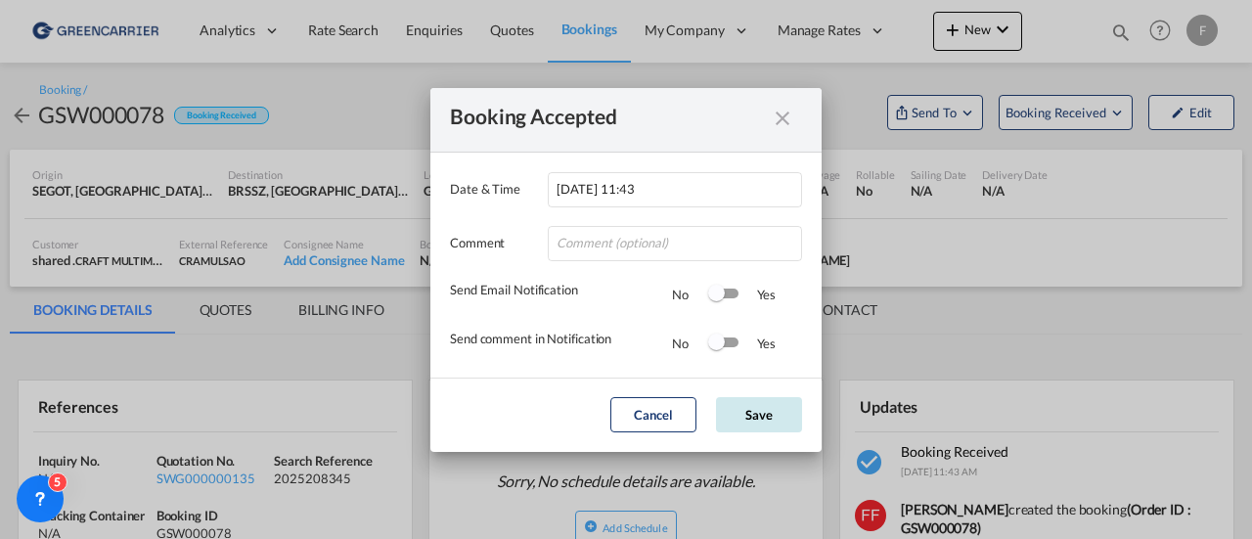
click at [772, 419] on button "Save" at bounding box center [759, 414] width 86 height 35
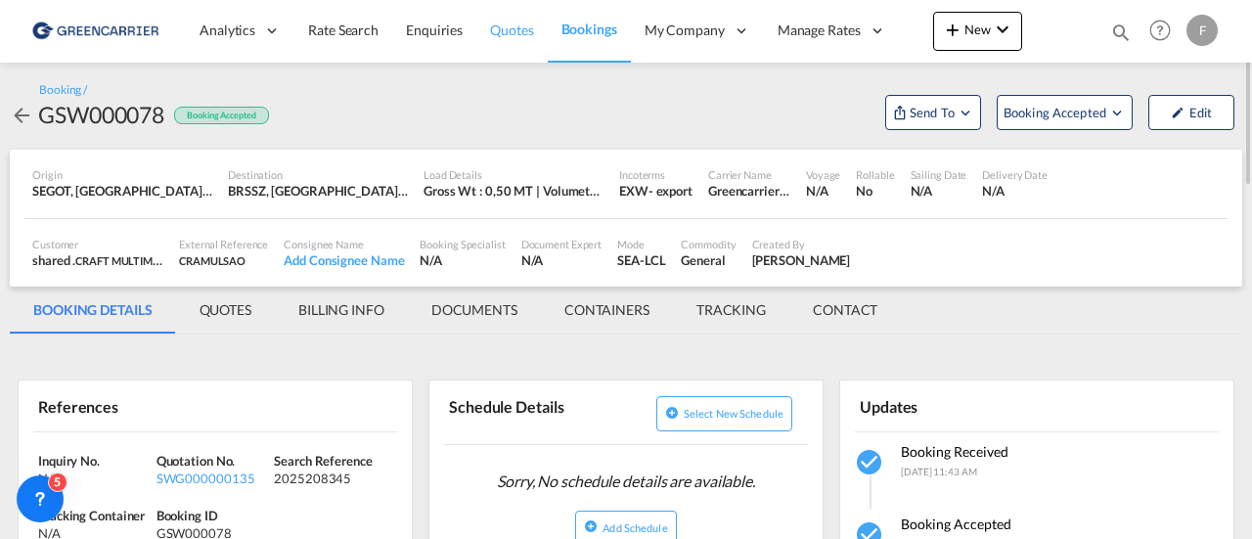
click at [500, 22] on span "Quotes" at bounding box center [511, 30] width 43 height 17
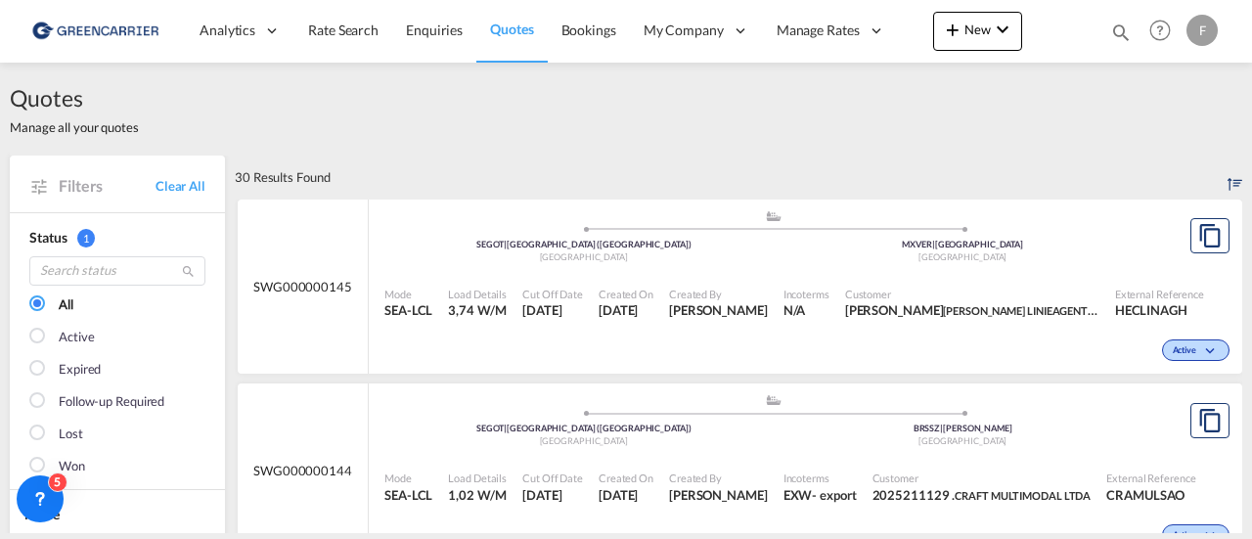
click at [692, 154] on div "Quotes Manage all your quotes" at bounding box center [626, 109] width 1232 height 93
click at [589, 126] on div "Quotes Manage all your quotes" at bounding box center [626, 109] width 1232 height 93
